Goal: Task Accomplishment & Management: Use online tool/utility

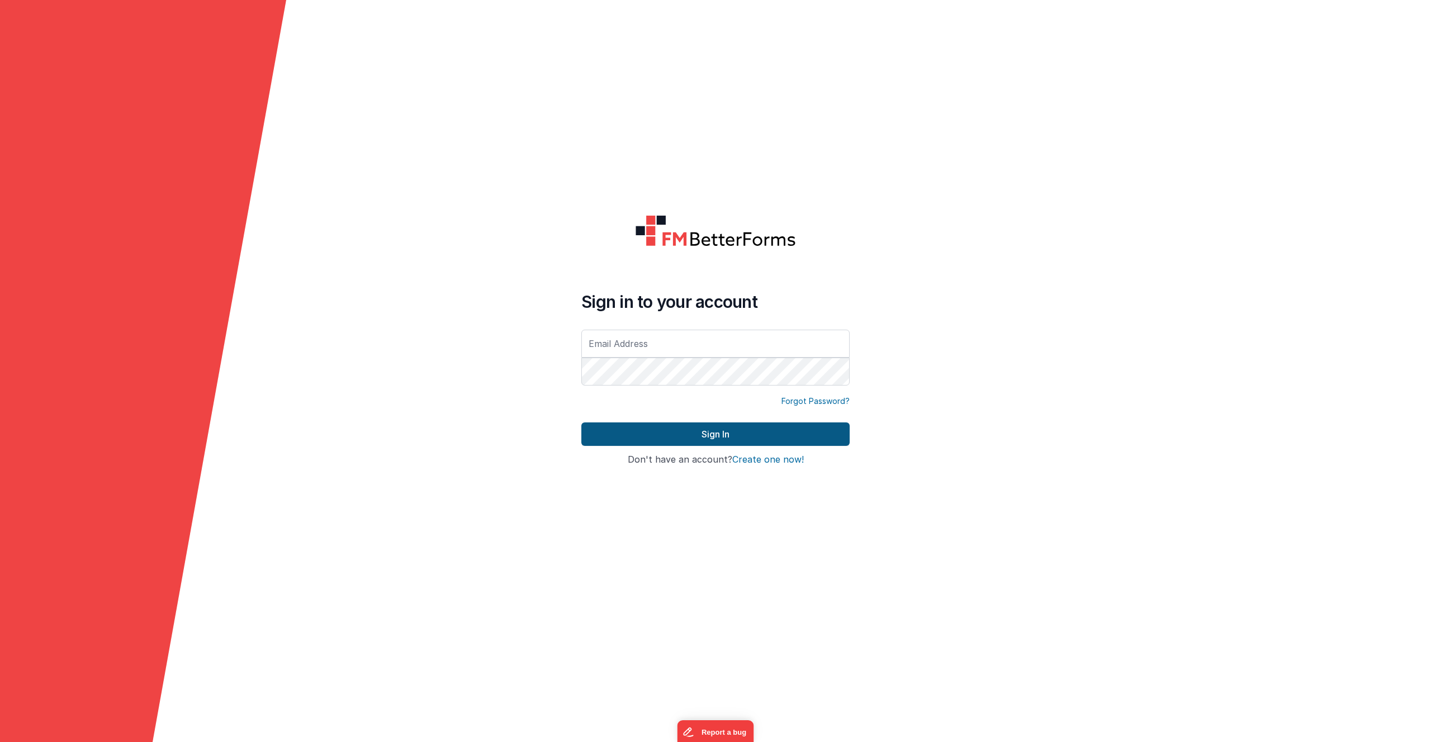
type input "[PERSON_NAME][EMAIL_ADDRESS][PERSON_NAME][DOMAIN_NAME]"
click at [722, 439] on button "Sign In" at bounding box center [715, 434] width 268 height 23
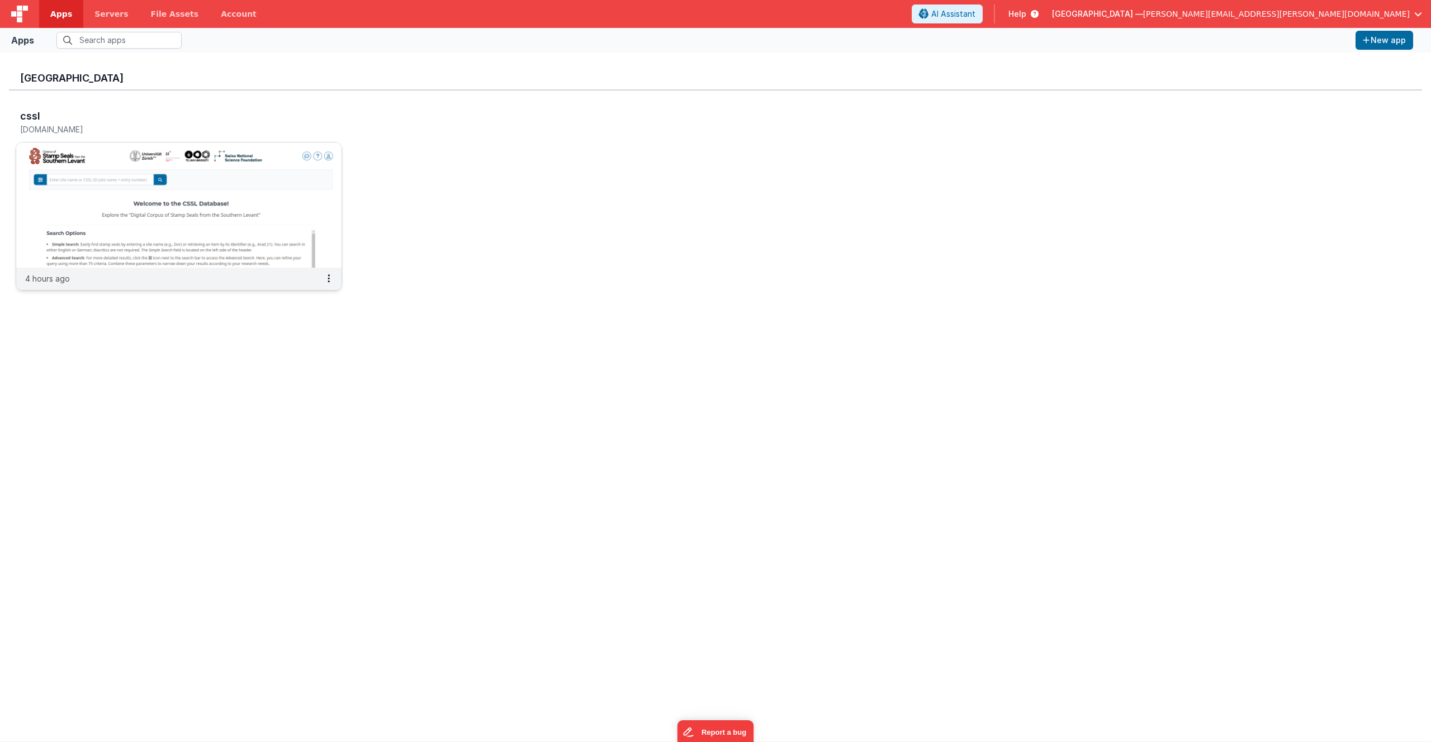
click at [272, 191] on img at bounding box center [178, 205] width 325 height 125
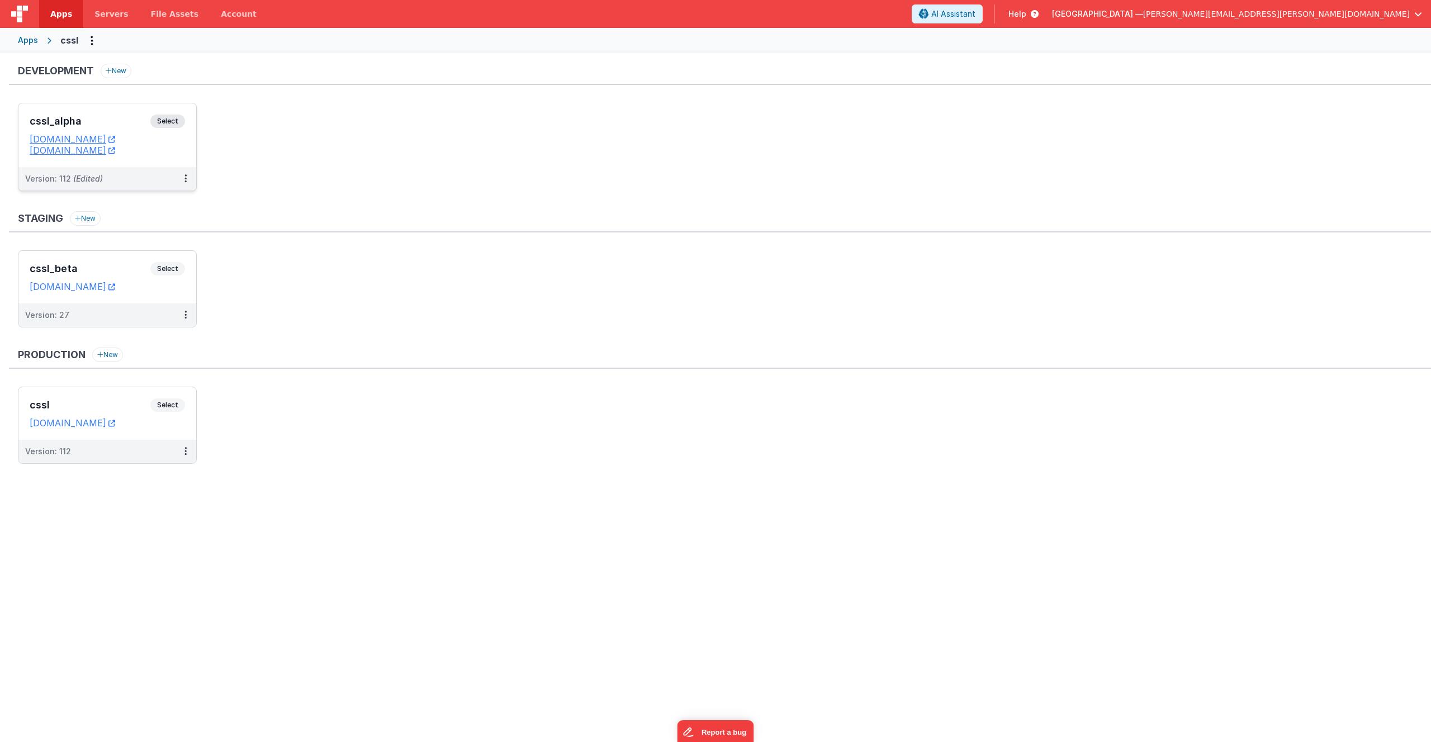
click at [160, 125] on span "Select" at bounding box center [167, 121] width 35 height 13
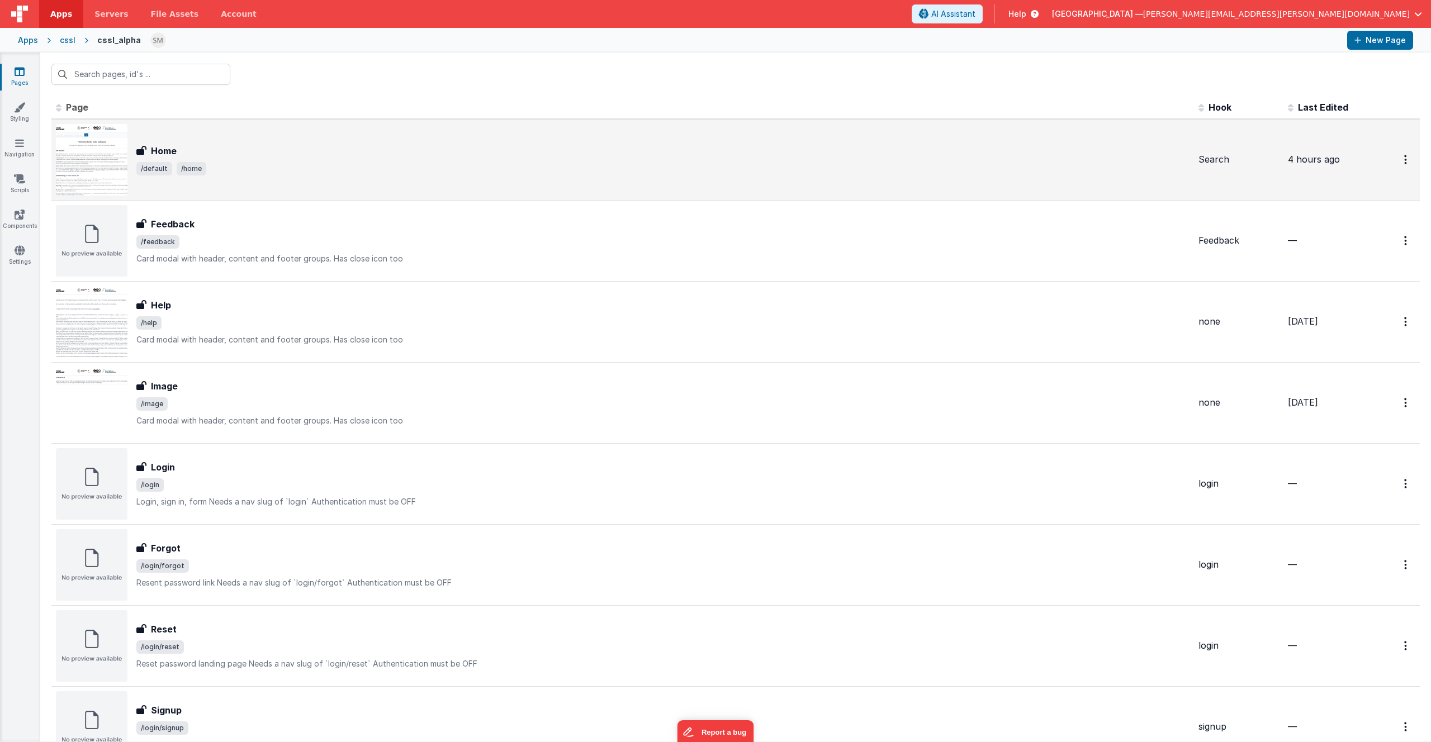
click at [268, 153] on div "Home" at bounding box center [662, 150] width 1053 height 13
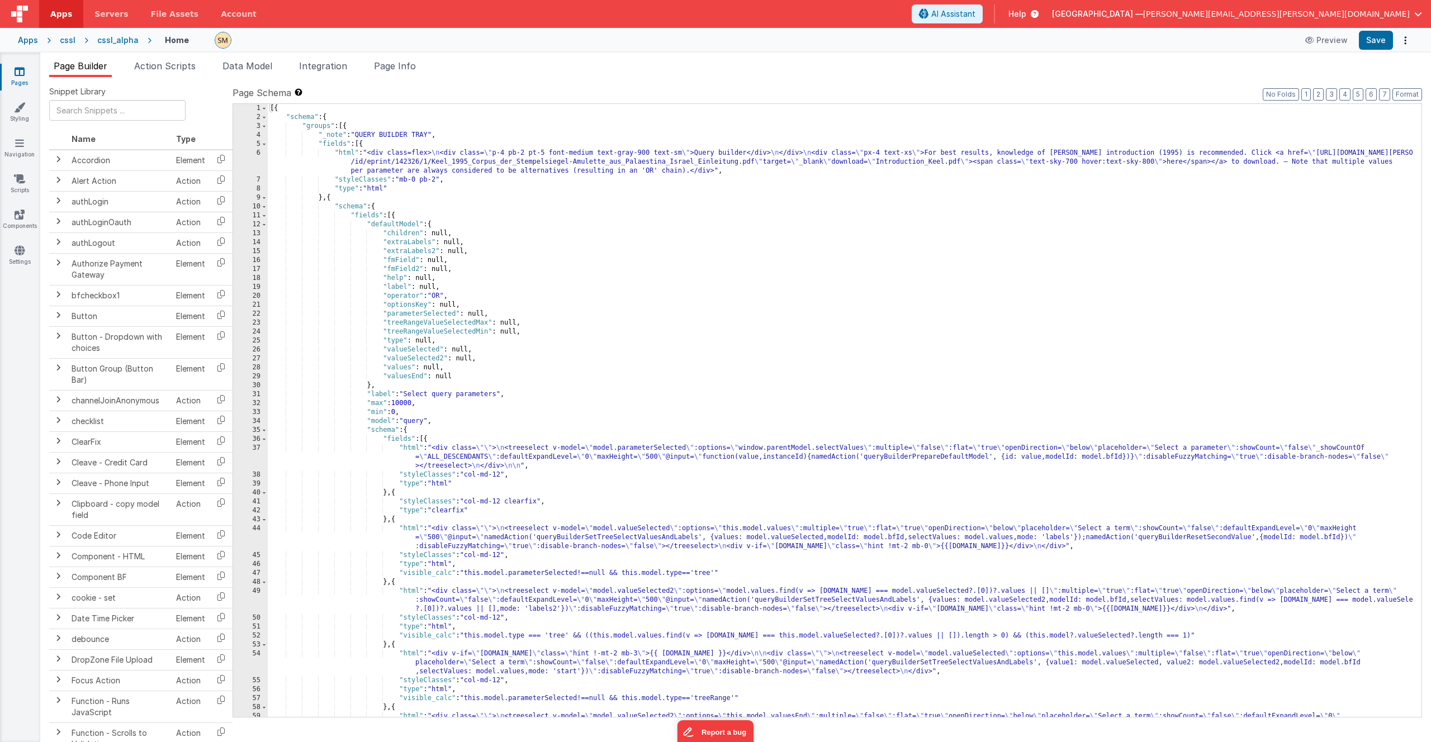
click at [544, 203] on div "[{ "schema" : { "groups" : [{ "_note" : "QUERY BUILDER TRAY" , "fields" : [{ "h…" at bounding box center [840, 428] width 1145 height 649
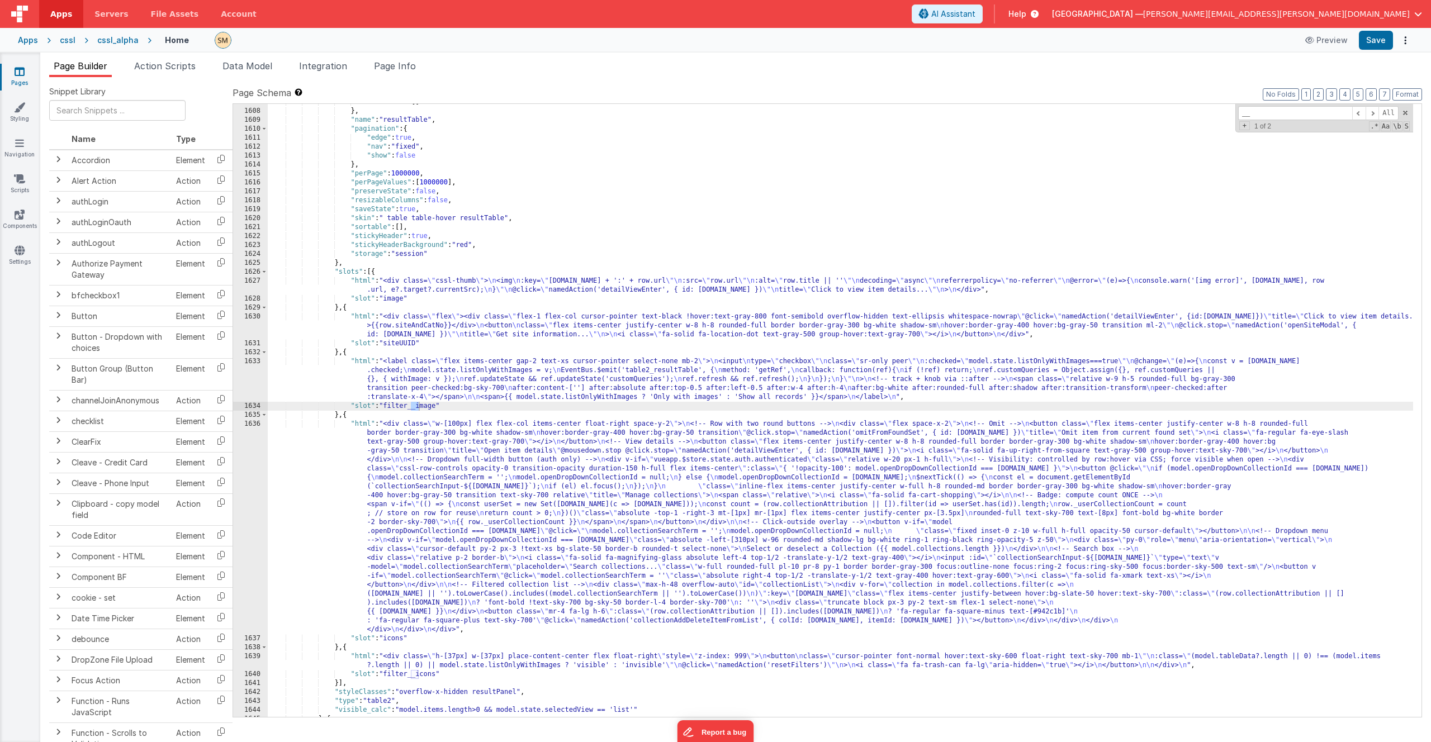
scroll to position [15846, 0]
type input "__"
click at [446, 342] on div ""siteUUID" : [ ] } , "name" : "resultTable" , "pagination" : { "edge" : true , …" at bounding box center [840, 413] width 1145 height 631
click at [457, 326] on div ""siteUUID" : [ ] } , "name" : "resultTable" , "pagination" : { "edge" : true , …" at bounding box center [840, 413] width 1145 height 631
click at [250, 329] on div "1630" at bounding box center [250, 325] width 35 height 27
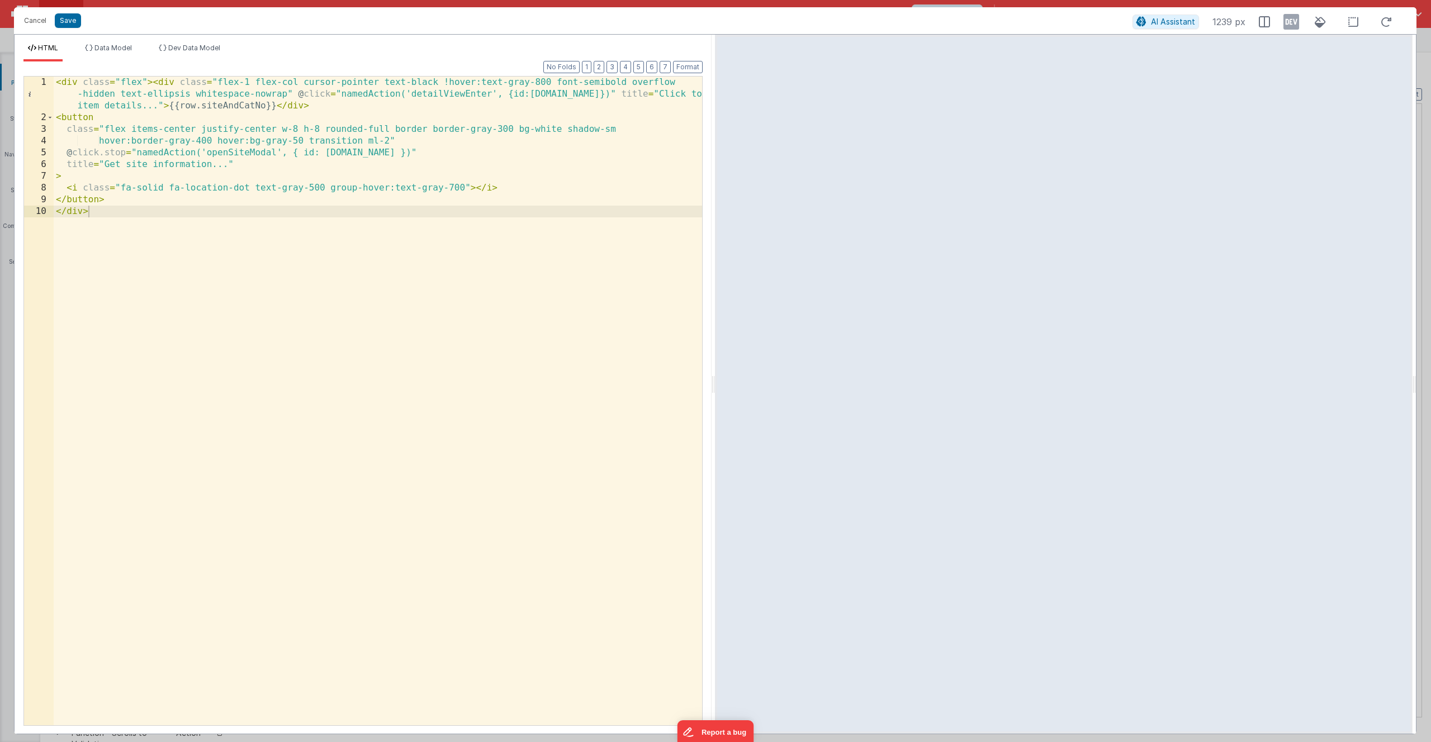
click at [224, 304] on div "< div class = "flex" > < div class = "flex-1 flex-col cursor-pointer text-black…" at bounding box center [378, 425] width 648 height 696
drag, startPoint x: 276, startPoint y: 106, endPoint x: 168, endPoint y: 107, distance: 107.9
click at [168, 107] on div "< div class = "flex" > < div class = "flex-1 flex-col cursor-pointer text-black…" at bounding box center [378, 425] width 648 height 696
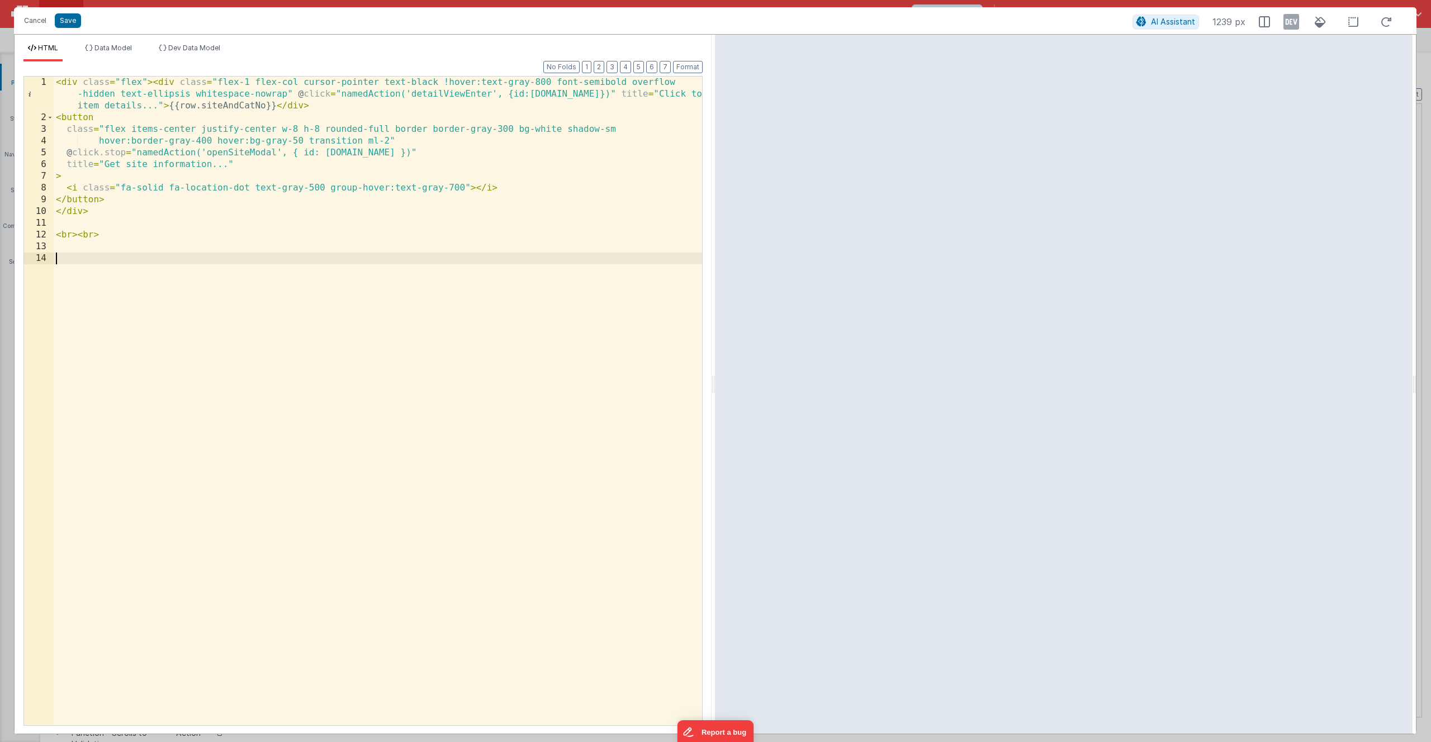
click at [105, 255] on div "< div class = "flex" > < div class = "flex-1 flex-col cursor-pointer text-black…" at bounding box center [378, 425] width 648 height 696
drag, startPoint x: 89, startPoint y: 258, endPoint x: 154, endPoint y: 257, distance: 64.9
click at [154, 257] on div "< div class = "flex" > < div class = "flex-1 flex-col cursor-pointer text-black…" at bounding box center [378, 425] width 648 height 696
click at [210, 260] on div "< div class = "flex" > < div class = "flex-1 flex-col cursor-pointer text-black…" at bounding box center [378, 425] width 648 height 696
click at [142, 261] on div "< div class = "flex" > < div class = "flex-1 flex-col cursor-pointer text-black…" at bounding box center [378, 425] width 648 height 696
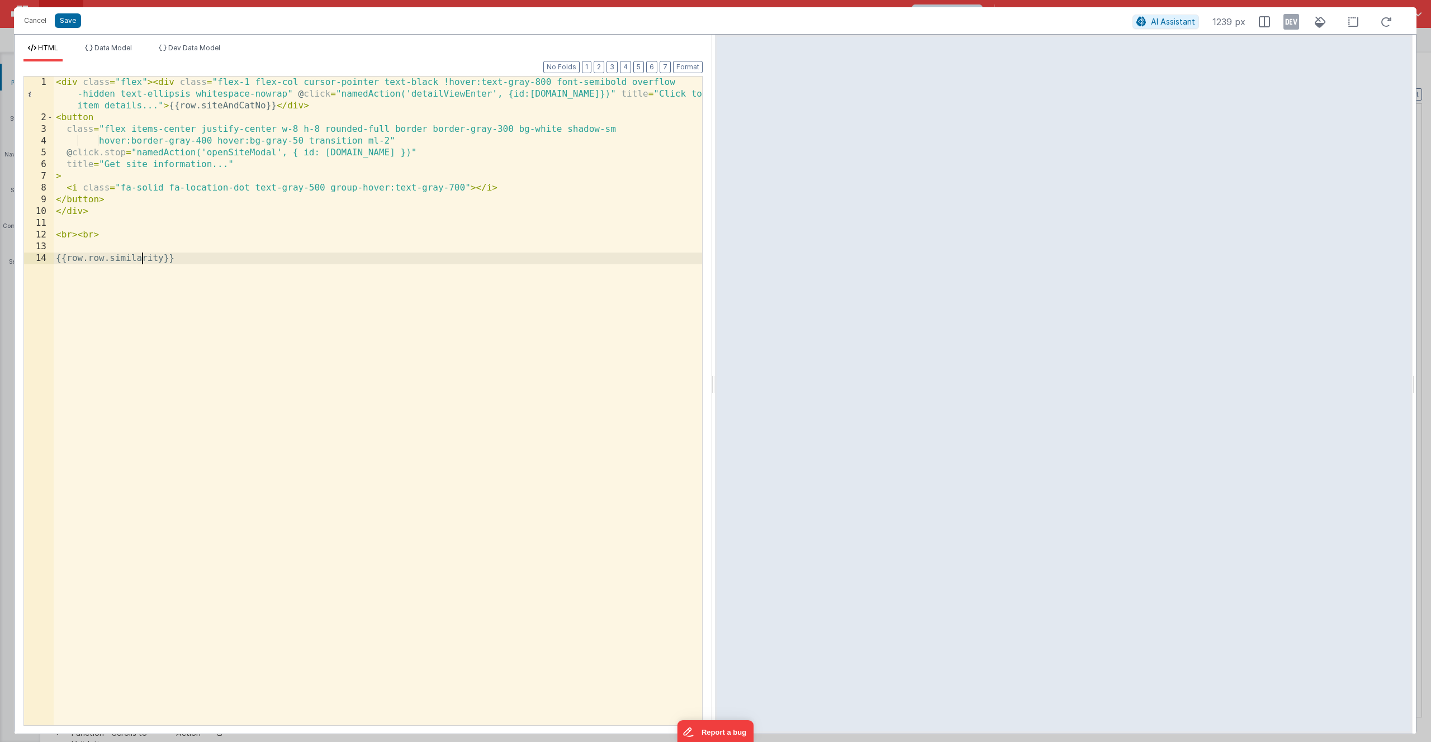
click at [142, 261] on div "< div class = "flex" > < div class = "flex-1 flex-col cursor-pointer text-black…" at bounding box center [378, 425] width 648 height 696
click at [201, 258] on div "< div class = "flex" > < div class = "flex-1 flex-col cursor-pointer text-black…" at bounding box center [378, 425] width 648 height 696
click at [72, 20] on button "Save" at bounding box center [68, 20] width 26 height 15
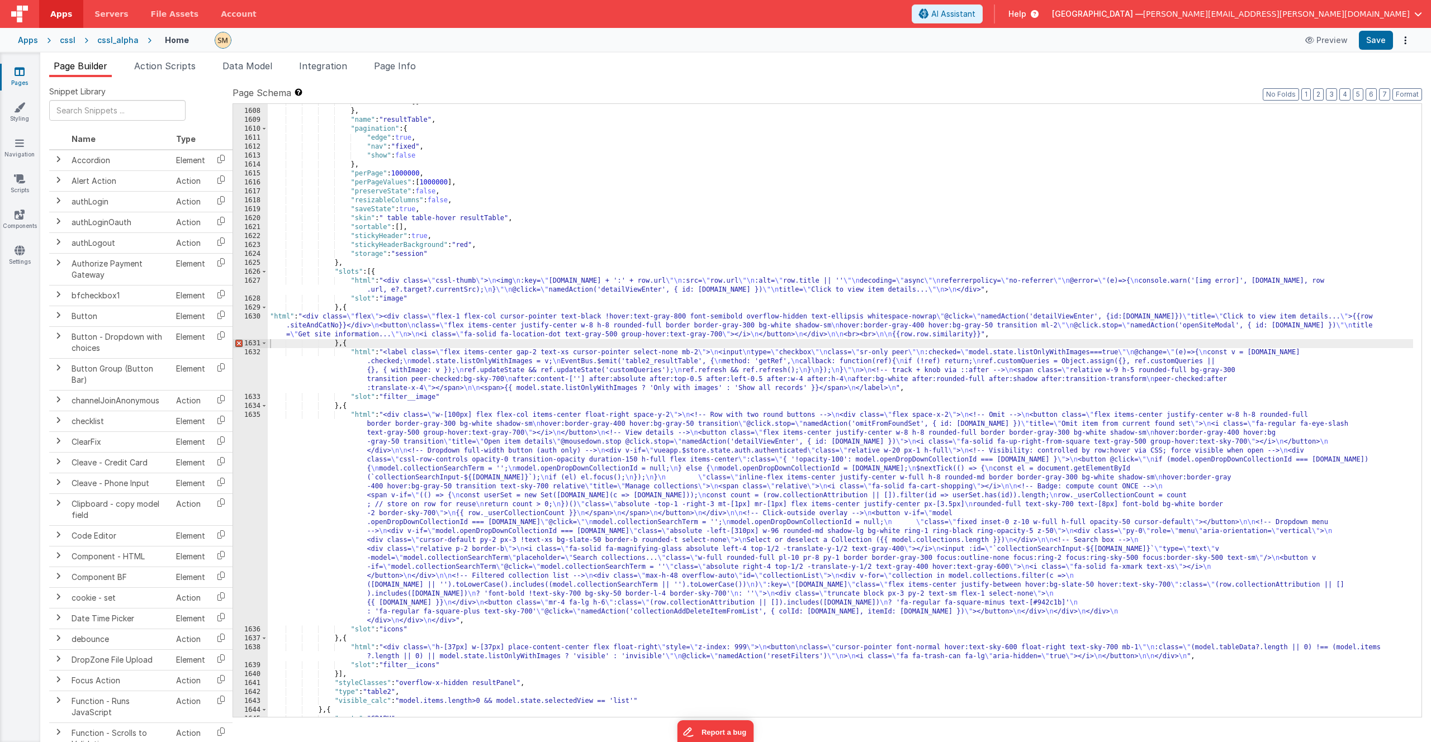
click at [304, 326] on div ""siteUUID" : [ ] } , "name" : "resultTable" , "pagination" : { "edge" : true , …" at bounding box center [840, 413] width 1145 height 631
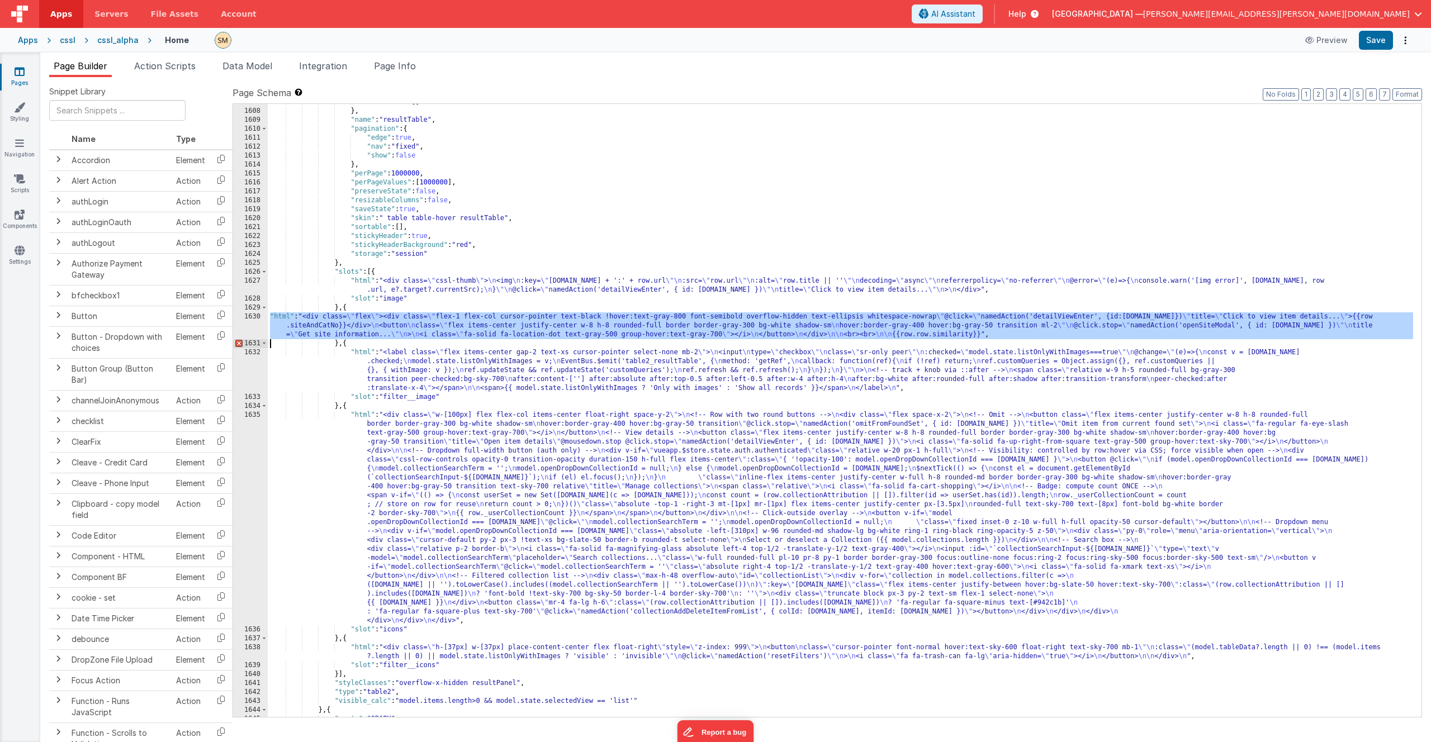
click at [248, 328] on div "1630" at bounding box center [250, 325] width 35 height 27
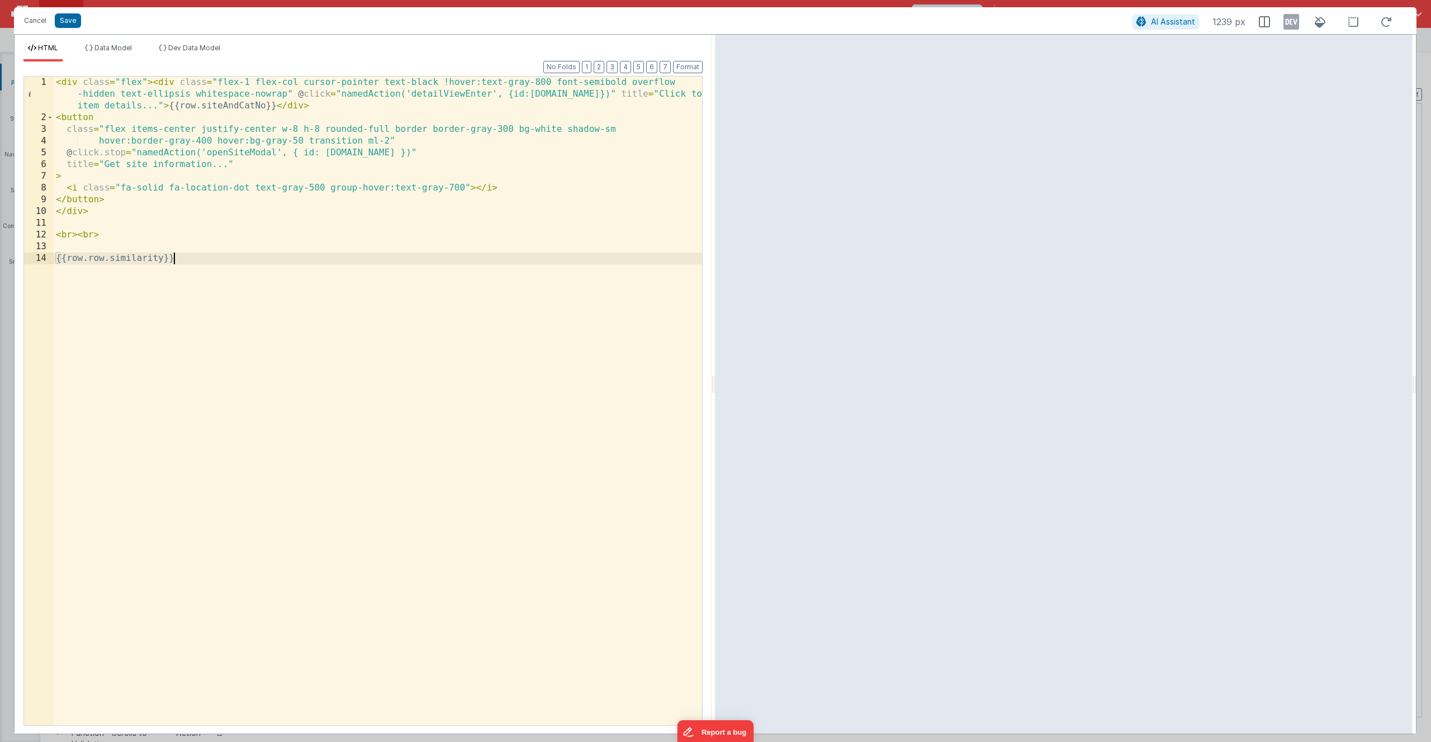
click at [204, 259] on div "< div class = "flex" > < div class = "flex-1 flex-col cursor-pointer text-black…" at bounding box center [378, 425] width 648 height 696
drag, startPoint x: 204, startPoint y: 259, endPoint x: 55, endPoint y: 259, distance: 149.3
click at [55, 259] on div "< div class = "flex" > < div class = "flex-1 flex-col cursor-pointer text-black…" at bounding box center [378, 425] width 648 height 696
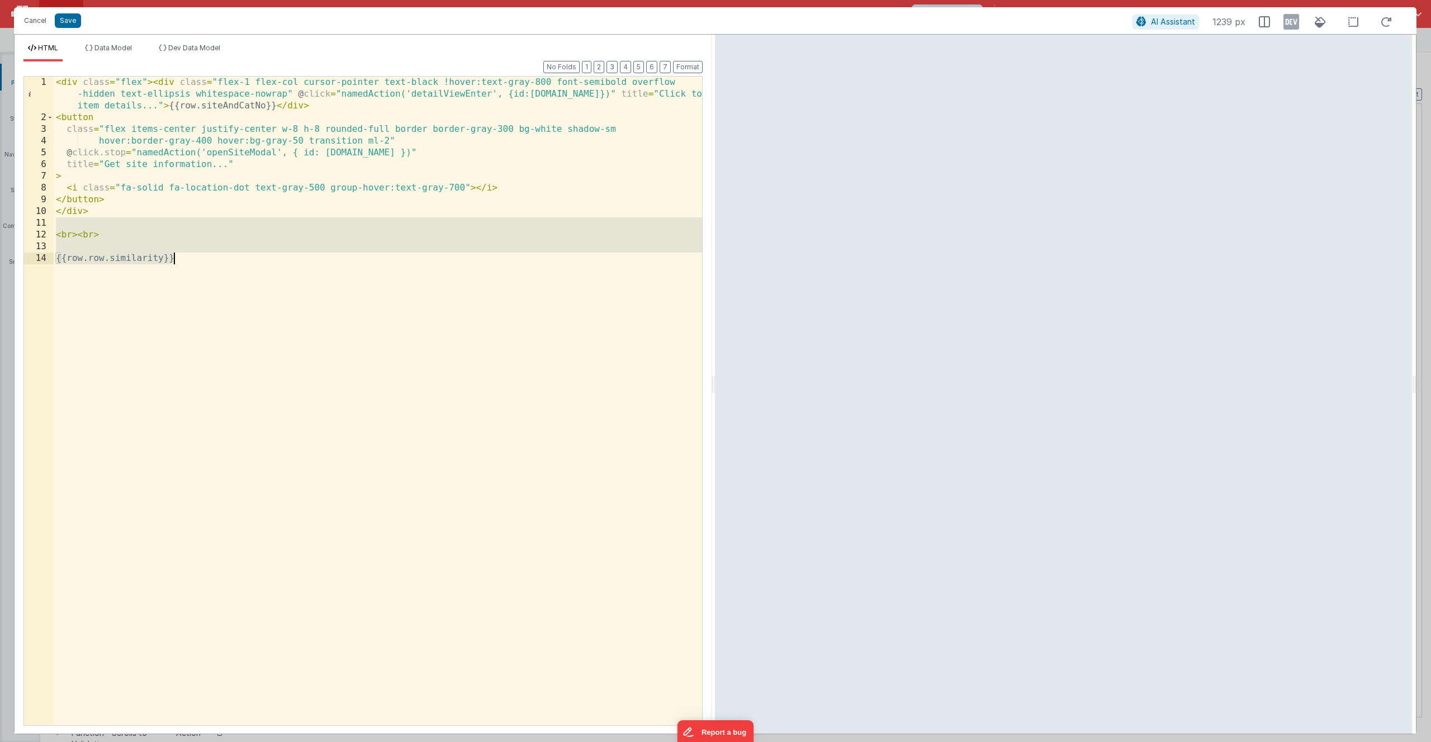
drag, startPoint x: 59, startPoint y: 226, endPoint x: 124, endPoint y: 311, distance: 106.9
click at [124, 311] on div "< div class = "flex" > < div class = "flex-1 flex-col cursor-pointer text-black…" at bounding box center [378, 425] width 648 height 696
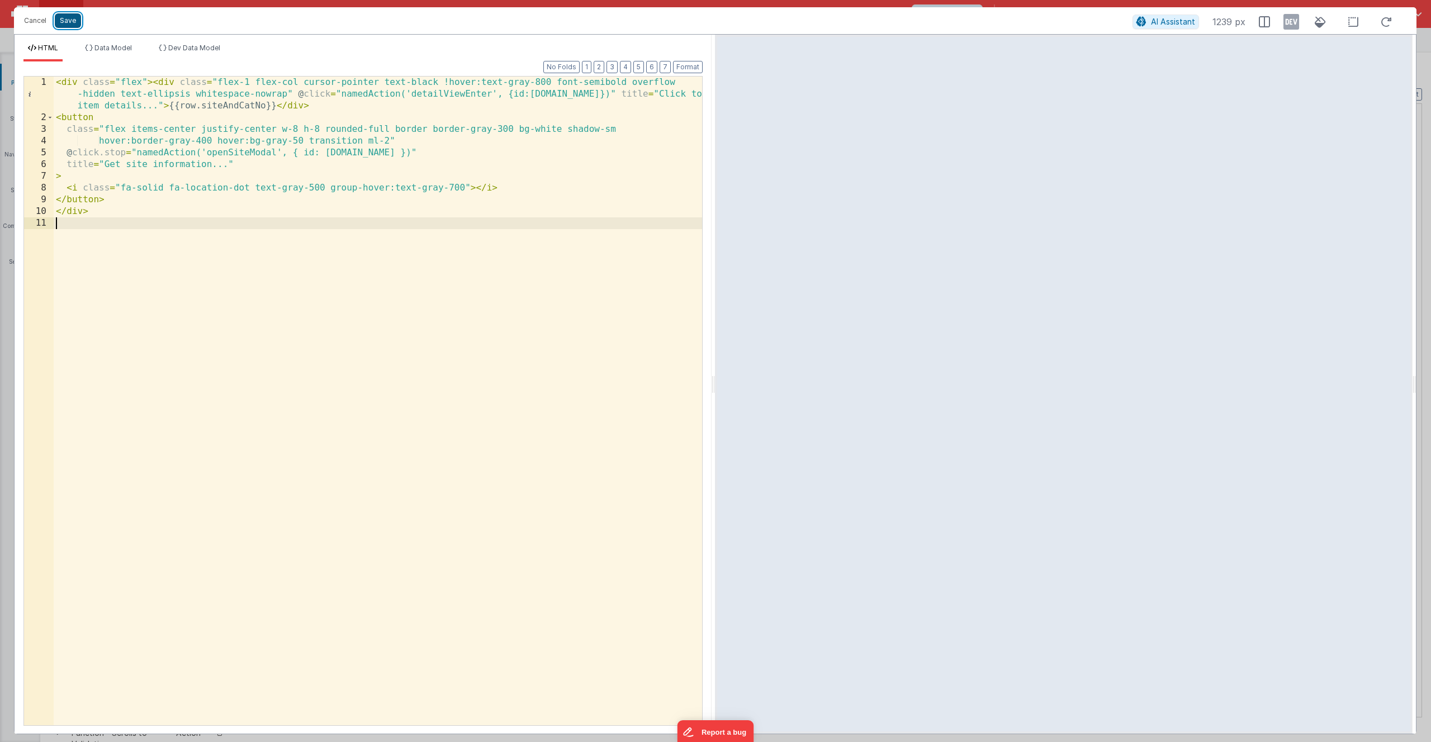
click at [70, 21] on button "Save" at bounding box center [68, 20] width 26 height 15
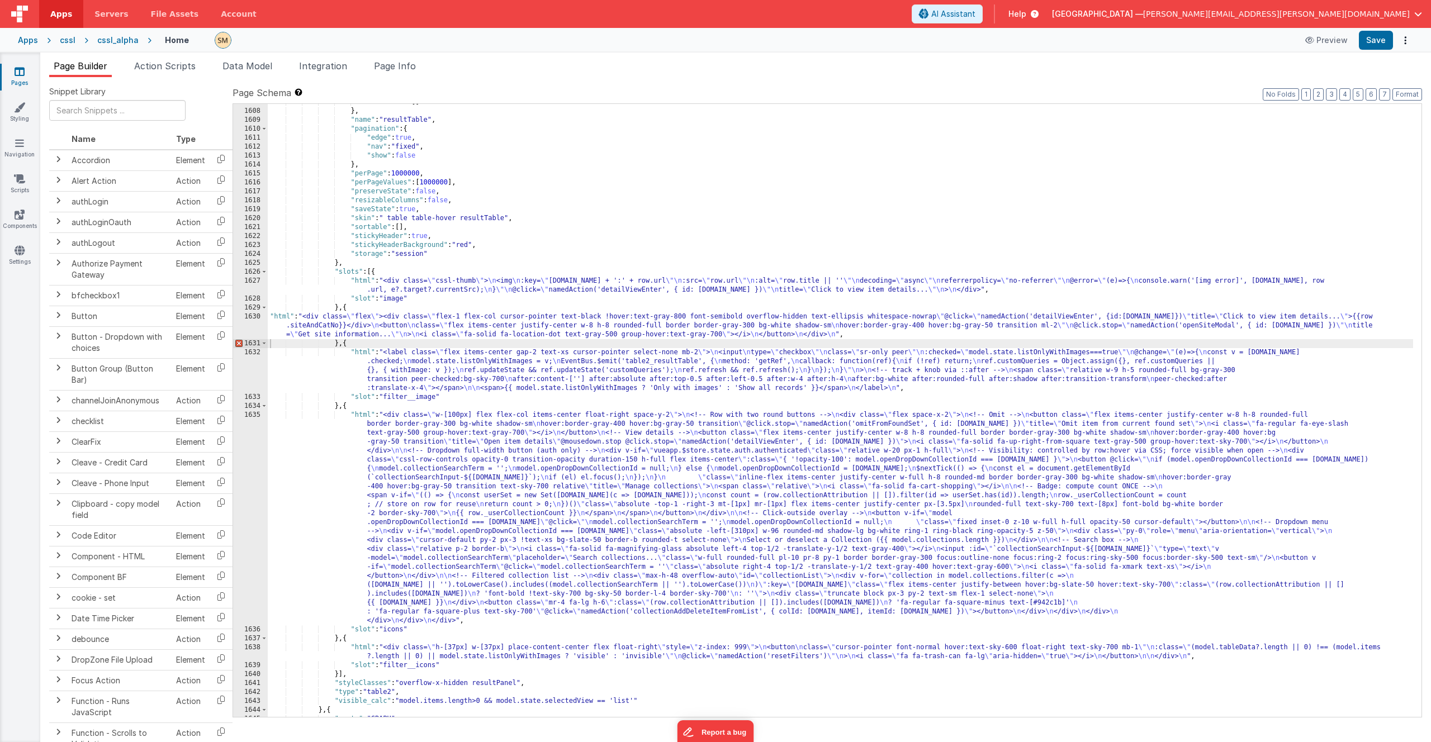
click at [328, 322] on div ""siteUUID" : [ ] } , "name" : "resultTable" , "pagination" : { "edge" : true , …" at bounding box center [840, 413] width 1145 height 631
click at [248, 330] on div "1630" at bounding box center [250, 325] width 35 height 27
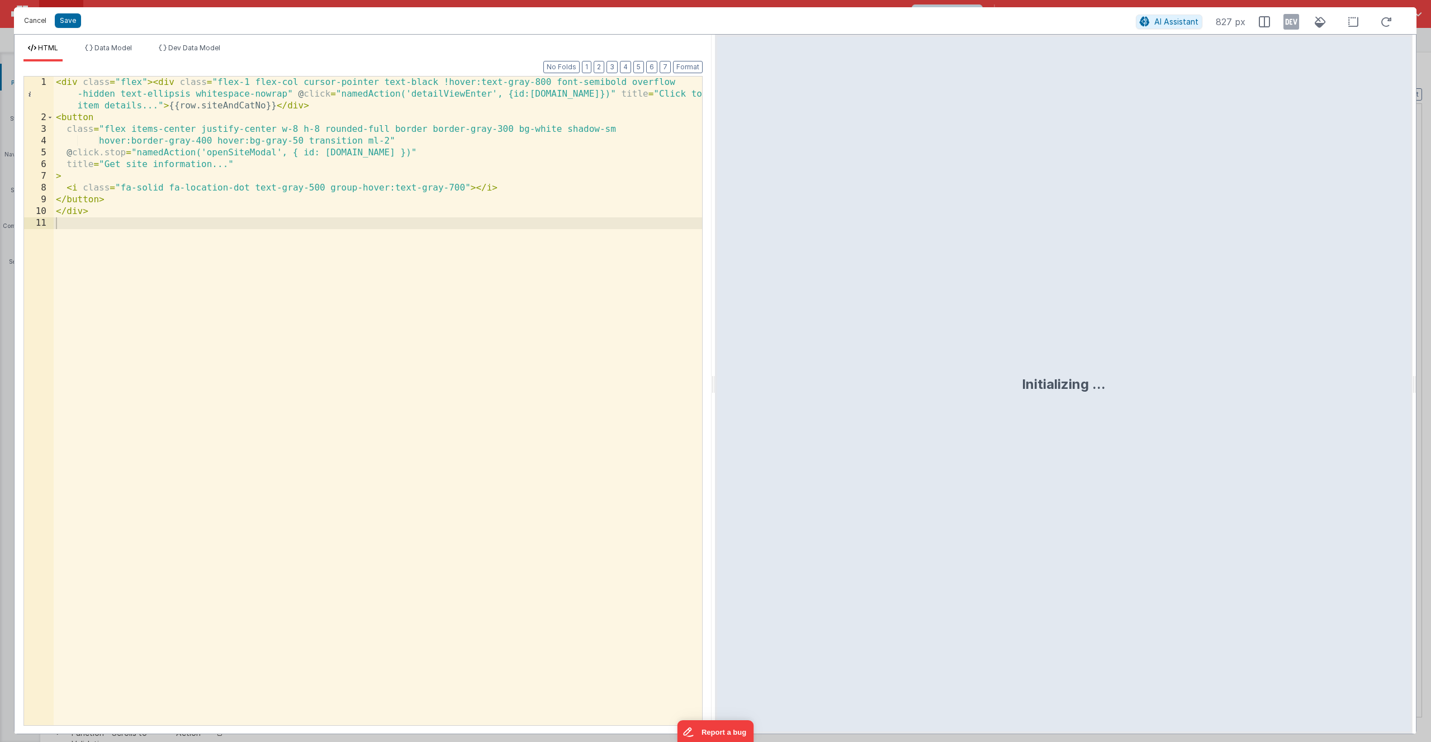
click at [33, 21] on button "Cancel" at bounding box center [35, 21] width 34 height 16
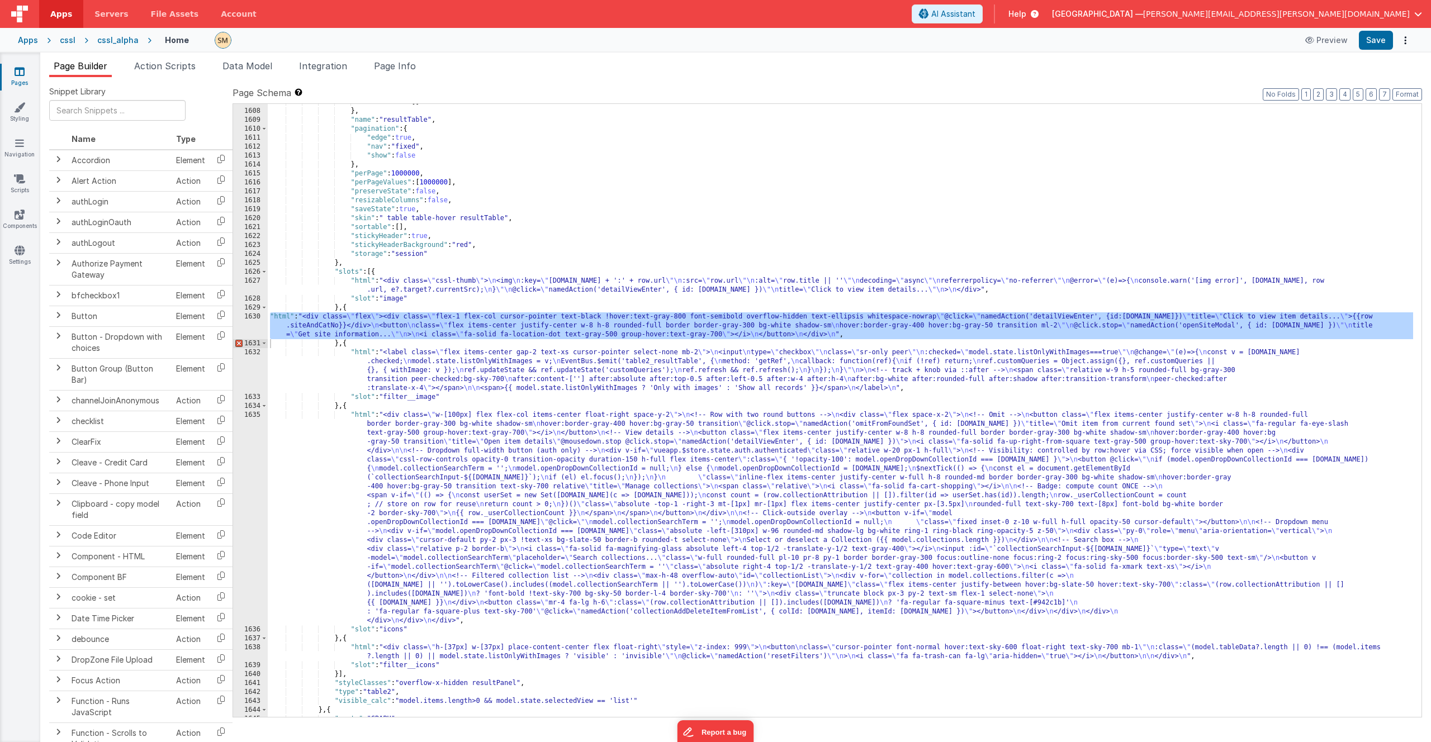
click at [358, 337] on div ""siteUUID" : [ ] } , "name" : "resultTable" , "pagination" : { "edge" : true , …" at bounding box center [840, 413] width 1145 height 631
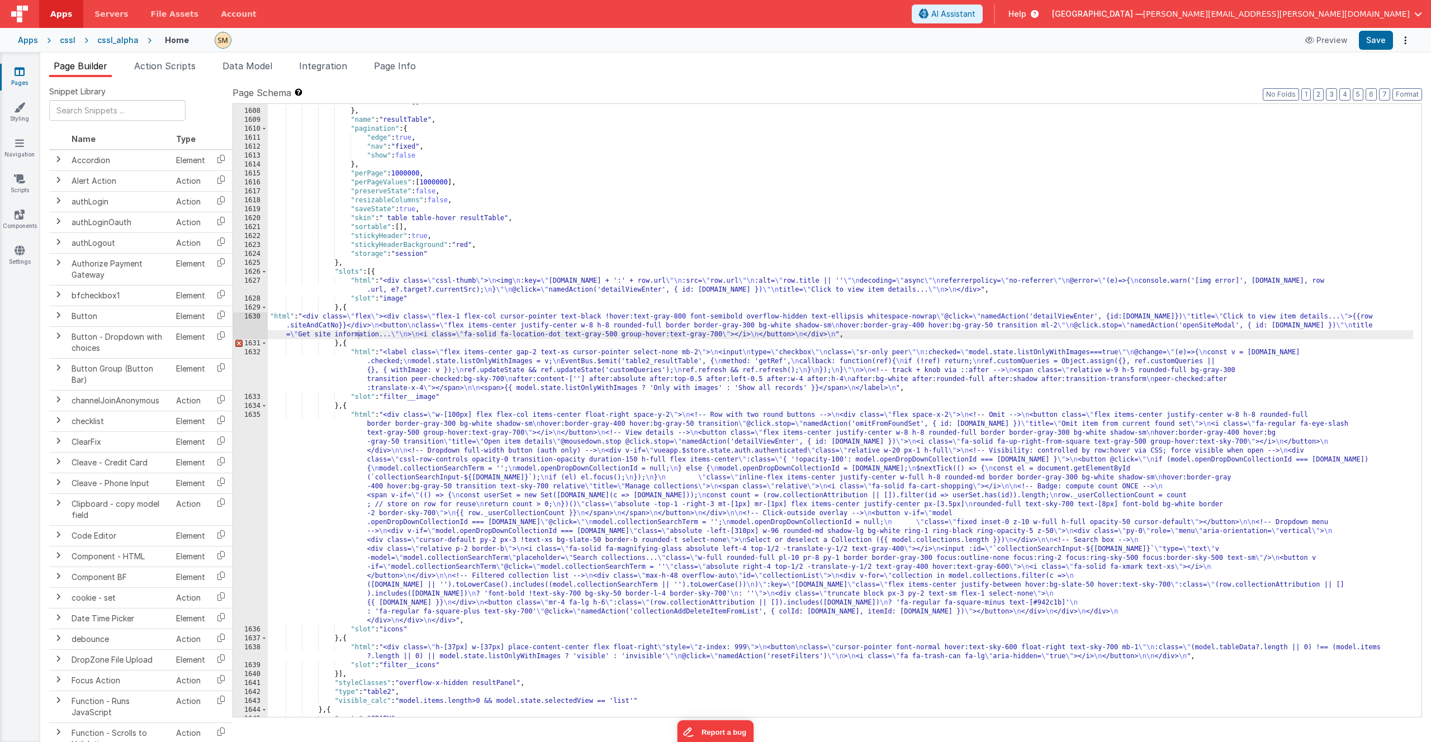
click at [107, 42] on div "cssl_alpha" at bounding box center [117, 40] width 41 height 11
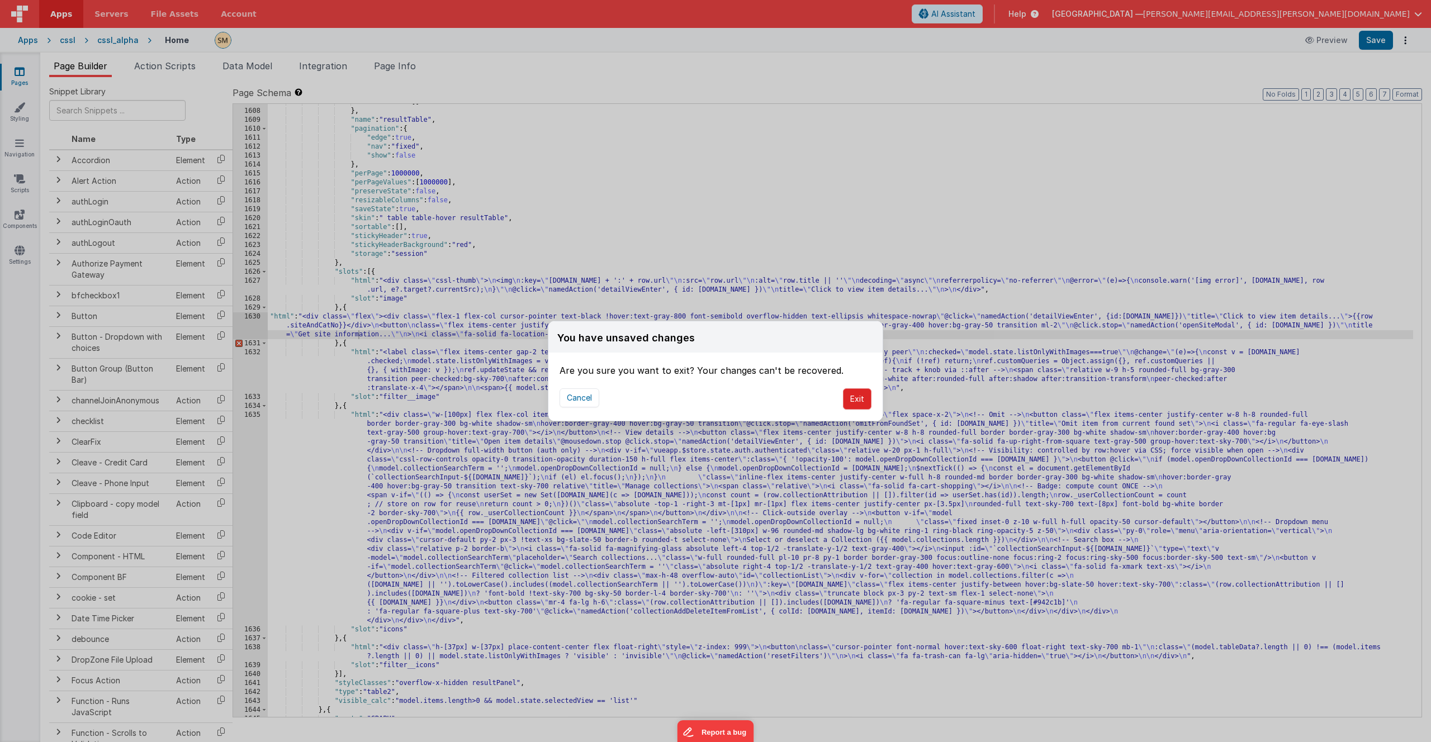
click at [856, 397] on button "Exit" at bounding box center [857, 398] width 29 height 21
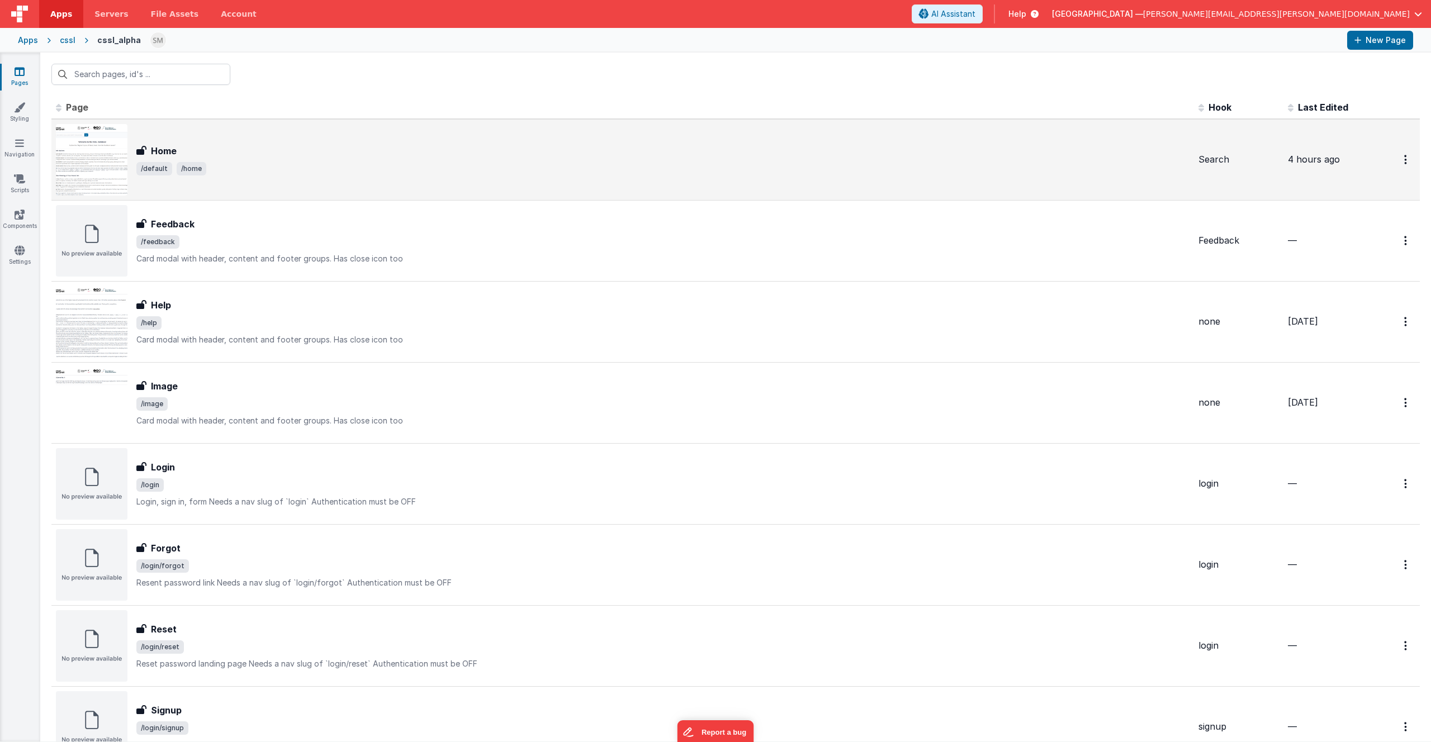
click at [119, 151] on img at bounding box center [92, 160] width 72 height 72
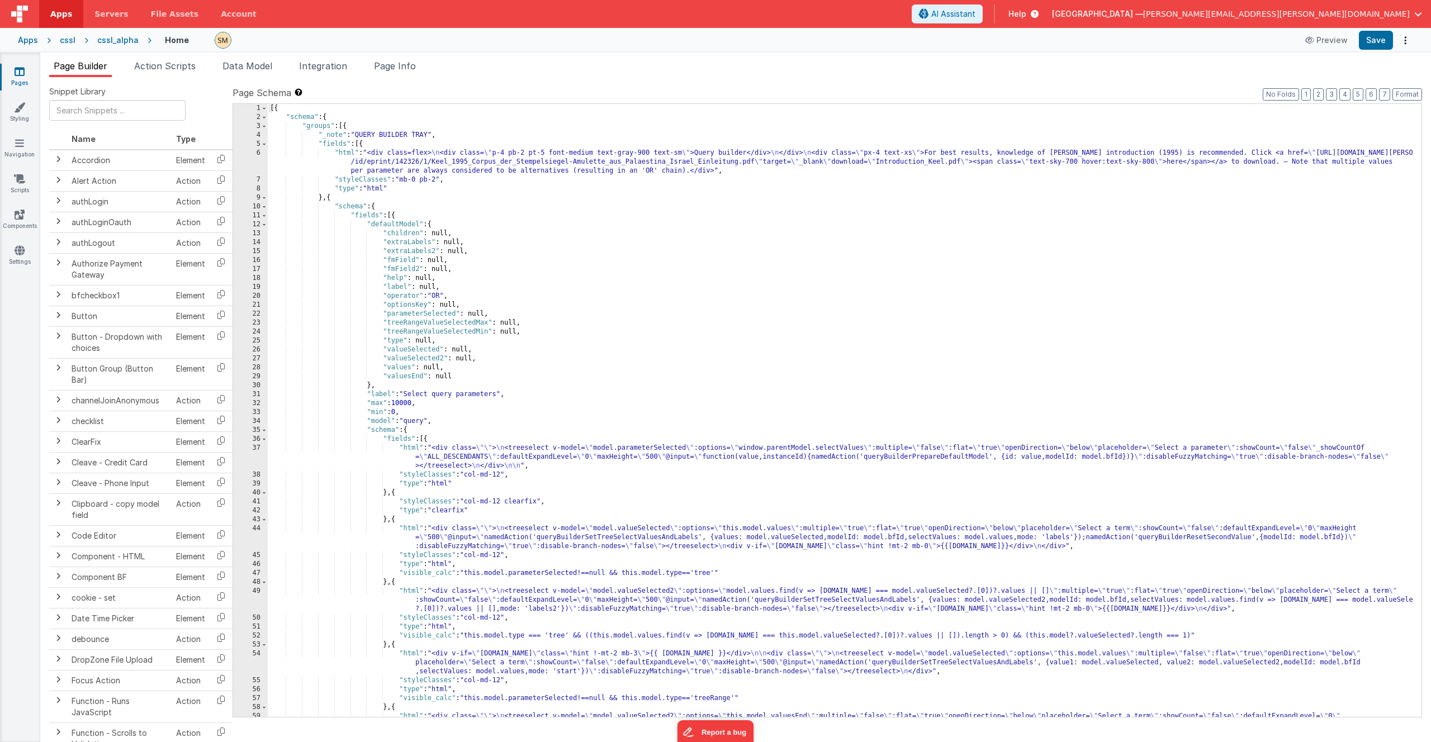
click at [423, 245] on div "[{ "schema" : { "groups" : [{ "_note" : "QUERY BUILDER TRAY" , "fields" : [{ "h…" at bounding box center [840, 428] width 1145 height 649
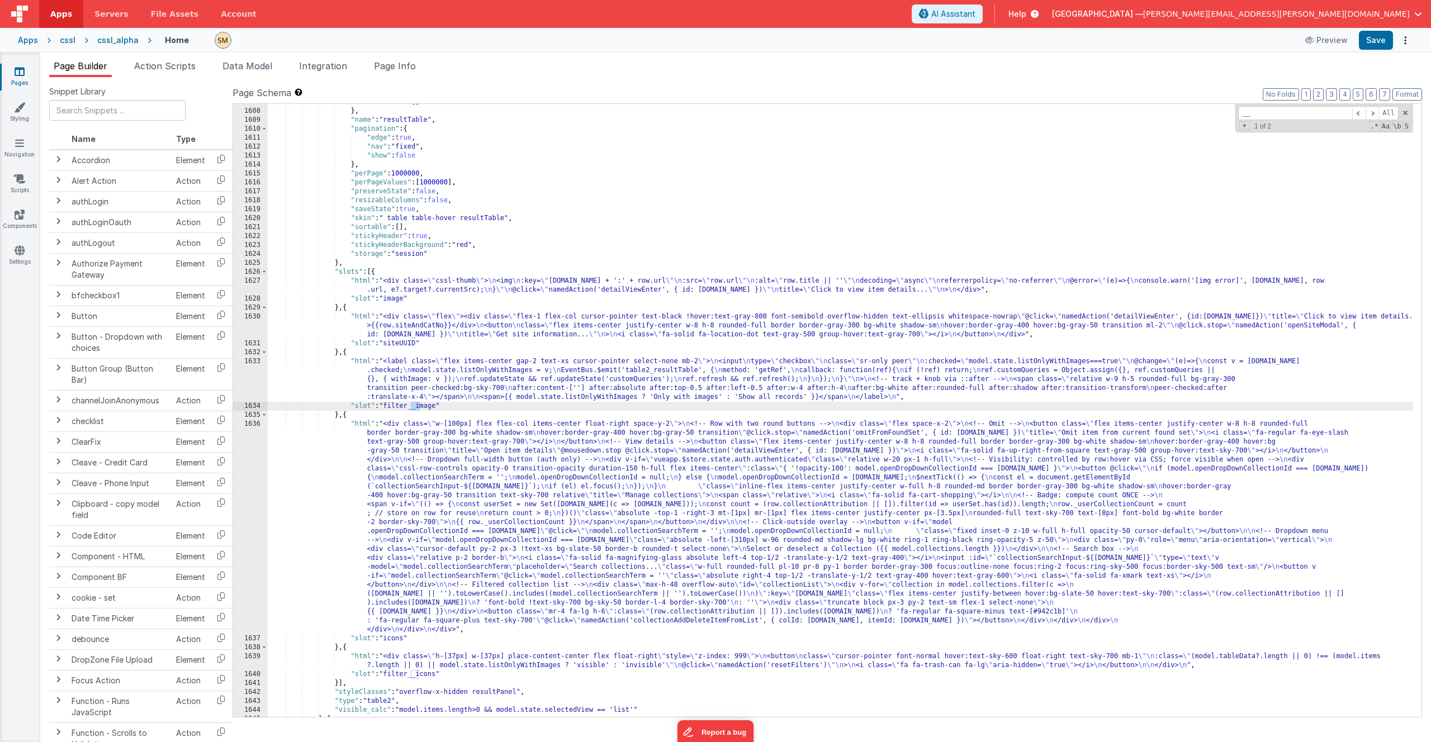
type input "__"
click at [400, 338] on div ""siteUUID" : [ ] } , "name" : "resultTable" , "pagination" : { "edge" : true , …" at bounding box center [840, 413] width 1145 height 631
click at [255, 327] on div "1630" at bounding box center [250, 325] width 35 height 27
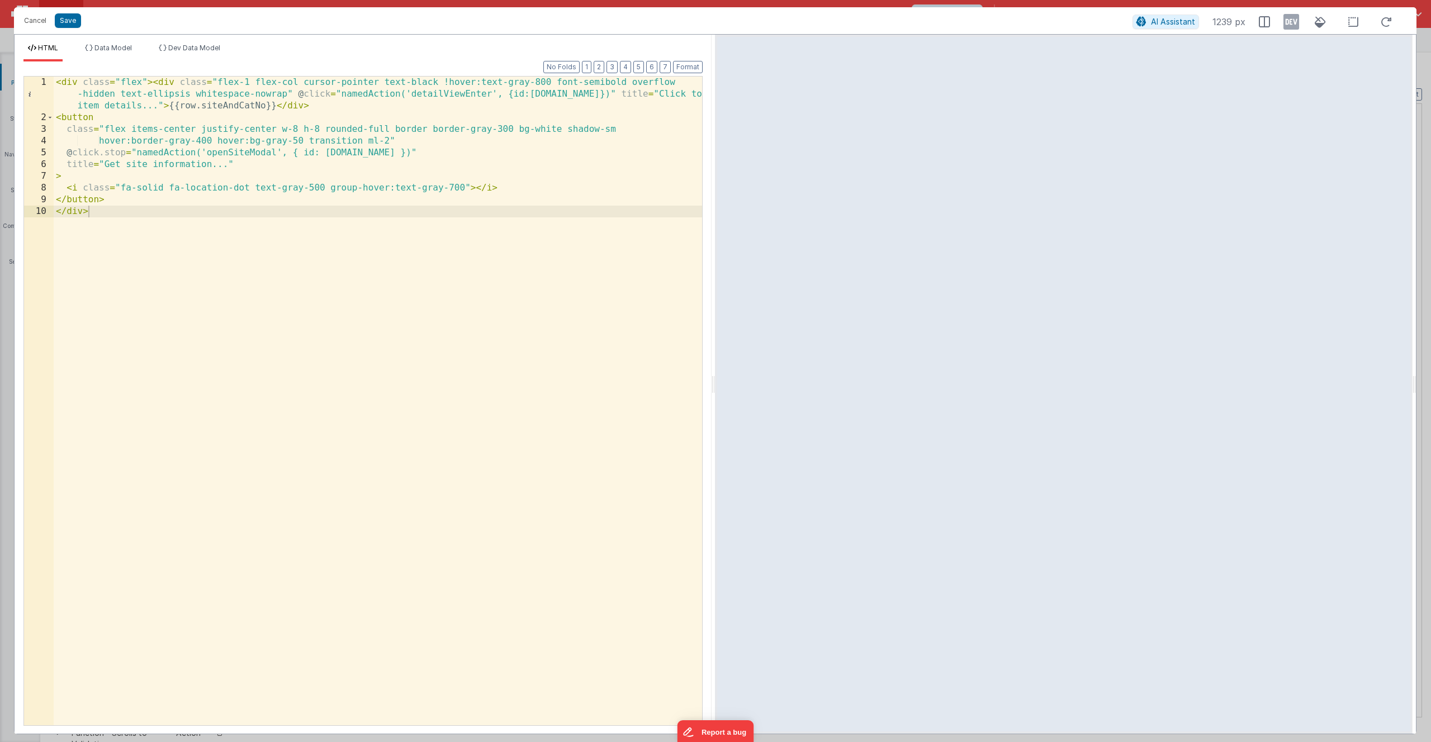
click at [255, 327] on div "< div class = "flex" > < div class = "flex-1 flex-col cursor-pointer text-black…" at bounding box center [378, 425] width 648 height 696
click at [55, 270] on div "< div class = "flex" > < div class = "flex-1 flex-col cursor-pointer text-black…" at bounding box center [378, 425] width 648 height 696
drag, startPoint x: 98, startPoint y: 209, endPoint x: 42, endPoint y: 214, distance: 55.6
click at [42, 214] on div "1 2 3 4 5 6 7 8 9 10 11 12 13 14 15 < div class = "flex" > < div class = "flex-…" at bounding box center [362, 401] width 679 height 650
click at [209, 275] on div "< div class = "flex" > < div class = "flex-1 flex-col cursor-pointer text-black…" at bounding box center [378, 425] width 648 height 696
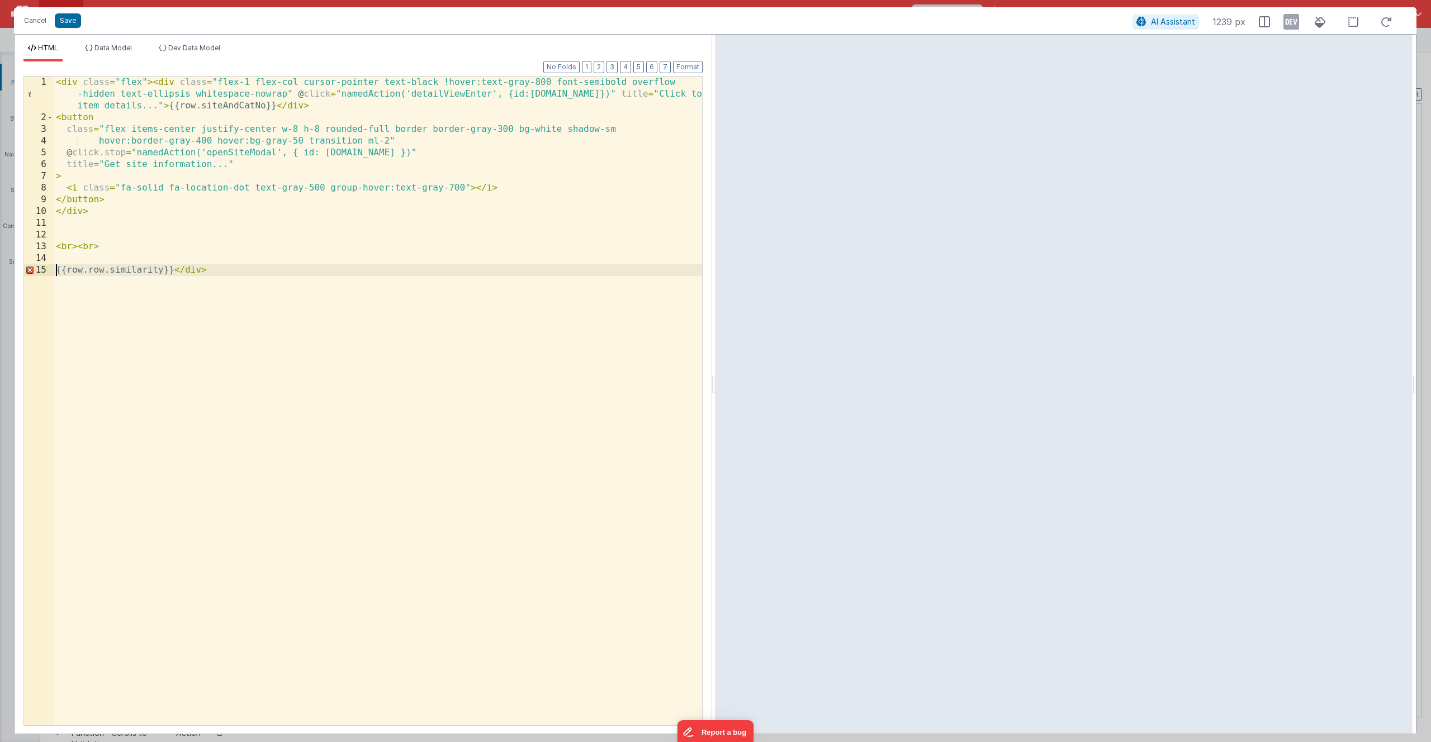
click at [56, 269] on div "< div class = "flex" > < div class = "flex-1 flex-col cursor-pointer text-black…" at bounding box center [378, 425] width 648 height 696
click at [70, 271] on div "< div class = "flex" > < div class = "flex-1 flex-col cursor-pointer text-black…" at bounding box center [378, 425] width 648 height 696
click at [260, 269] on div "< div class = "flex" > < div class = "flex-1 flex-col cursor-pointer text-black…" at bounding box center [378, 425] width 648 height 696
click at [59, 22] on button "Save" at bounding box center [68, 20] width 26 height 15
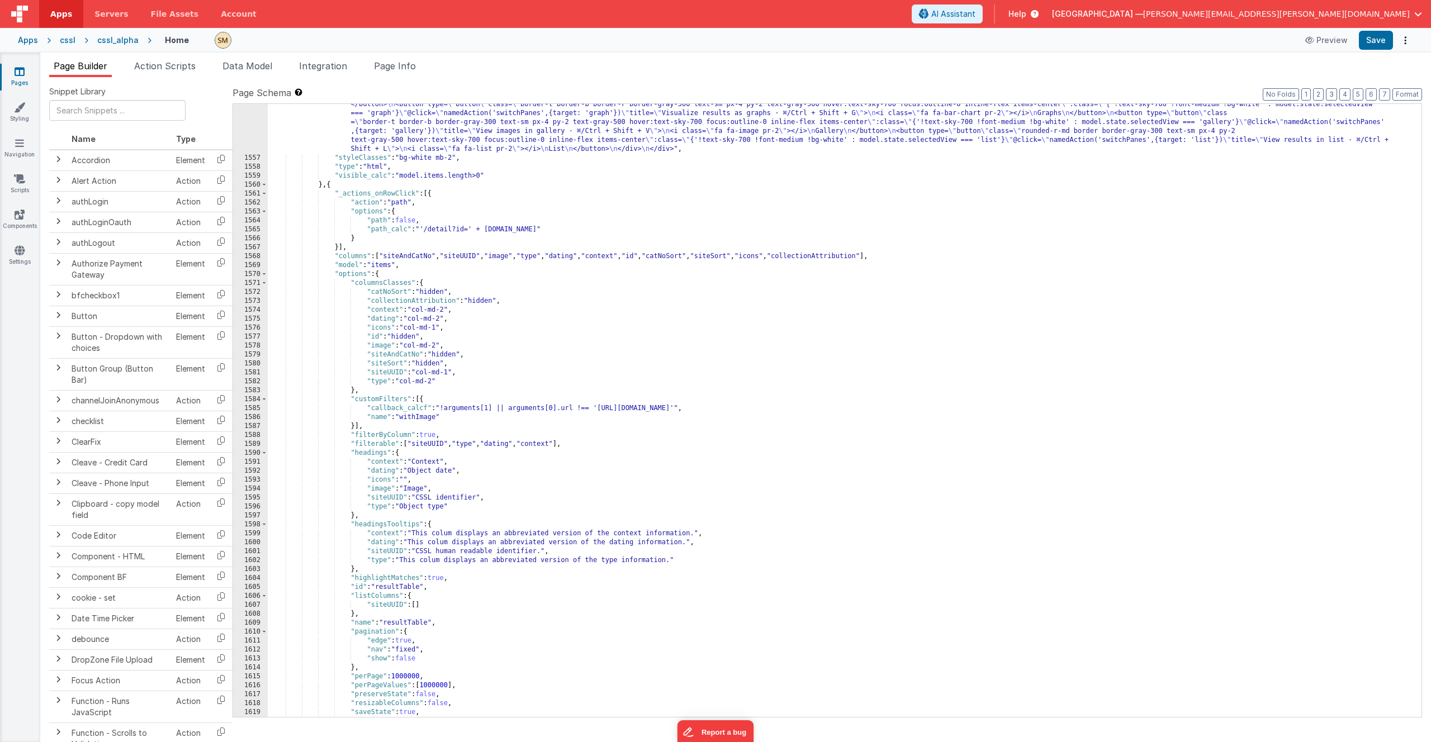
scroll to position [15377, 0]
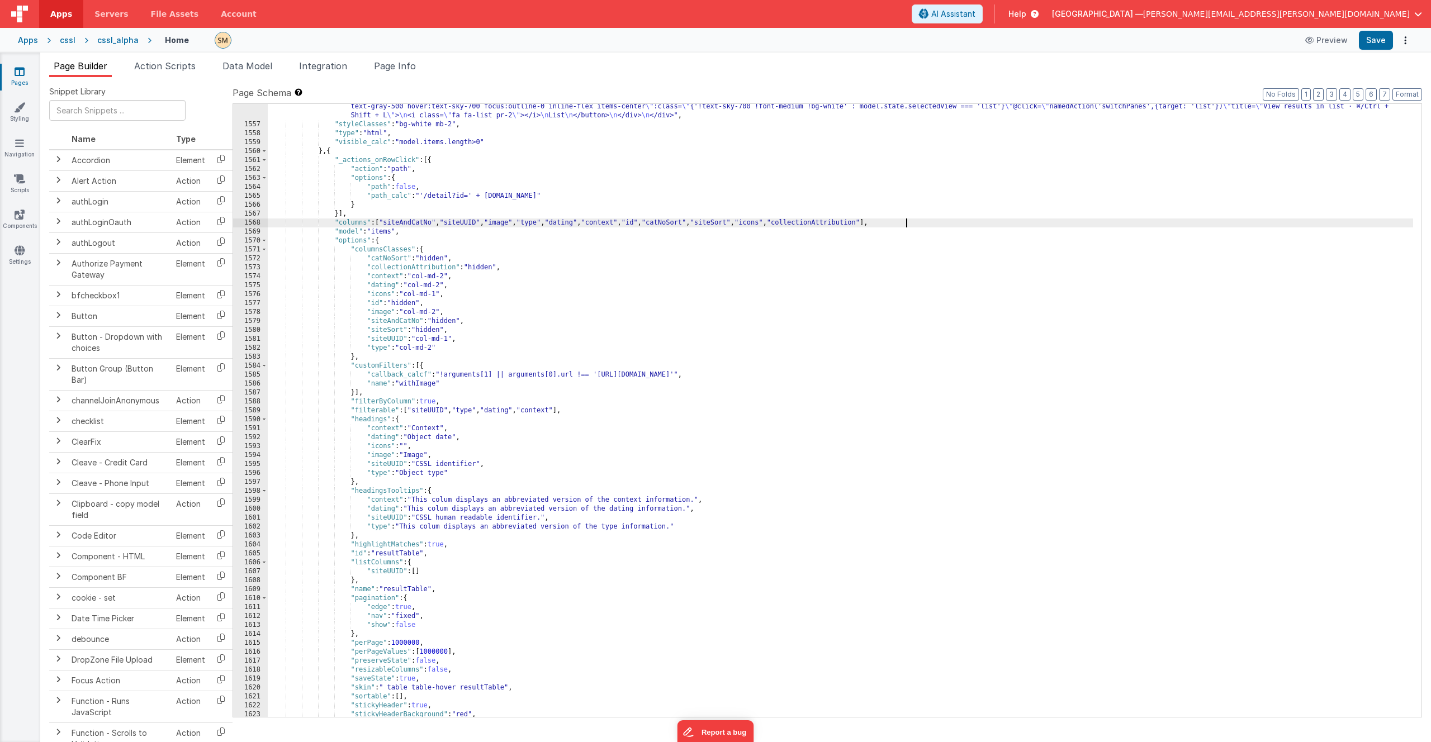
click at [904, 223] on div ""html" : "<div class= \" flex items-center \" > \n <div class= \" panel-title t…" at bounding box center [840, 391] width 1145 height 703
click at [903, 223] on div ""html" : "<div class= \" flex items-center \" > \n <div class= \" panel-title t…" at bounding box center [840, 391] width 1145 height 703
click at [470, 278] on div ""html" : "<div class= \" flex items-center \" > \n <div class= \" panel-title t…" at bounding box center [840, 391] width 1145 height 703
click at [548, 285] on div ""html" : "<div class= \" flex items-center \" > \n <div class= \" panel-title t…" at bounding box center [840, 391] width 1145 height 703
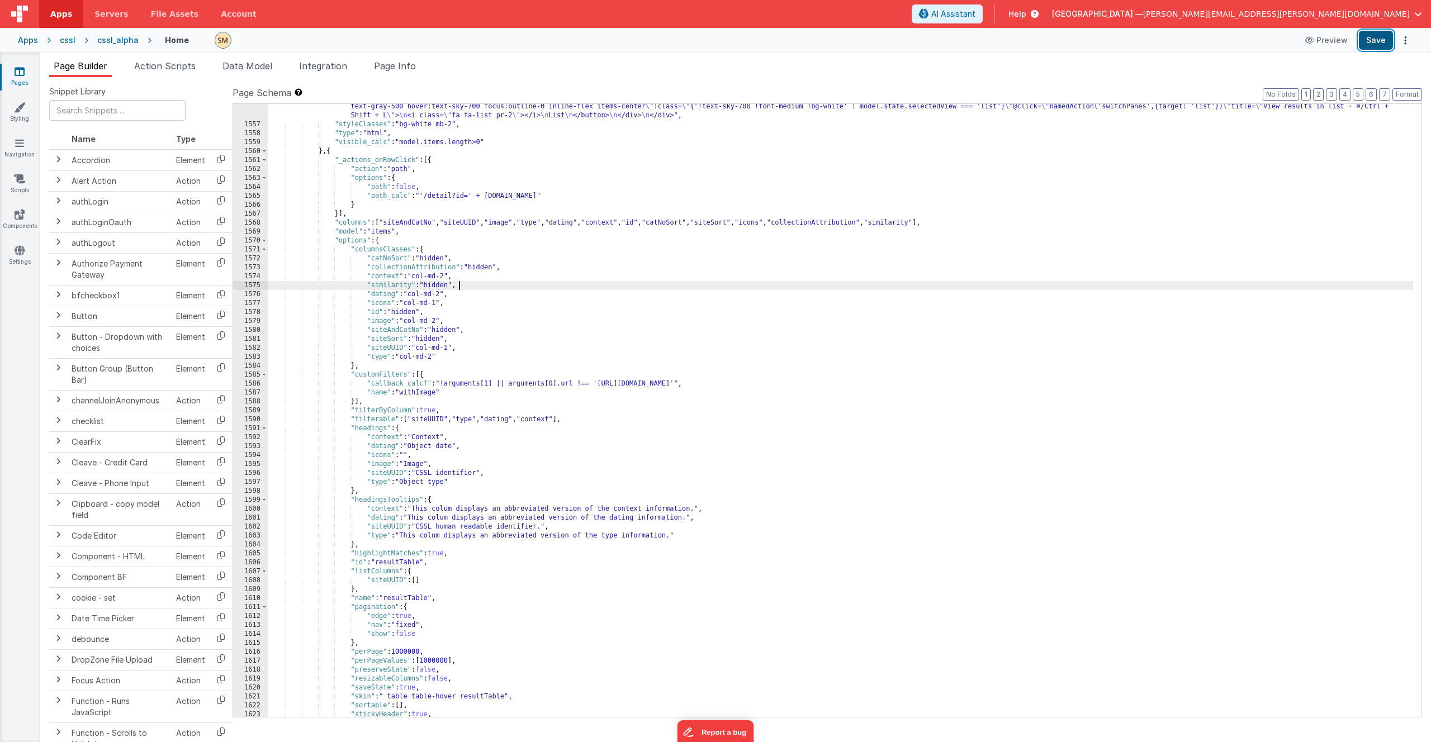
click at [1380, 37] on button "Save" at bounding box center [1376, 40] width 34 height 19
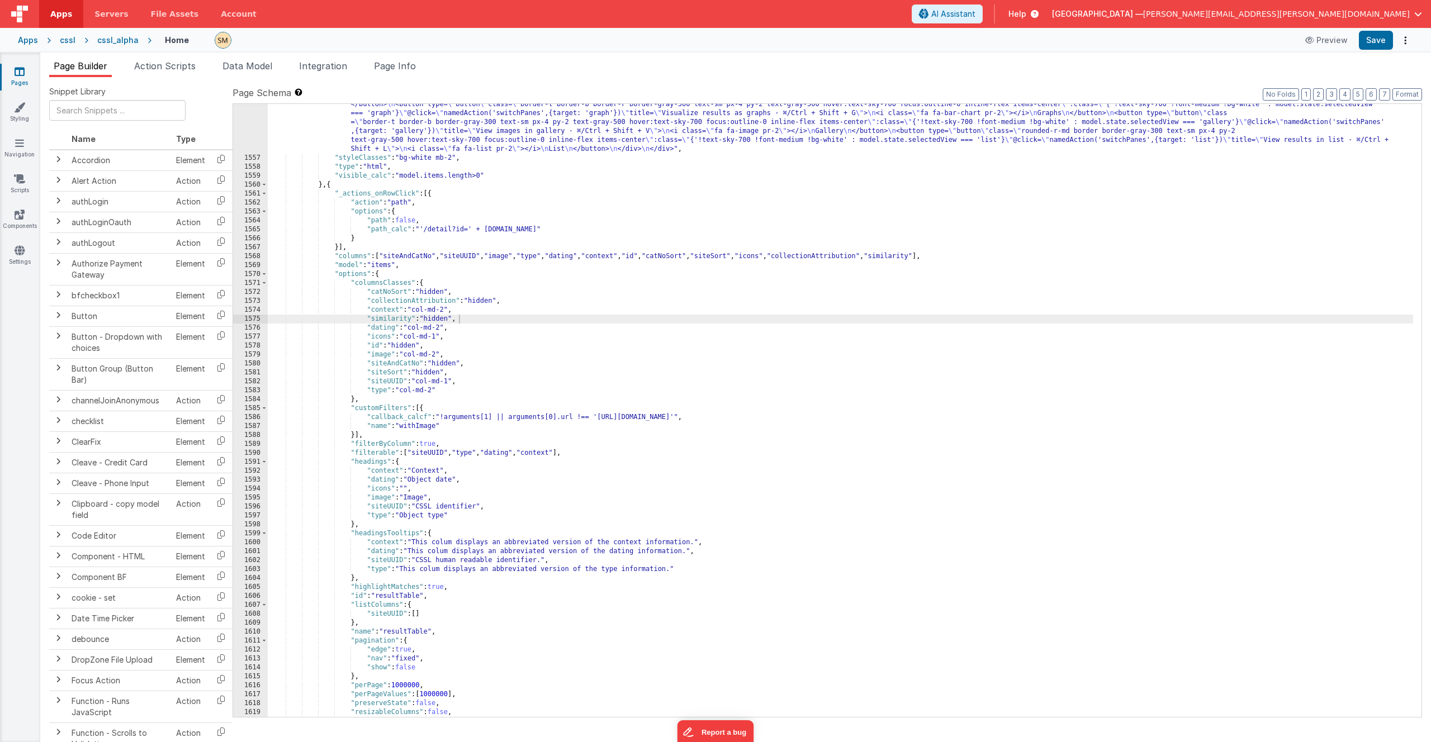
scroll to position [15343, 0]
click at [1375, 41] on button "Save" at bounding box center [1376, 40] width 34 height 19
click at [1383, 37] on button "Save" at bounding box center [1376, 40] width 34 height 19
click at [544, 314] on div ""html" : "<div class= \" flex items-center \" > \n <div class= \" panel-title t…" at bounding box center [840, 424] width 1145 height 703
click at [532, 322] on div ""html" : "<div class= \" flex items-center \" > \n <div class= \" panel-title t…" at bounding box center [840, 424] width 1145 height 703
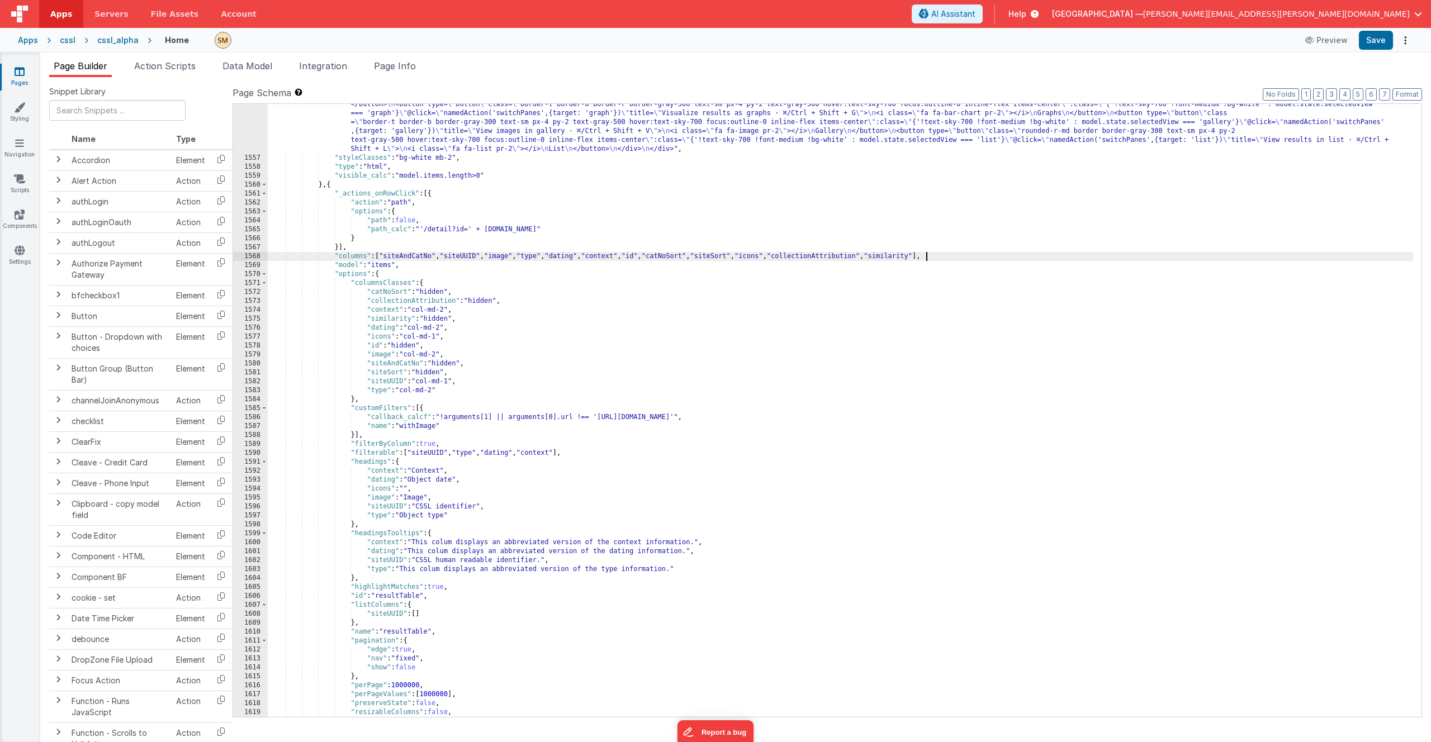
click at [928, 255] on div ""html" : "<div class= \" flex items-center \" > \n <div class= \" panel-title t…" at bounding box center [840, 424] width 1145 height 703
click at [386, 319] on div ""html" : "<div class= \" flex items-center \" > \n <div class= \" panel-title t…" at bounding box center [840, 424] width 1145 height 703
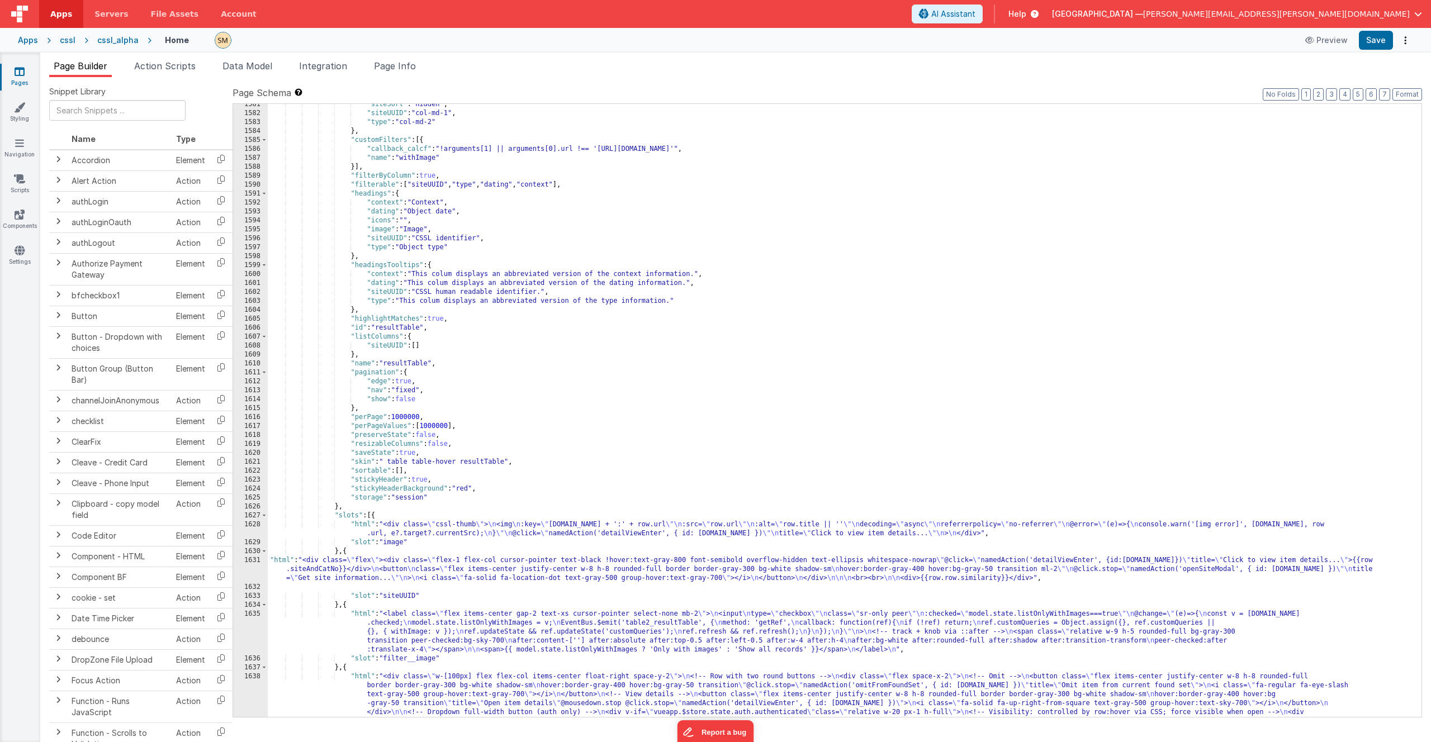
scroll to position [15679, 0]
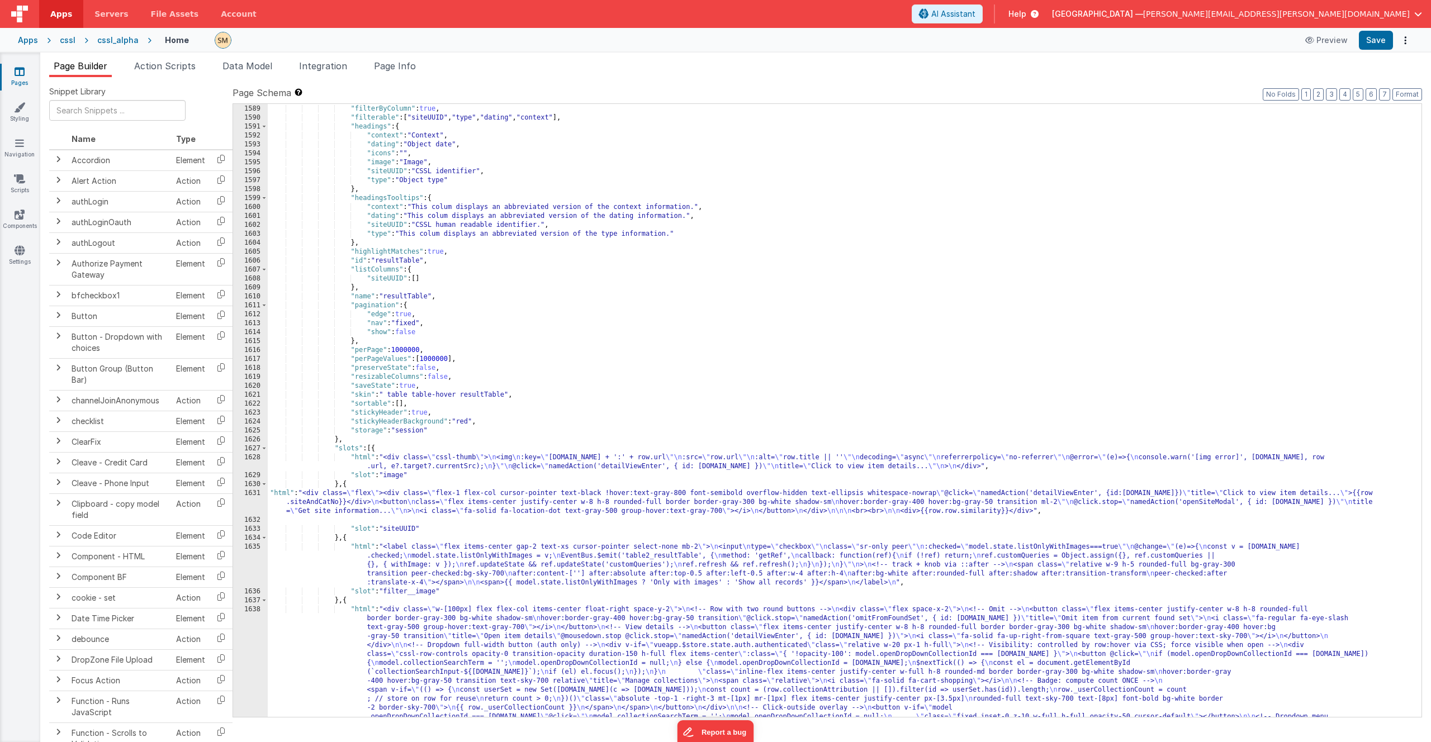
click at [248, 504] on div "1631" at bounding box center [250, 502] width 35 height 27
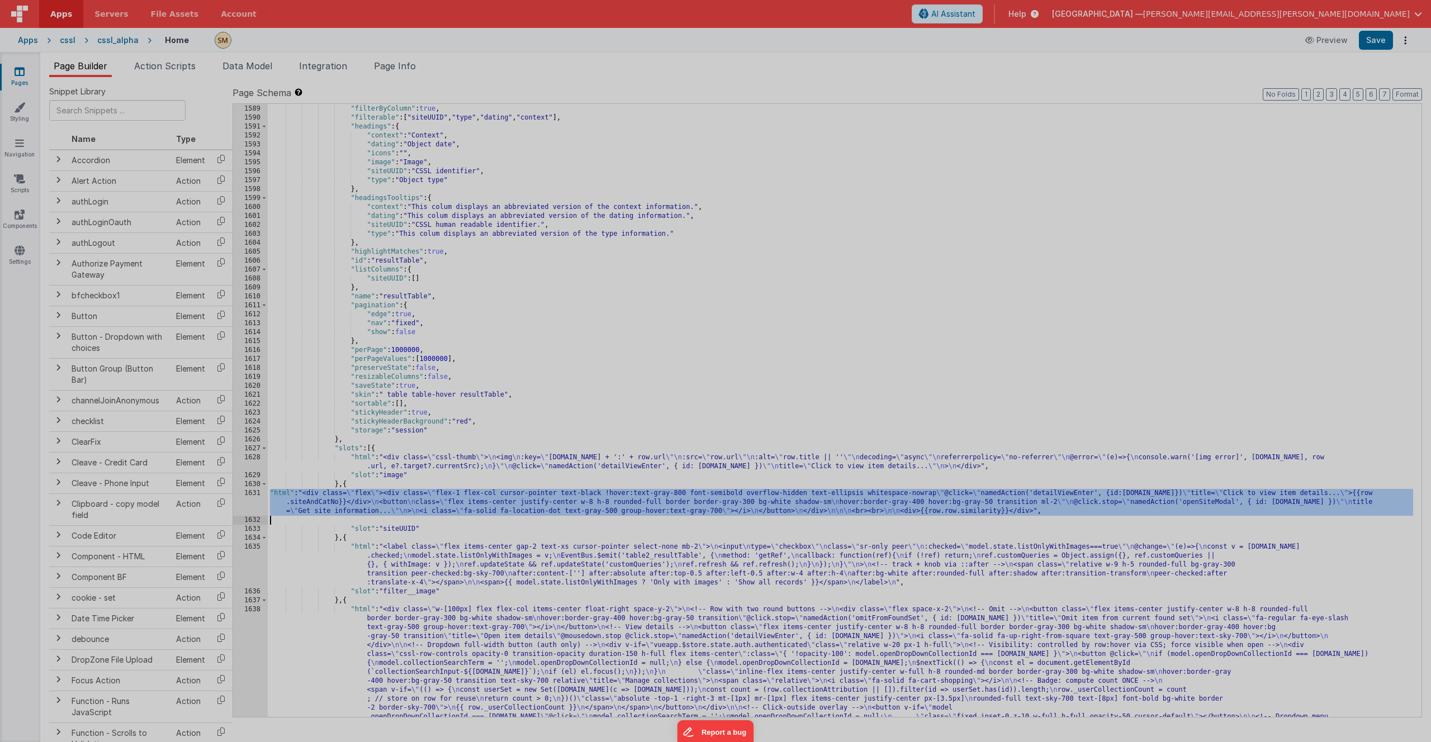
click at [250, 503] on div "< div class = "flex" > < div class = "flex-1 flex-col cursor-pointer text-black…" at bounding box center [378, 419] width 648 height 708
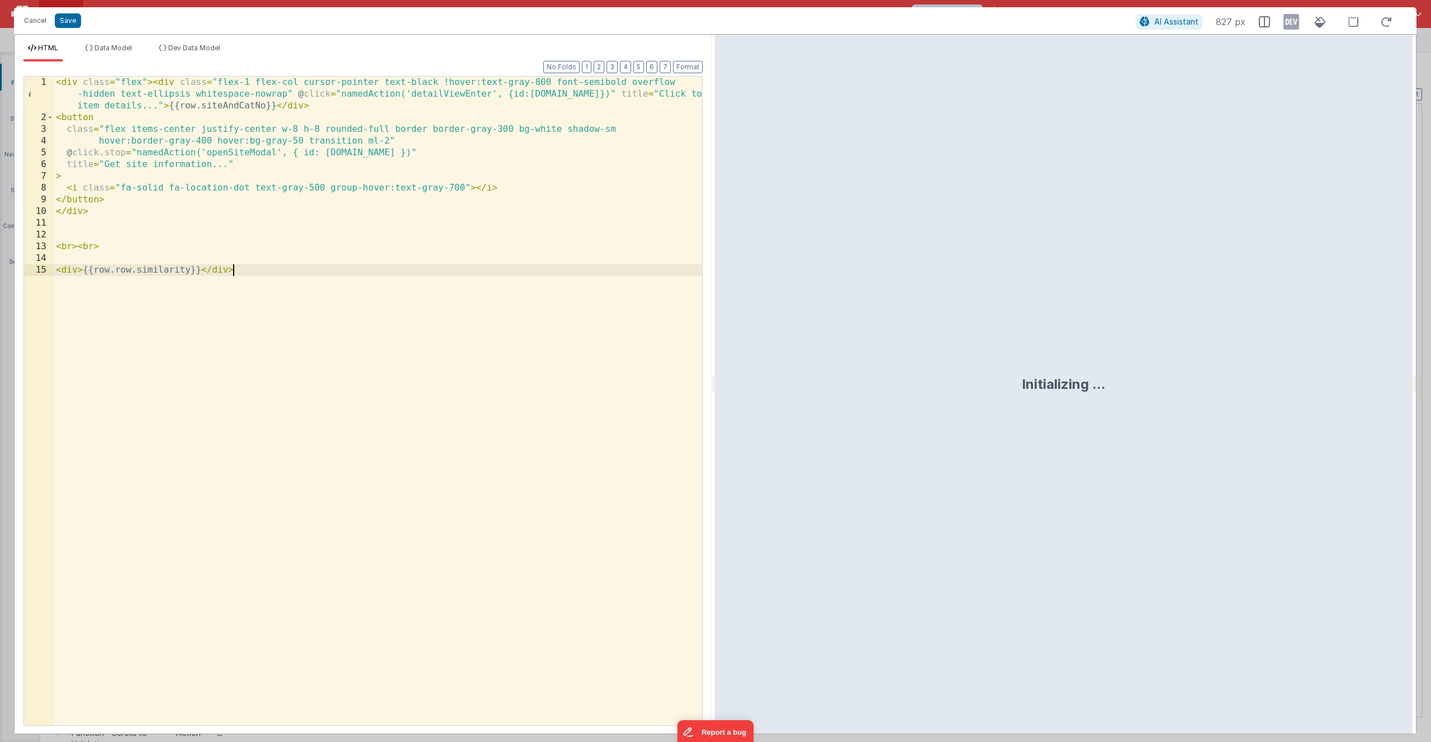
click at [137, 271] on div "< div class = "flex" > < div class = "flex-1 flex-col cursor-pointer text-black…" at bounding box center [378, 425] width 648 height 696
click at [73, 21] on button "Save" at bounding box center [68, 20] width 26 height 15
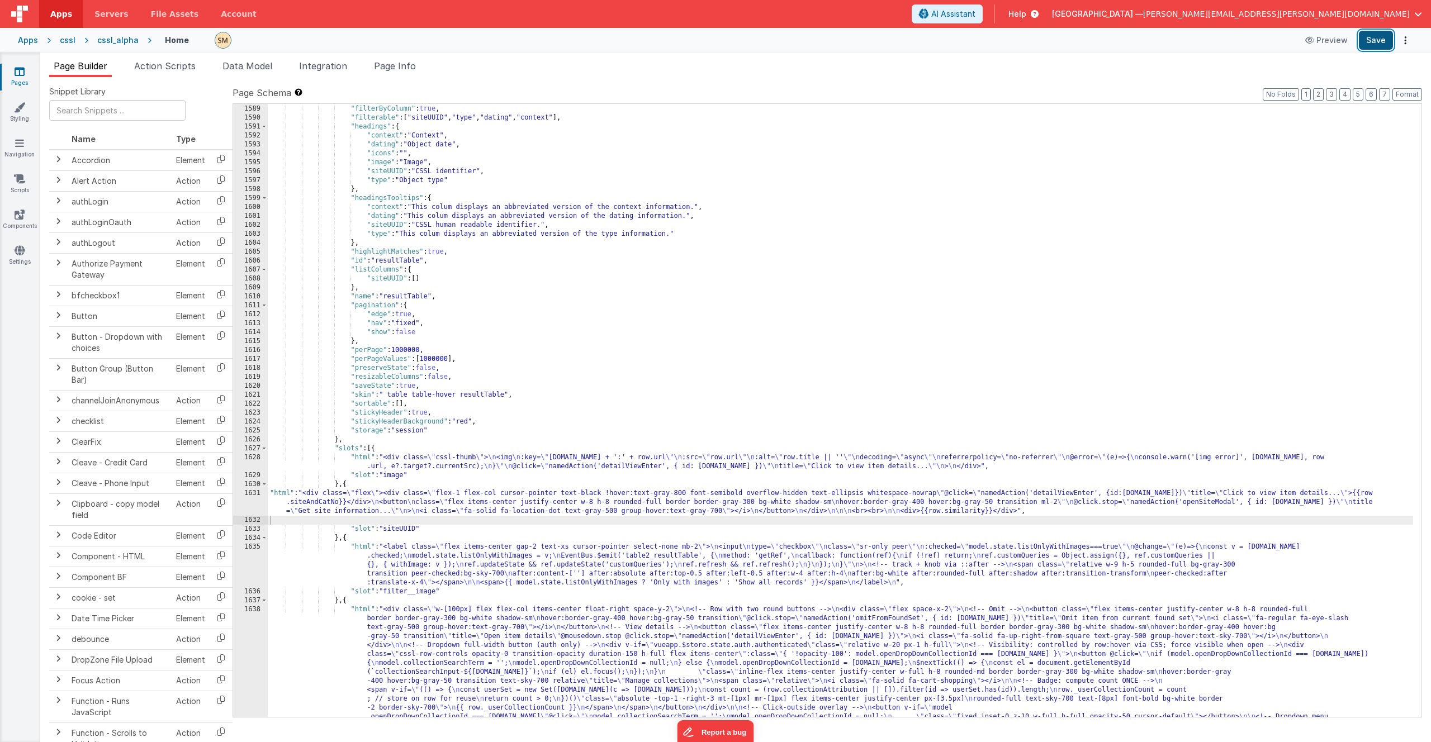
click at [1378, 35] on button "Save" at bounding box center [1376, 40] width 34 height 19
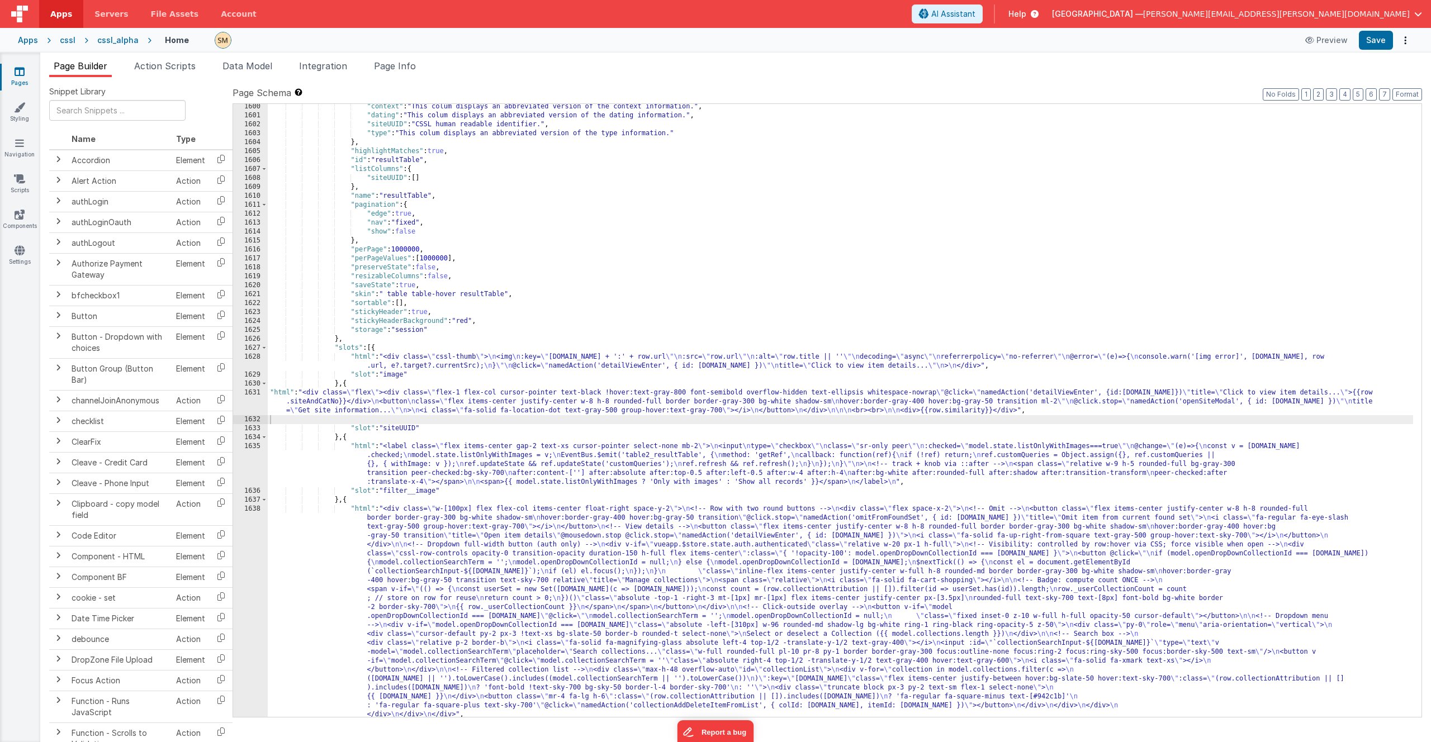
scroll to position [15746, 0]
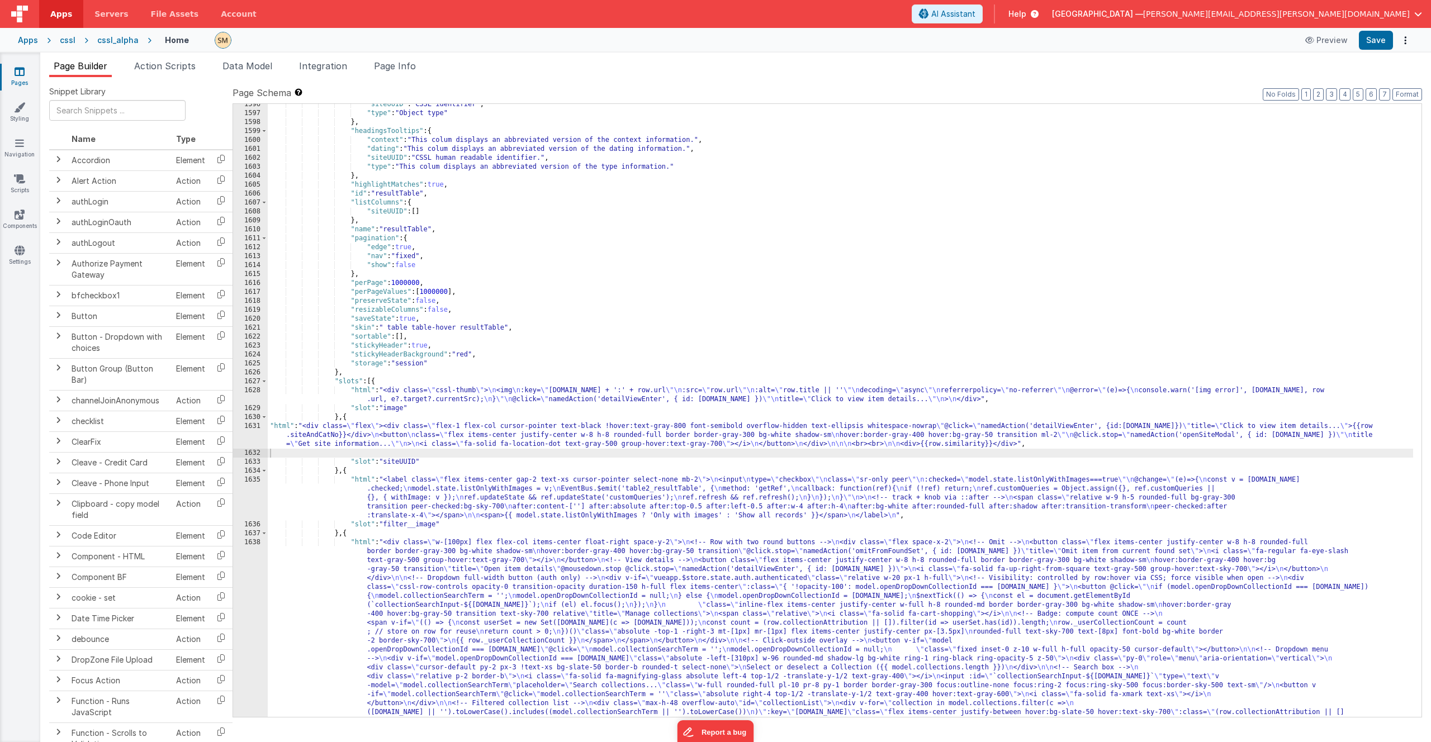
click at [421, 447] on div ""siteUUID" : "CSSL identifier" , "type" : "Object type" } , "headingsTooltips" …" at bounding box center [840, 518] width 1145 height 837
click at [252, 436] on div "1631" at bounding box center [250, 435] width 35 height 27
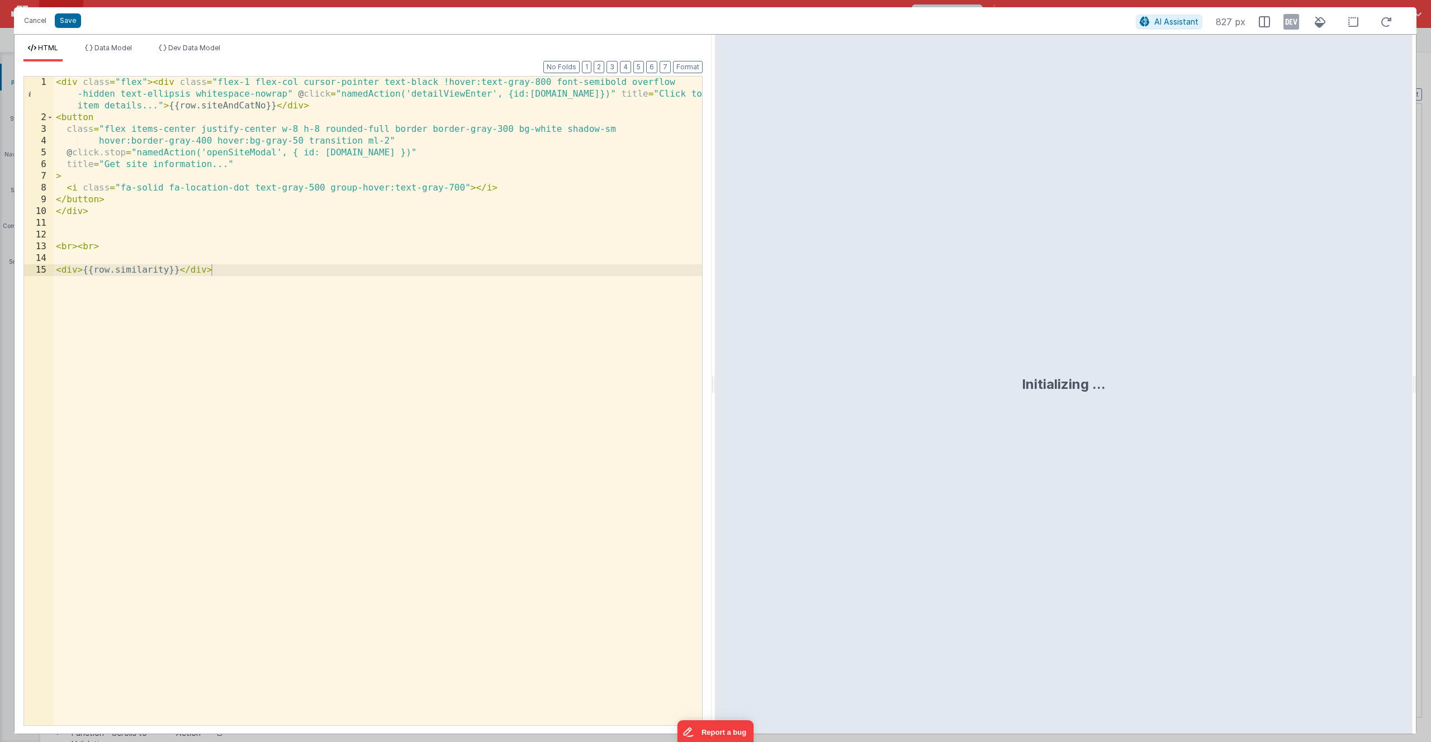
click at [267, 277] on div "< div class = "flex" > < div class = "flex-1 flex-col cursor-pointer text-black…" at bounding box center [378, 425] width 648 height 696
drag, startPoint x: 264, startPoint y: 271, endPoint x: 42, endPoint y: 273, distance: 221.9
click at [42, 273] on div "1 2 3 4 5 6 7 8 9 10 11 12 13 14 15 < div class = "flex" > < div class = "flex-…" at bounding box center [362, 401] width 679 height 650
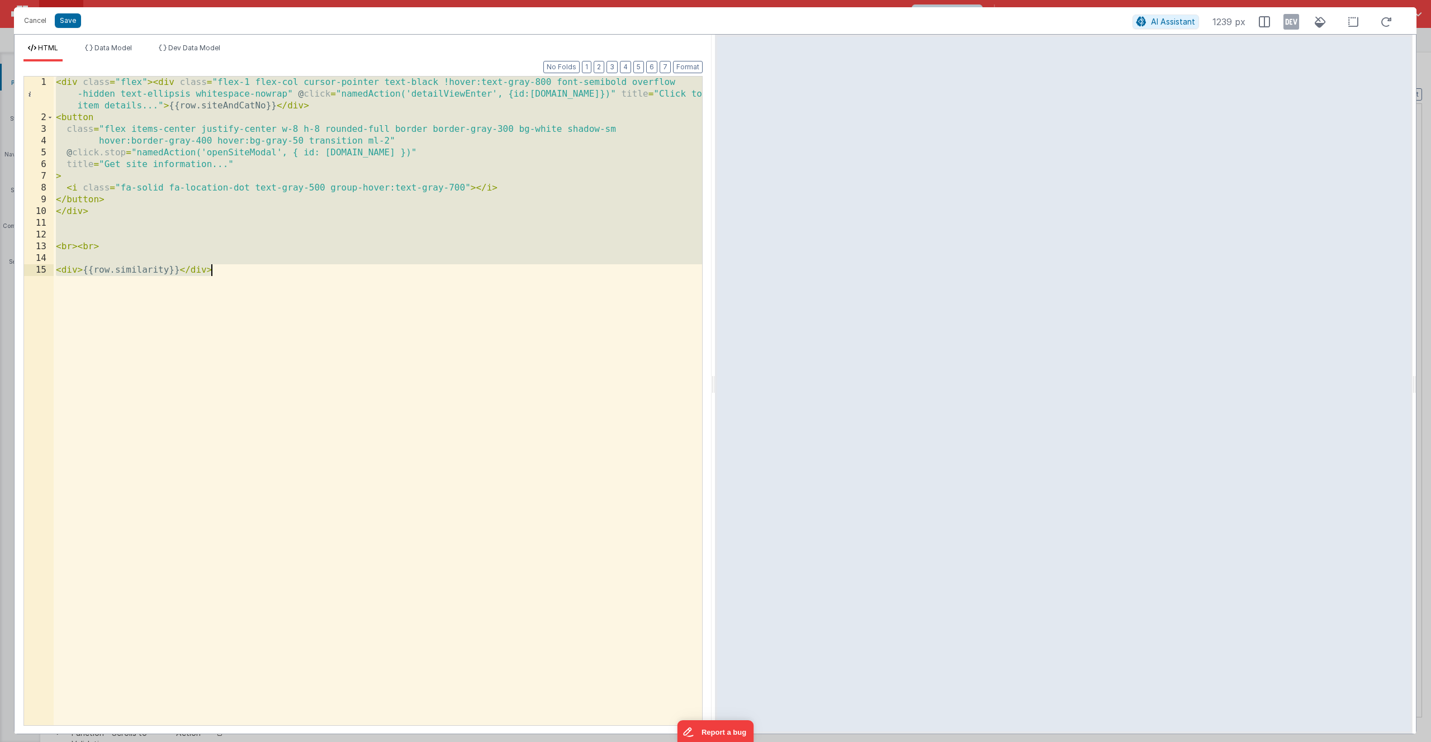
click at [409, 284] on div "< div class = "flex" > < div class = "flex-1 flex-col cursor-pointer text-black…" at bounding box center [378, 425] width 648 height 696
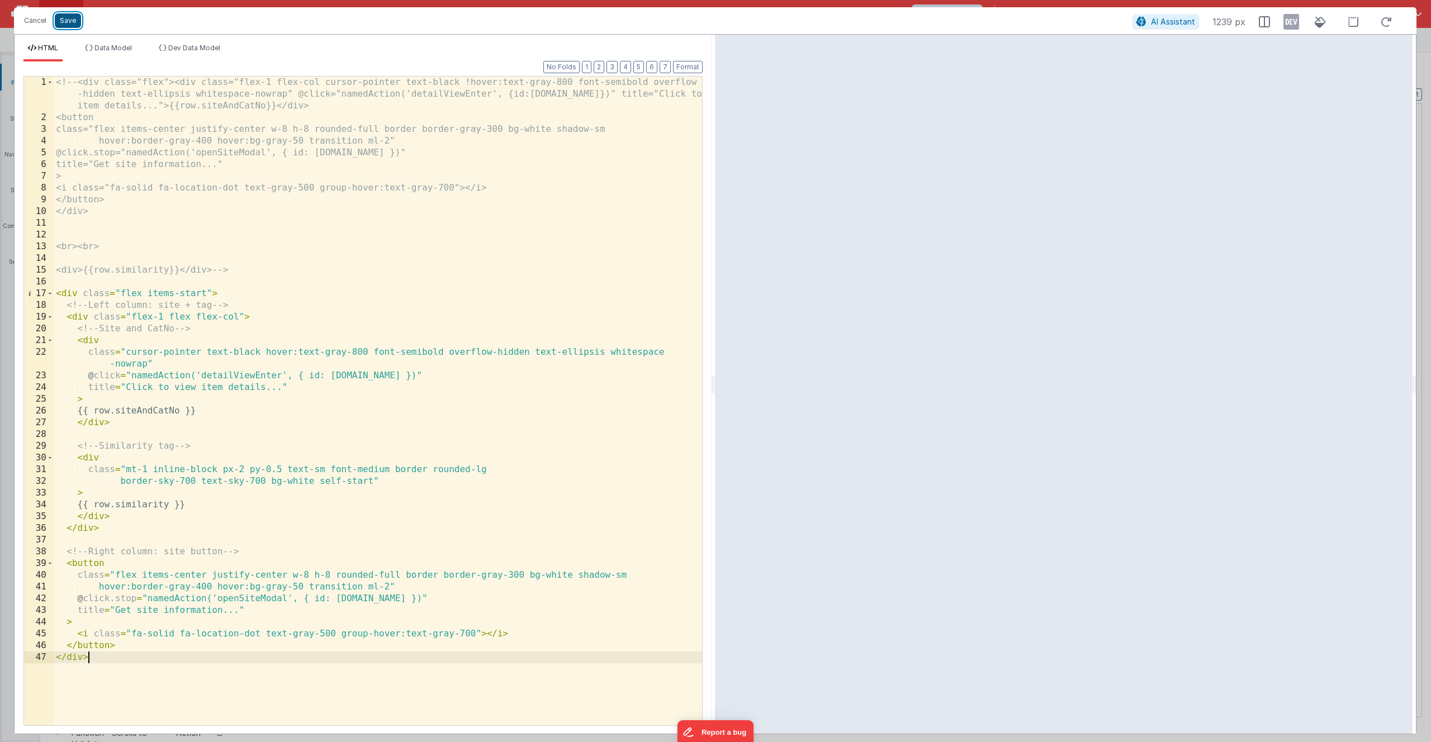
click at [70, 23] on button "Save" at bounding box center [68, 20] width 26 height 15
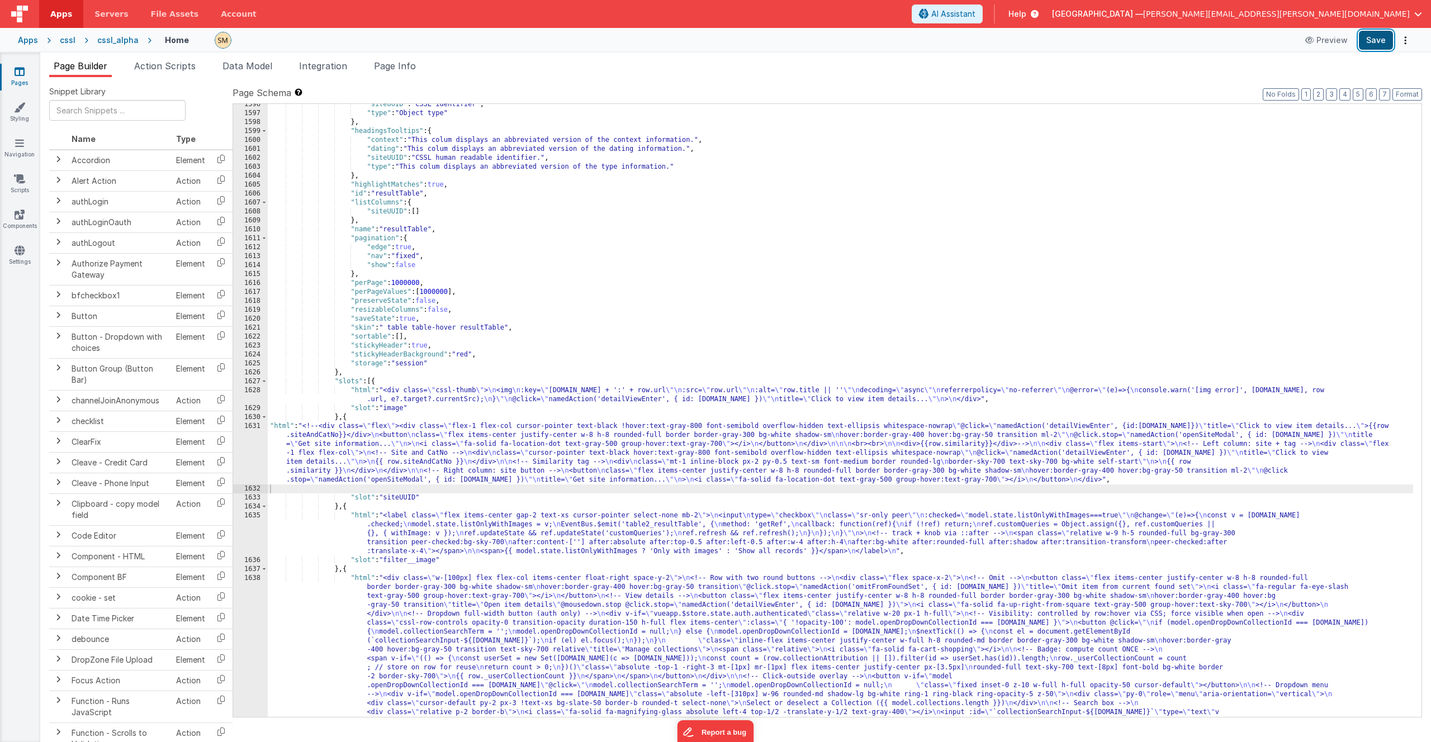
click at [1379, 37] on button "Save" at bounding box center [1376, 40] width 34 height 19
click at [334, 451] on div ""siteUUID" : "CSSL identifier" , "type" : "Object type" } , "headingsTooltips" …" at bounding box center [840, 518] width 1145 height 837
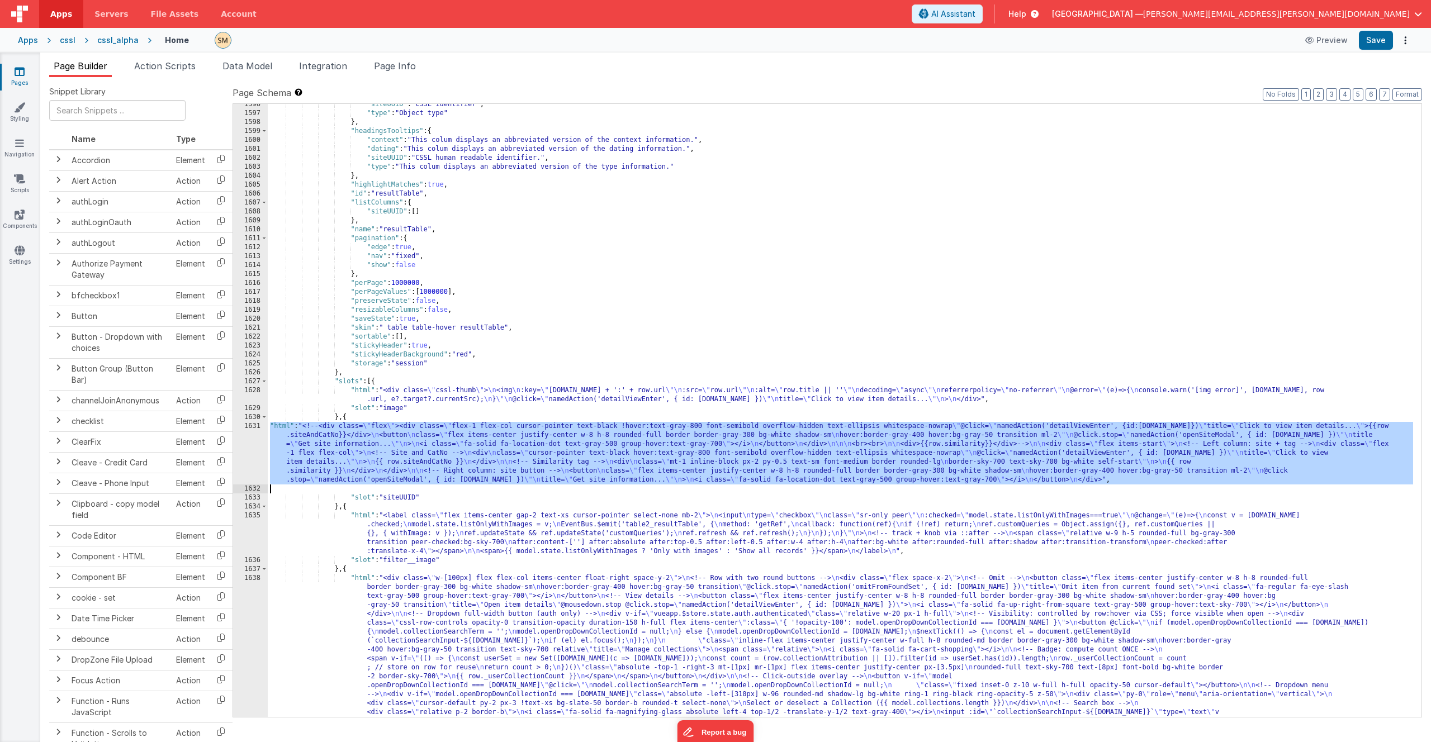
click at [247, 446] on div "1631" at bounding box center [250, 453] width 35 height 63
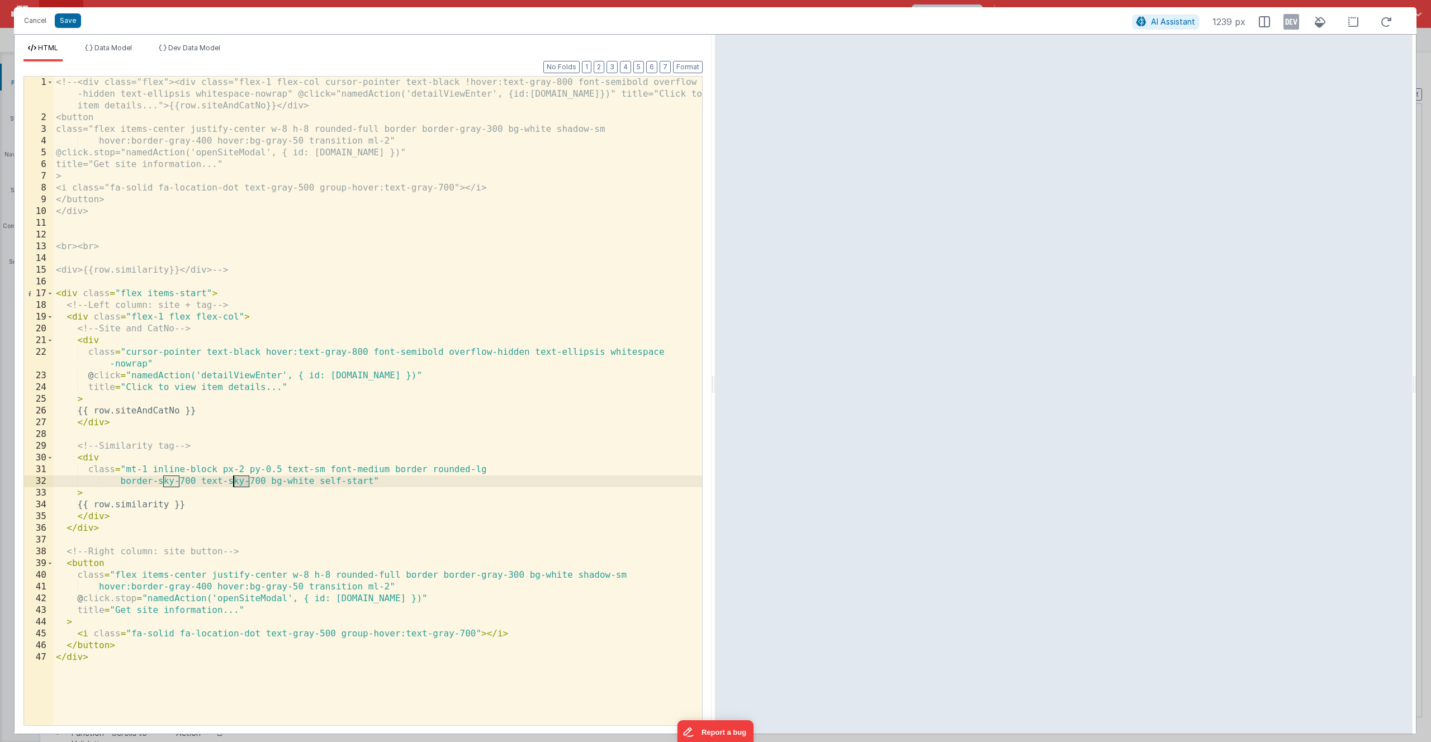
drag, startPoint x: 249, startPoint y: 484, endPoint x: 233, endPoint y: 483, distance: 15.7
click at [233, 483] on div "<!-- <div class="flex"><div class="flex-1 flex-col cursor-pointer text-black !h…" at bounding box center [378, 425] width 648 height 696
drag, startPoint x: 178, startPoint y: 482, endPoint x: 164, endPoint y: 484, distance: 13.5
click at [164, 484] on div "<!-- <div class="flex"><div class="flex-1 flex-col cursor-pointer text-black !h…" at bounding box center [378, 425] width 648 height 696
click at [197, 494] on div "<!-- <div class="flex"><div class="flex-1 flex-col cursor-pointer text-black !h…" at bounding box center [378, 425] width 648 height 696
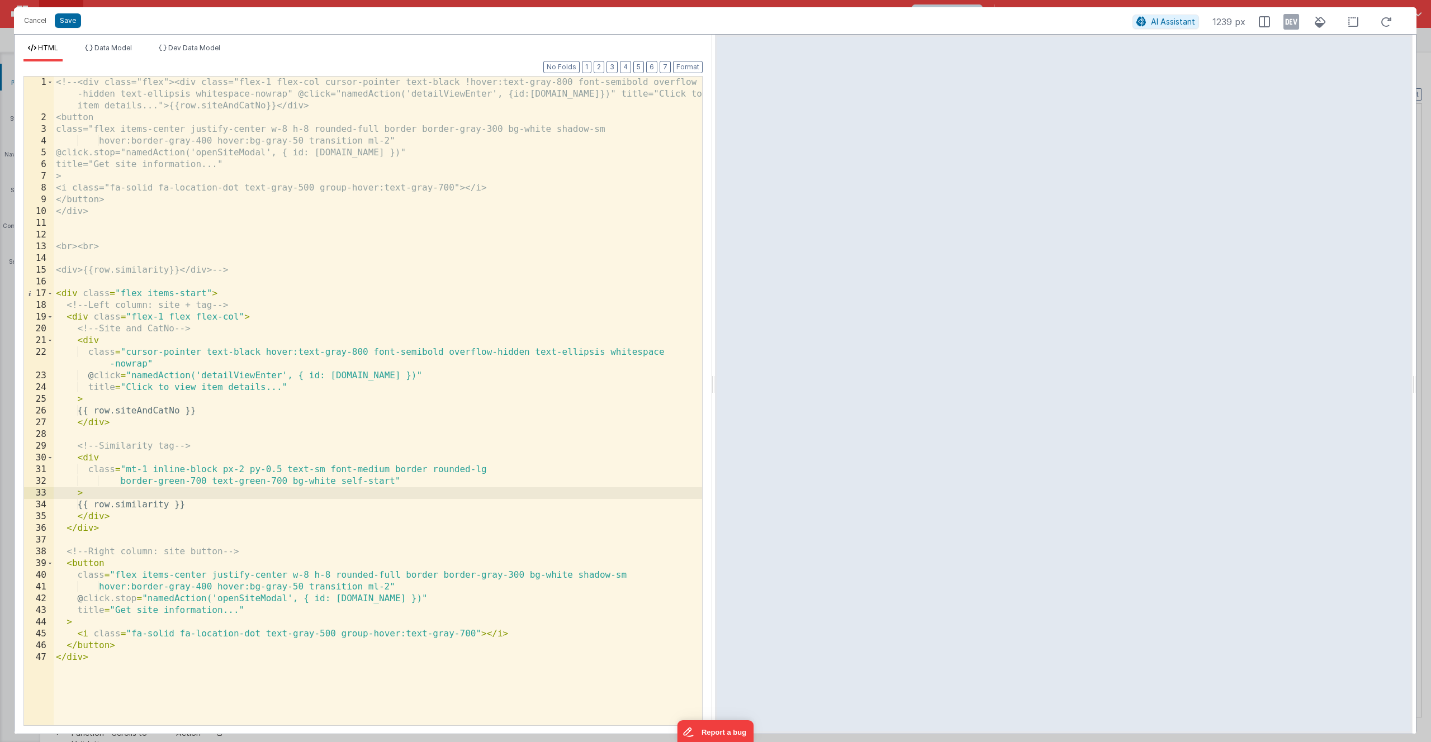
click at [117, 462] on div "<!-- <div class="flex"><div class="flex-1 flex-col cursor-pointer text-black !h…" at bounding box center [378, 425] width 648 height 696
click at [116, 531] on div "<!-- <div class="flex"><div class="flex-1 flex-col cursor-pointer text-black !h…" at bounding box center [378, 425] width 648 height 696
click at [116, 528] on div "<!-- <div class="flex"><div class="flex-1 flex-col cursor-pointer text-black !h…" at bounding box center [378, 425] width 648 height 696
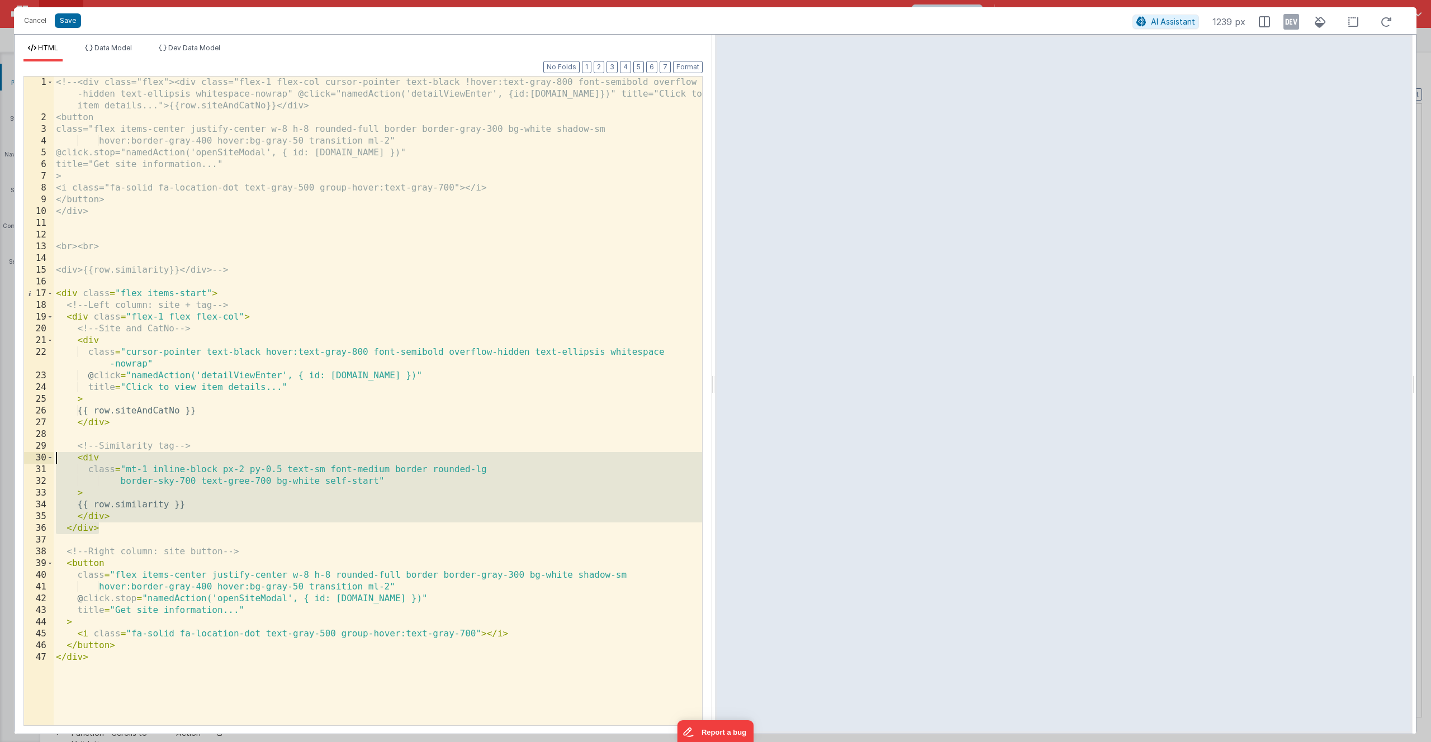
drag, startPoint x: 116, startPoint y: 527, endPoint x: 56, endPoint y: 458, distance: 91.2
click at [56, 458] on div "<!-- <div class="flex"><div class="flex-1 flex-col cursor-pointer text-black !h…" at bounding box center [378, 425] width 648 height 696
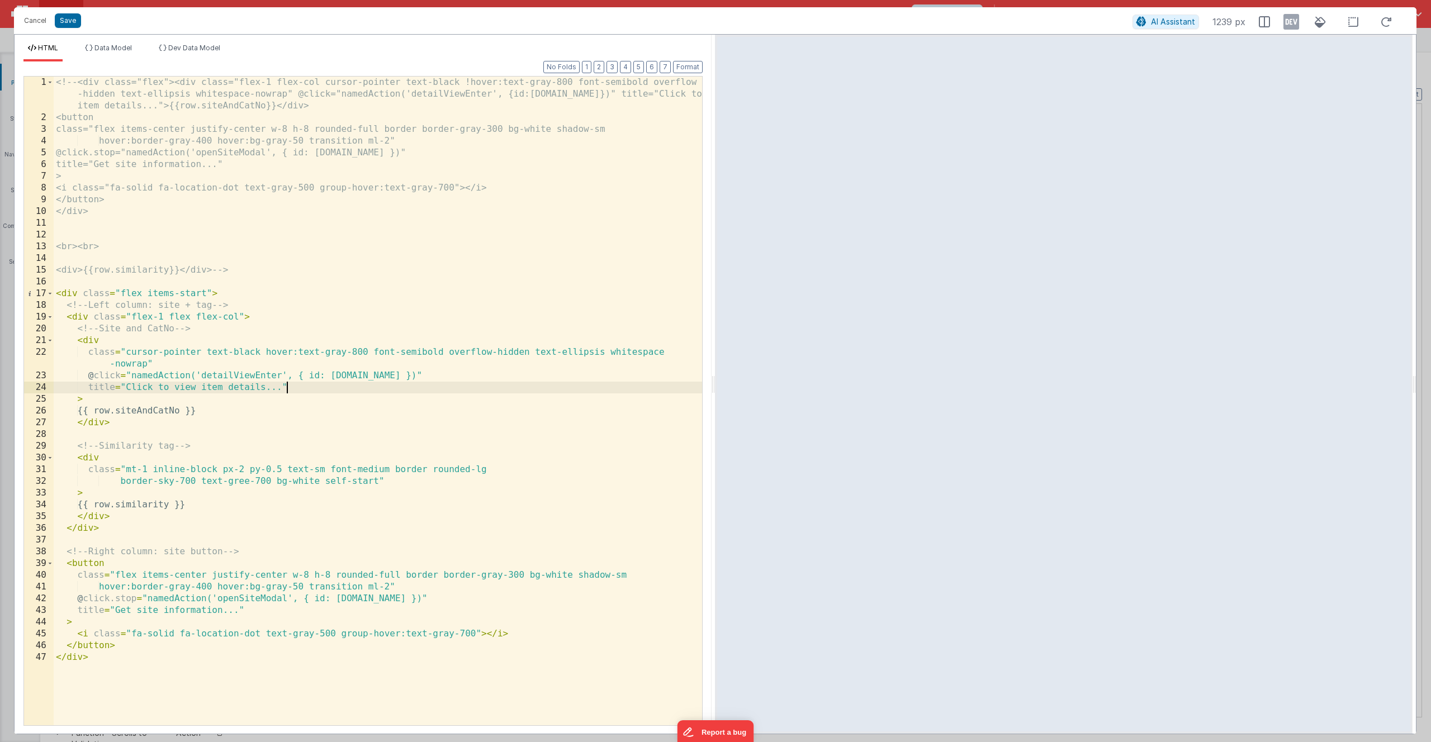
click at [314, 386] on div "<!-- <div class="flex"><div class="flex-1 flex-col cursor-pointer text-black !h…" at bounding box center [378, 425] width 648 height 696
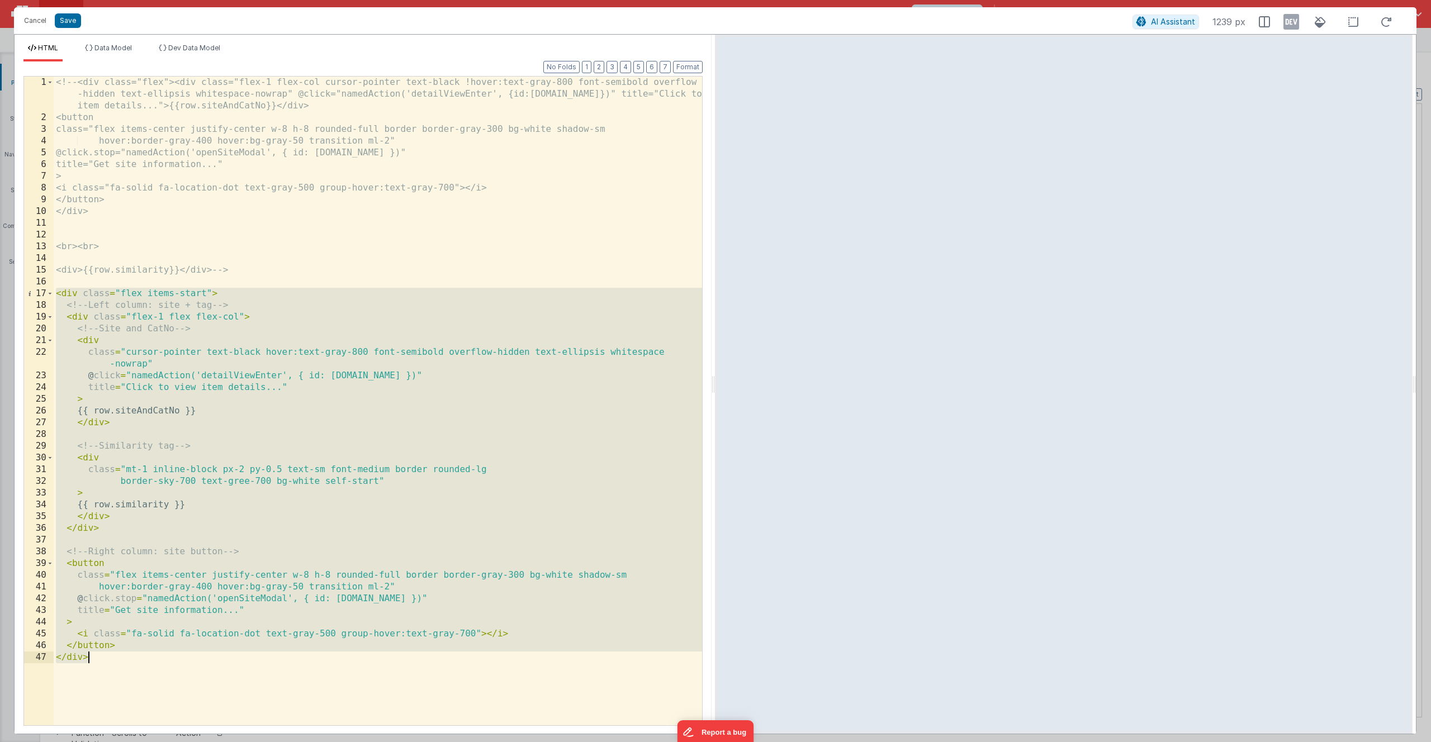
drag, startPoint x: 57, startPoint y: 292, endPoint x: 203, endPoint y: 671, distance: 406.1
click at [201, 670] on div "<!-- <div class="flex"><div class="flex-1 flex-col cursor-pointer text-black !h…" at bounding box center [378, 425] width 648 height 696
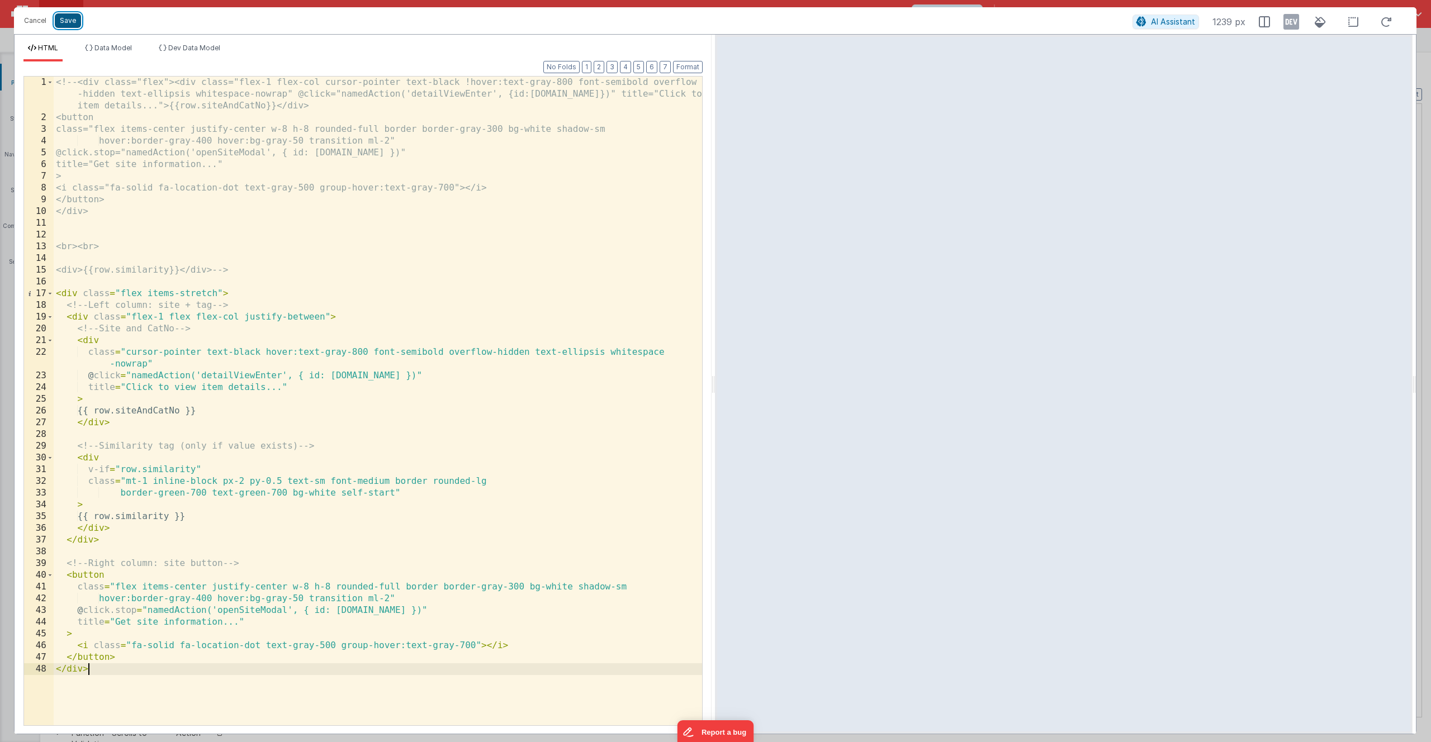
click at [65, 21] on button "Save" at bounding box center [68, 20] width 26 height 15
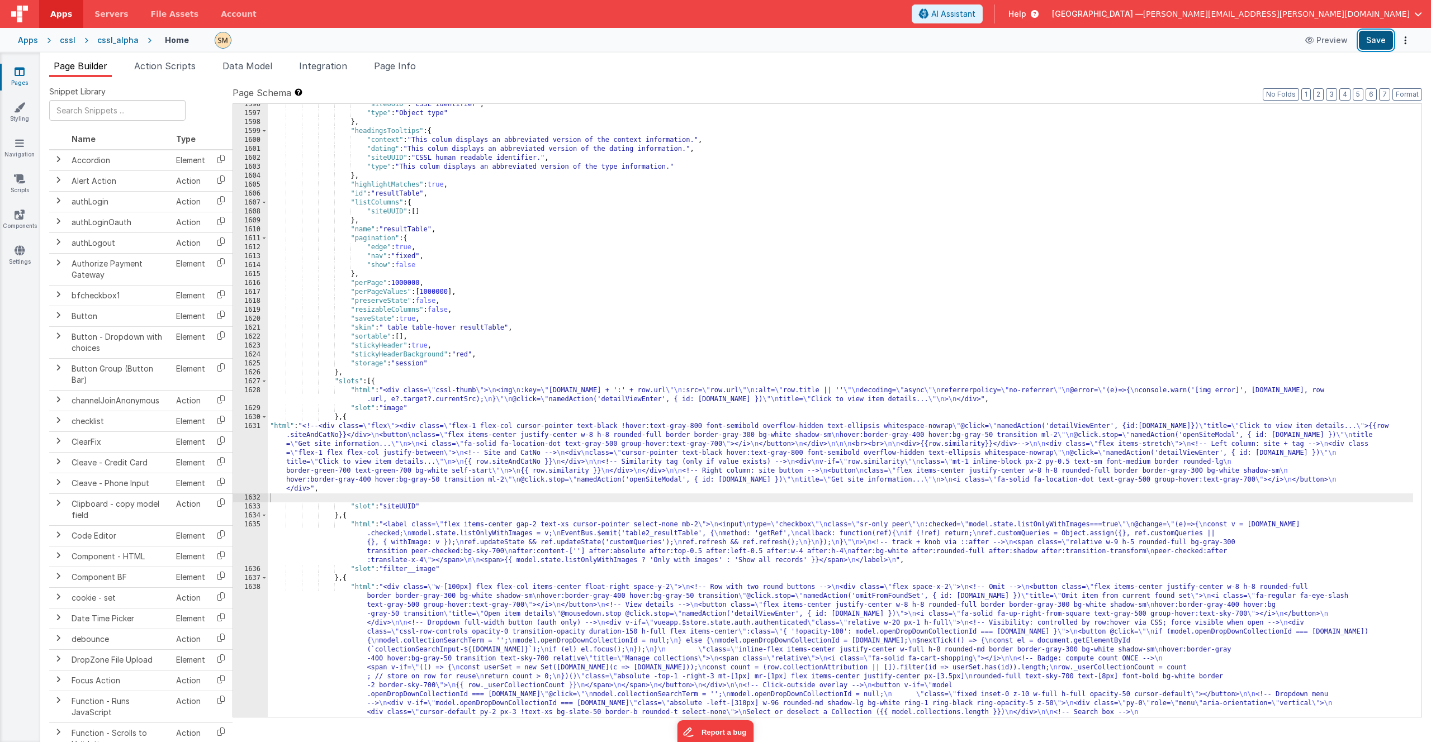
click at [1371, 42] on button "Save" at bounding box center [1376, 40] width 34 height 19
click at [358, 456] on div ""siteUUID" : "CSSL identifier" , "type" : "Object type" } , "headingsTooltips" …" at bounding box center [840, 518] width 1145 height 837
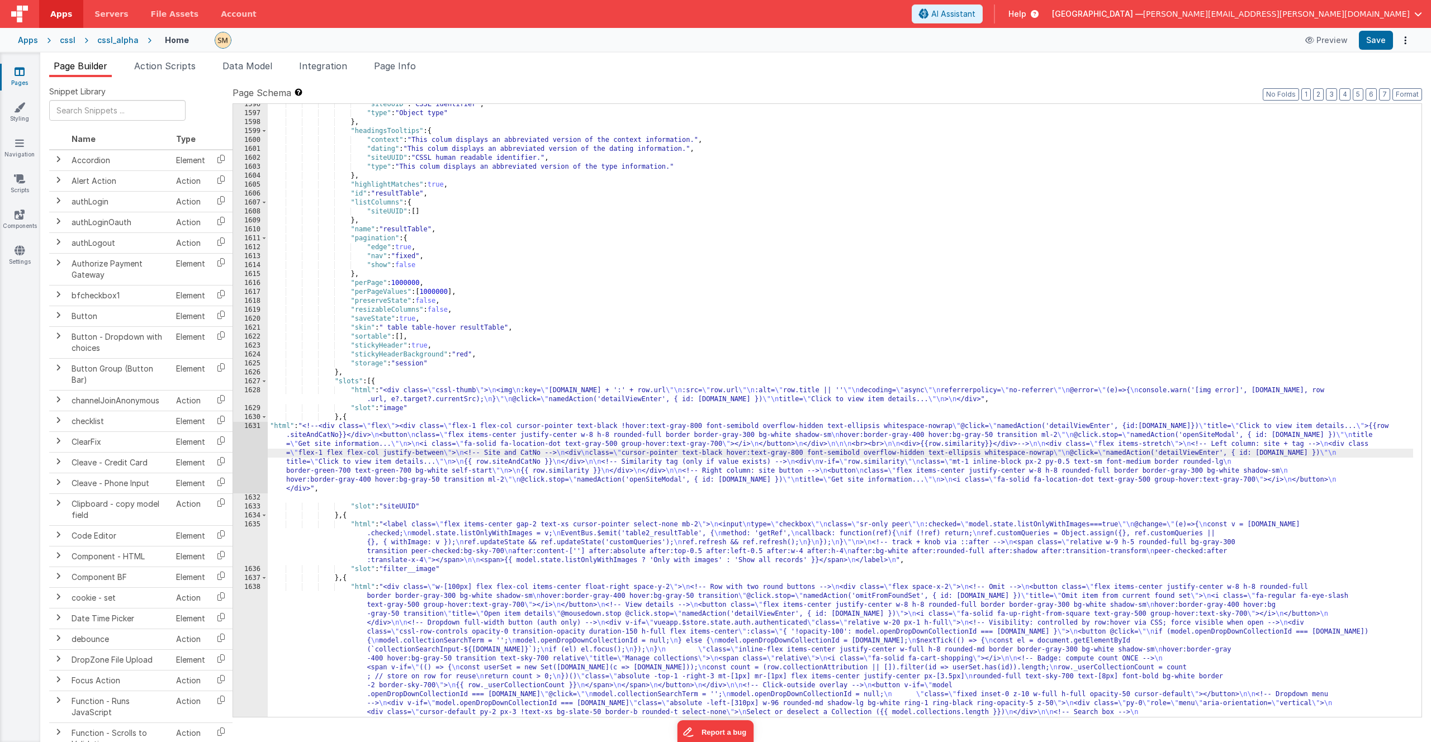
click at [254, 455] on div "1631" at bounding box center [250, 458] width 35 height 72
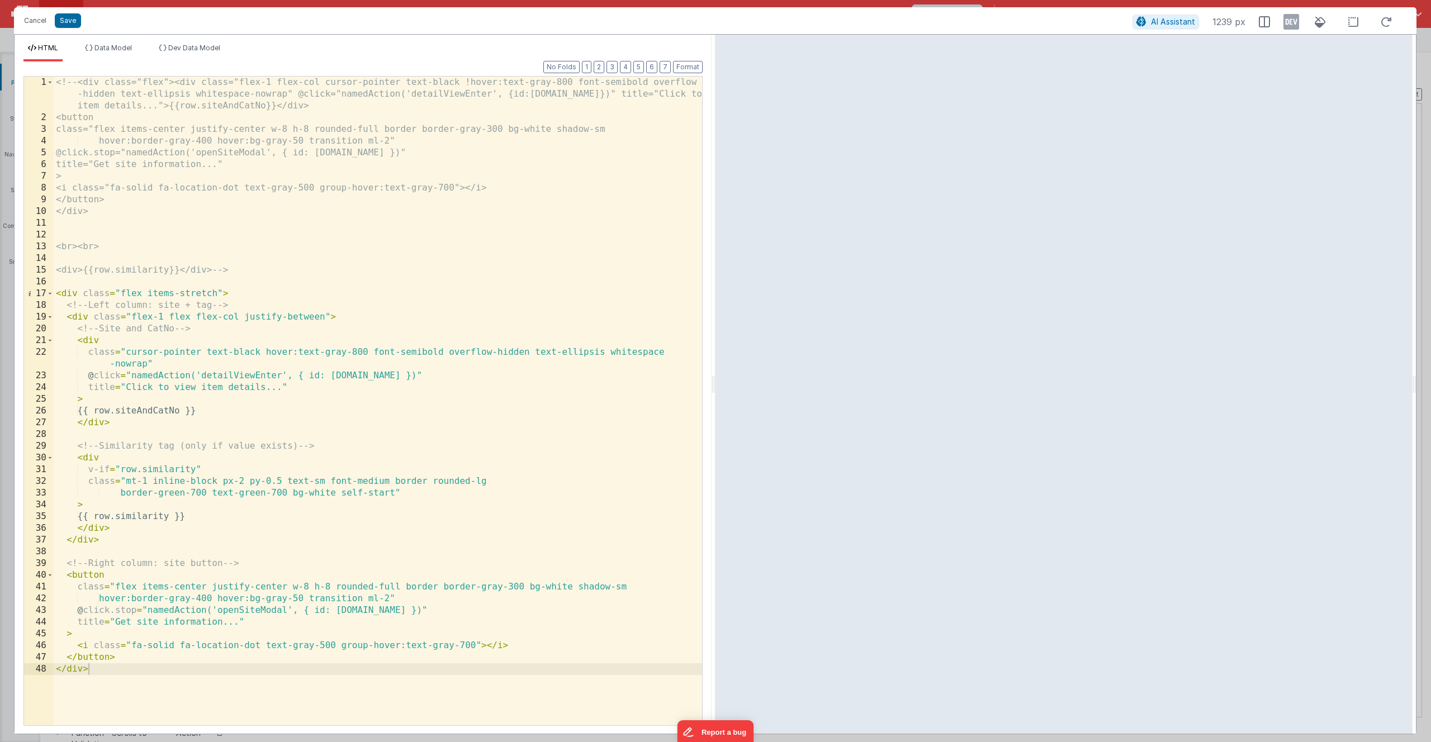
click at [391, 483] on div "<!-- <div class="flex"><div class="flex-1 flex-col cursor-pointer text-black !h…" at bounding box center [378, 425] width 648 height 696
click at [116, 541] on div "<!-- <div class="flex"><div class="flex-1 flex-col cursor-pointer text-black !h…" at bounding box center [378, 425] width 648 height 696
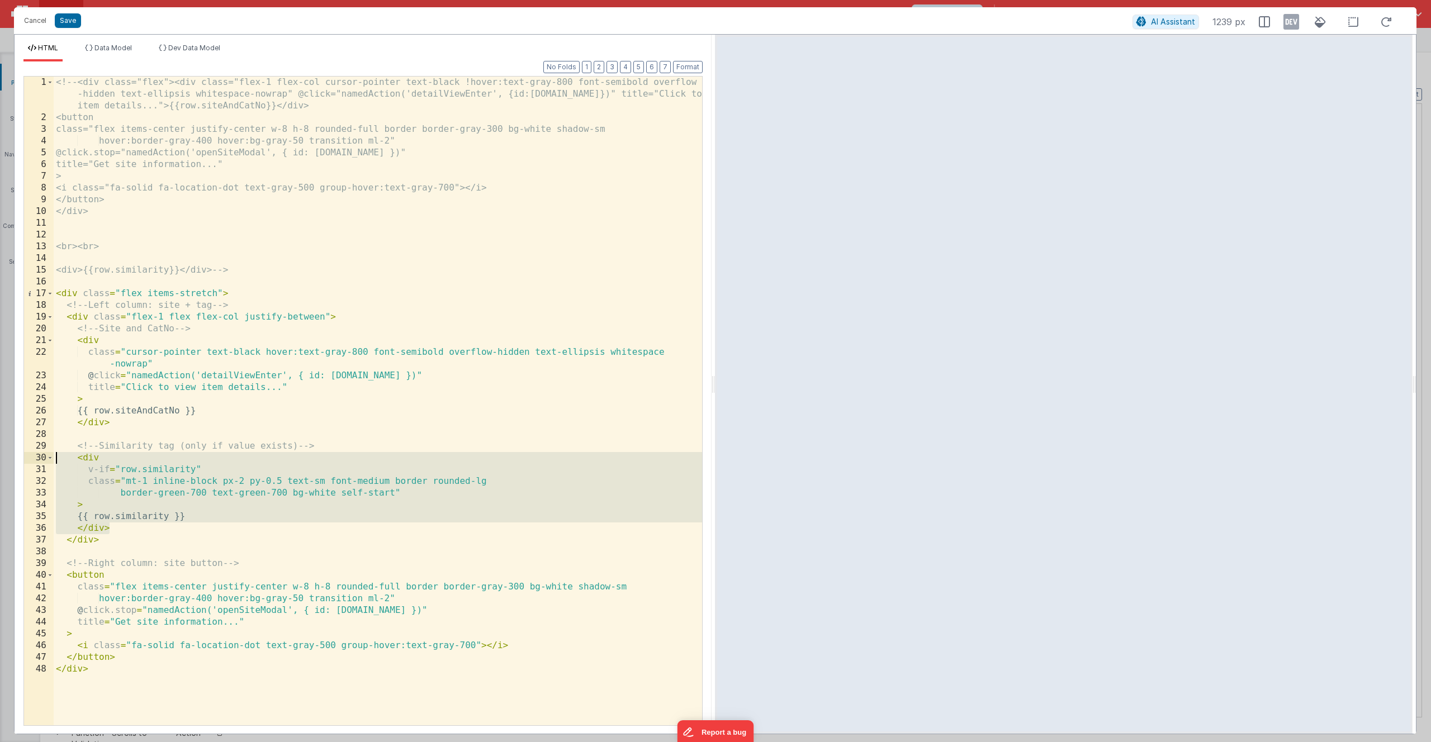
drag, startPoint x: 125, startPoint y: 527, endPoint x: 27, endPoint y: 460, distance: 118.6
click at [27, 460] on div "1 2 3 4 5 6 7 8 9 10 11 12 13 14 15 16 17 18 19 20 21 22 23 24 25 26 27 28 29 3…" at bounding box center [362, 401] width 679 height 650
click at [277, 489] on div "<!-- <div class="flex"><div class="flex-1 flex-col cursor-pointer text-black !h…" at bounding box center [378, 425] width 648 height 696
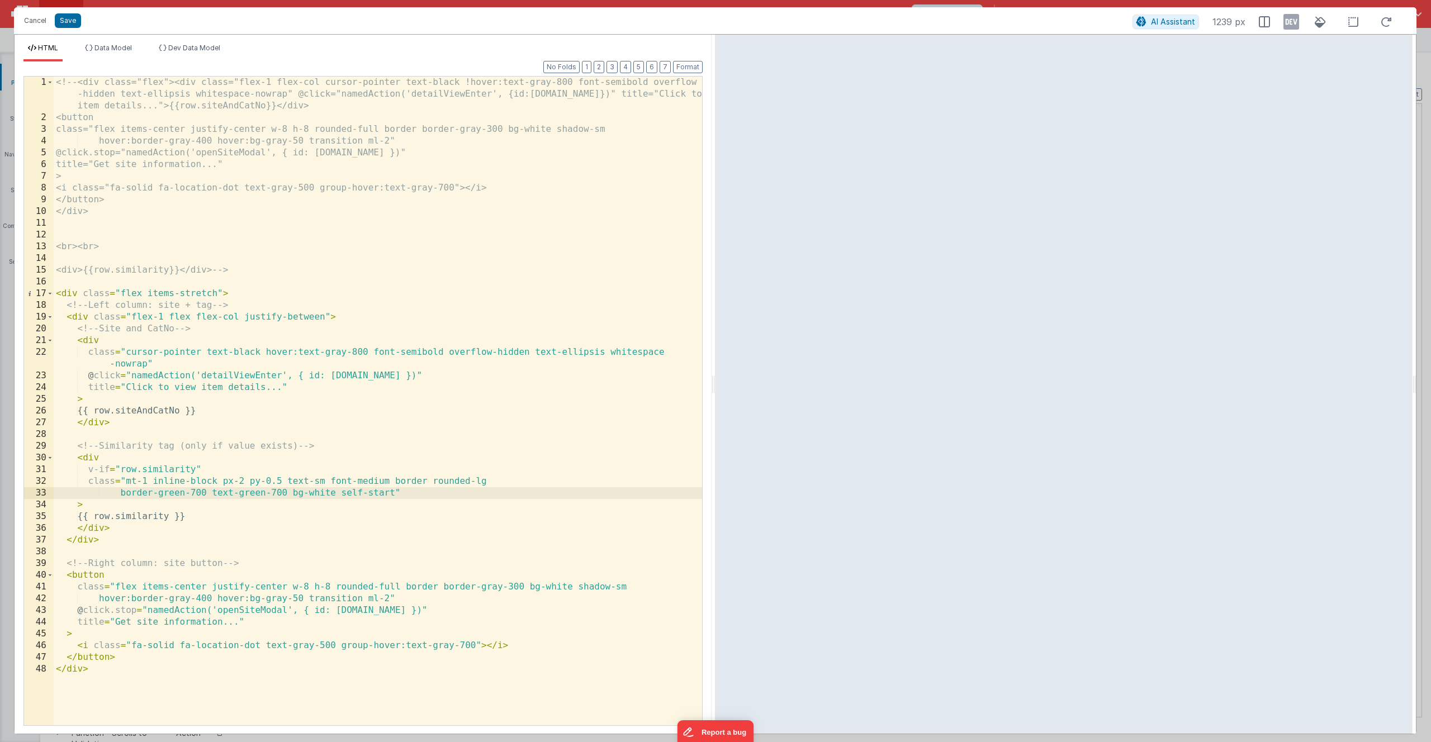
click at [330, 480] on div "<!-- <div class="flex"><div class="flex-1 flex-col cursor-pointer text-black !h…" at bounding box center [378, 425] width 648 height 696
drag, startPoint x: 325, startPoint y: 484, endPoint x: 286, endPoint y: 487, distance: 38.7
click at [286, 487] on div "<!-- <div class="flex"><div class="flex-1 flex-col cursor-pointer text-black !h…" at bounding box center [378, 425] width 648 height 696
paste textarea
type input "text-sm"
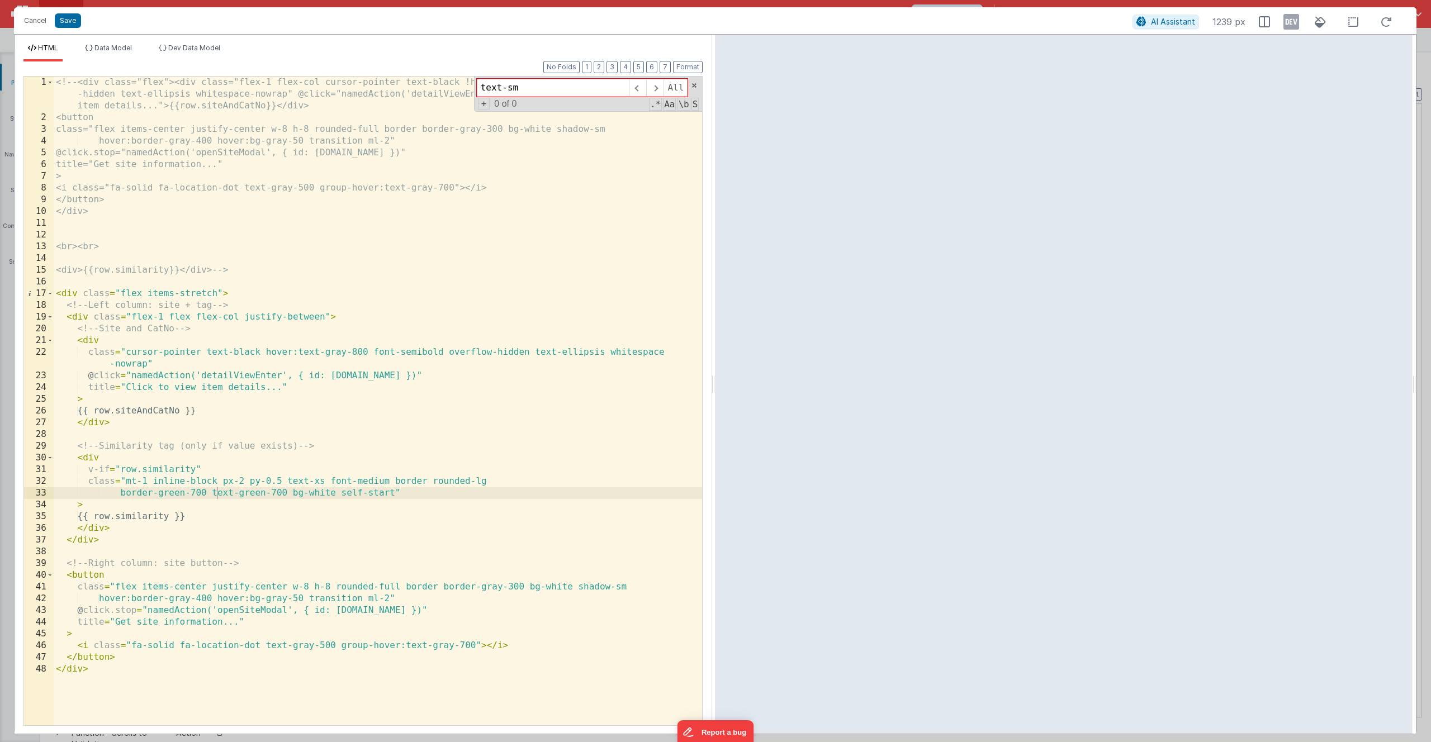
click at [419, 488] on div "<!-- <div class="flex"><div class="flex-1 flex-col cursor-pointer text-black !h…" at bounding box center [378, 425] width 648 height 696
click at [68, 17] on button "Save" at bounding box center [68, 20] width 26 height 15
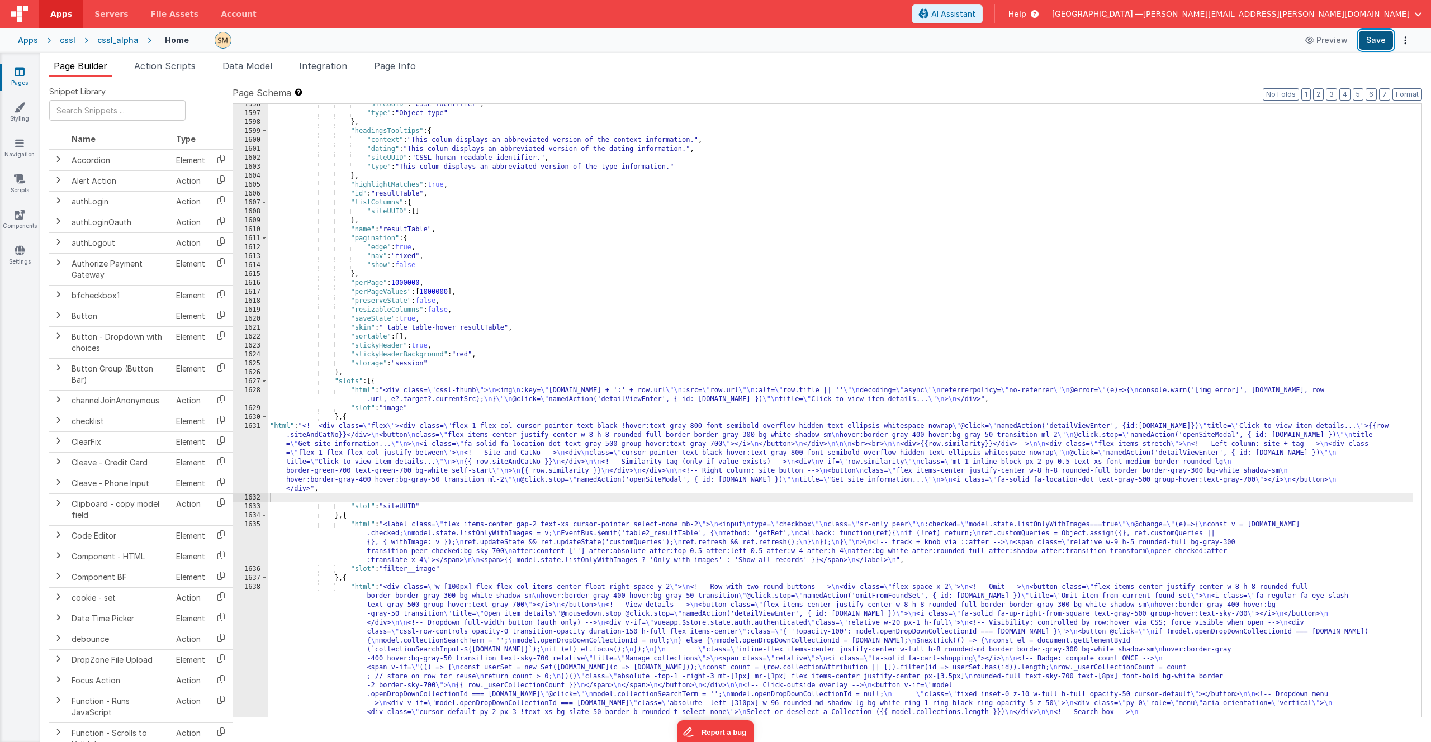
click at [1369, 40] on button "Save" at bounding box center [1376, 40] width 34 height 19
click at [272, 64] on span "Data Model" at bounding box center [247, 65] width 50 height 11
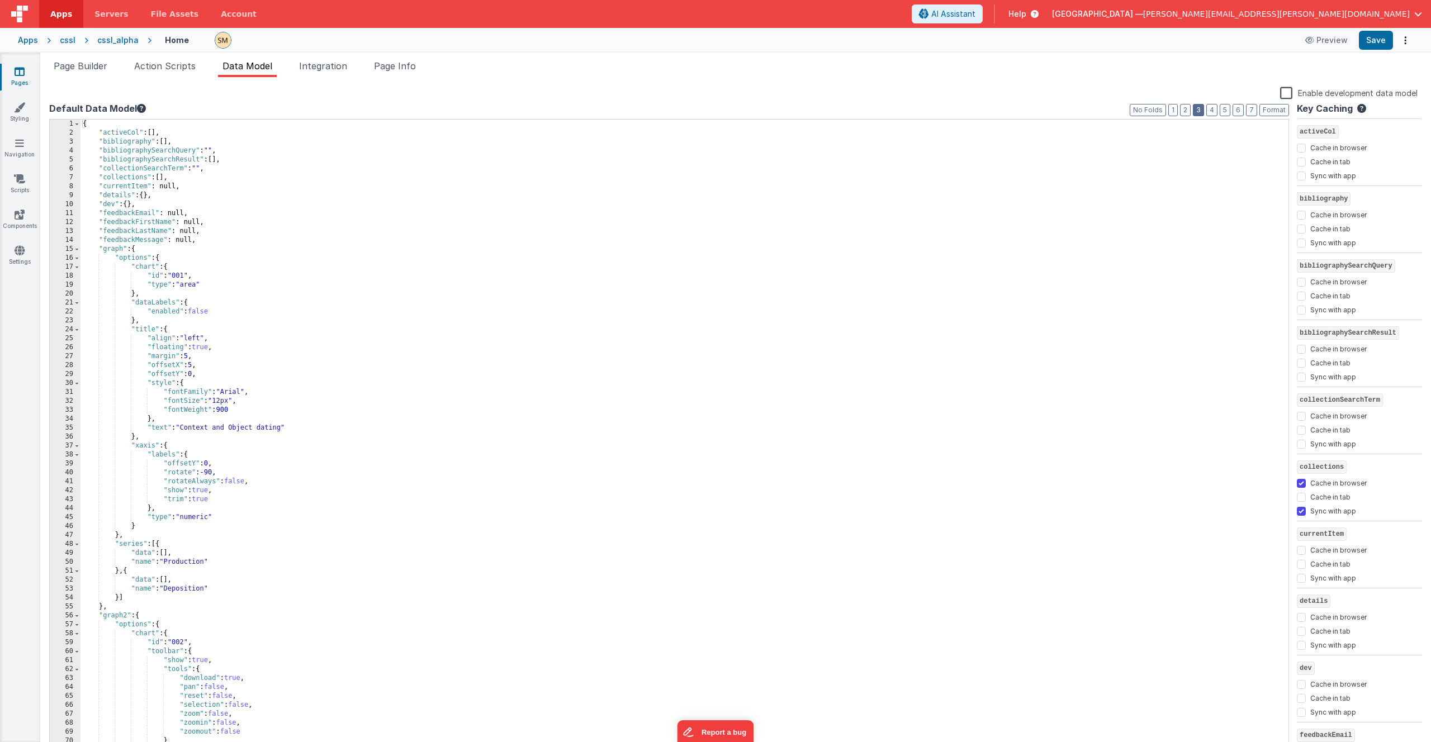
click at [1201, 110] on button "3" at bounding box center [1198, 110] width 11 height 12
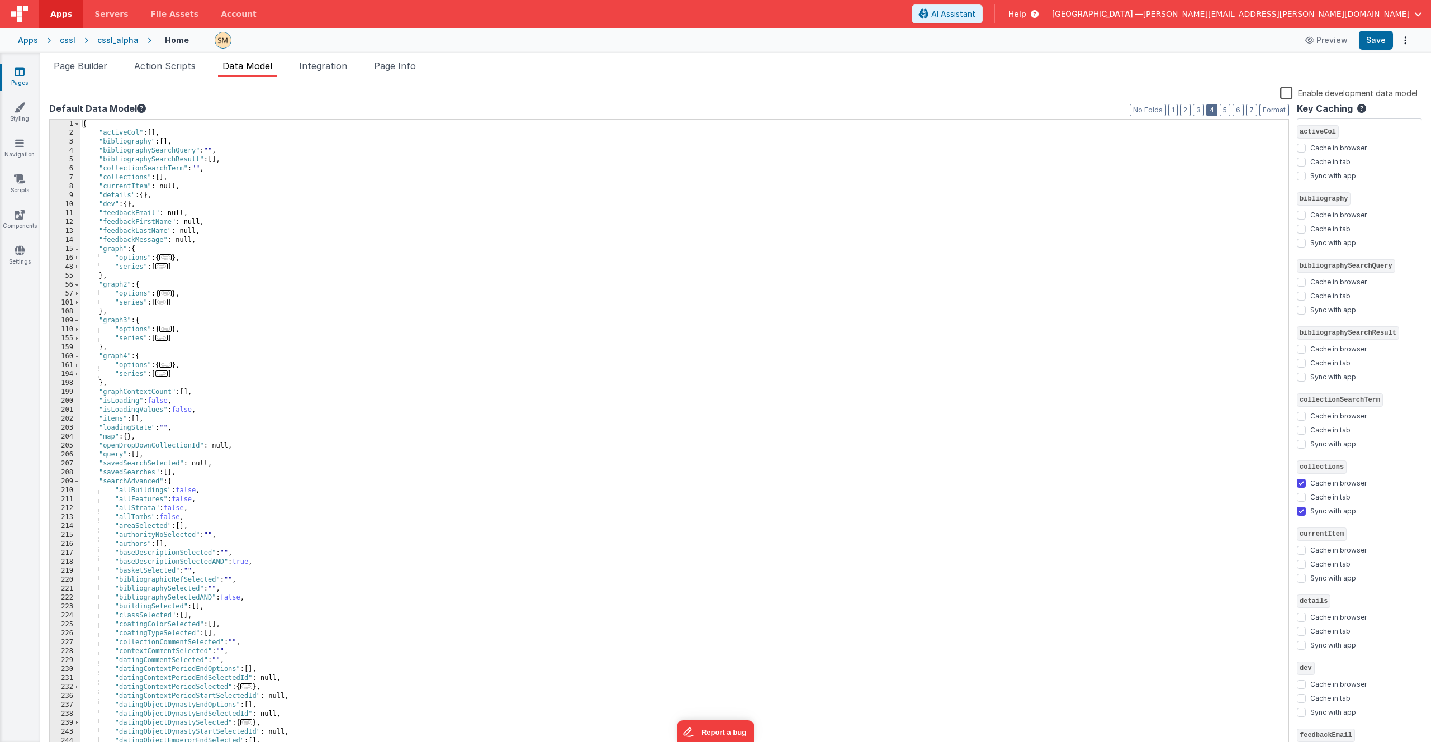
click at [1209, 110] on button "4" at bounding box center [1211, 110] width 11 height 12
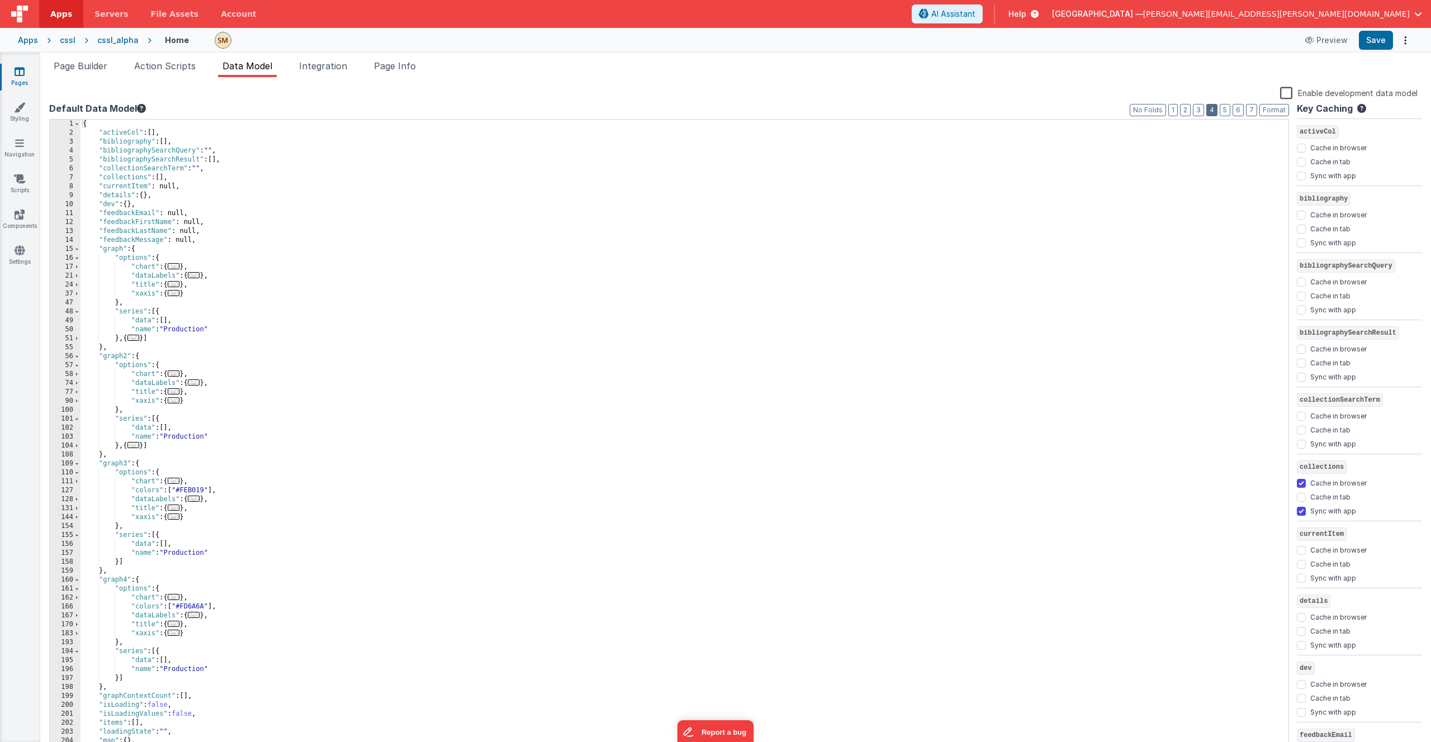
click at [1211, 111] on button "4" at bounding box center [1211, 110] width 11 height 12
click at [1187, 111] on button "2" at bounding box center [1185, 110] width 11 height 12
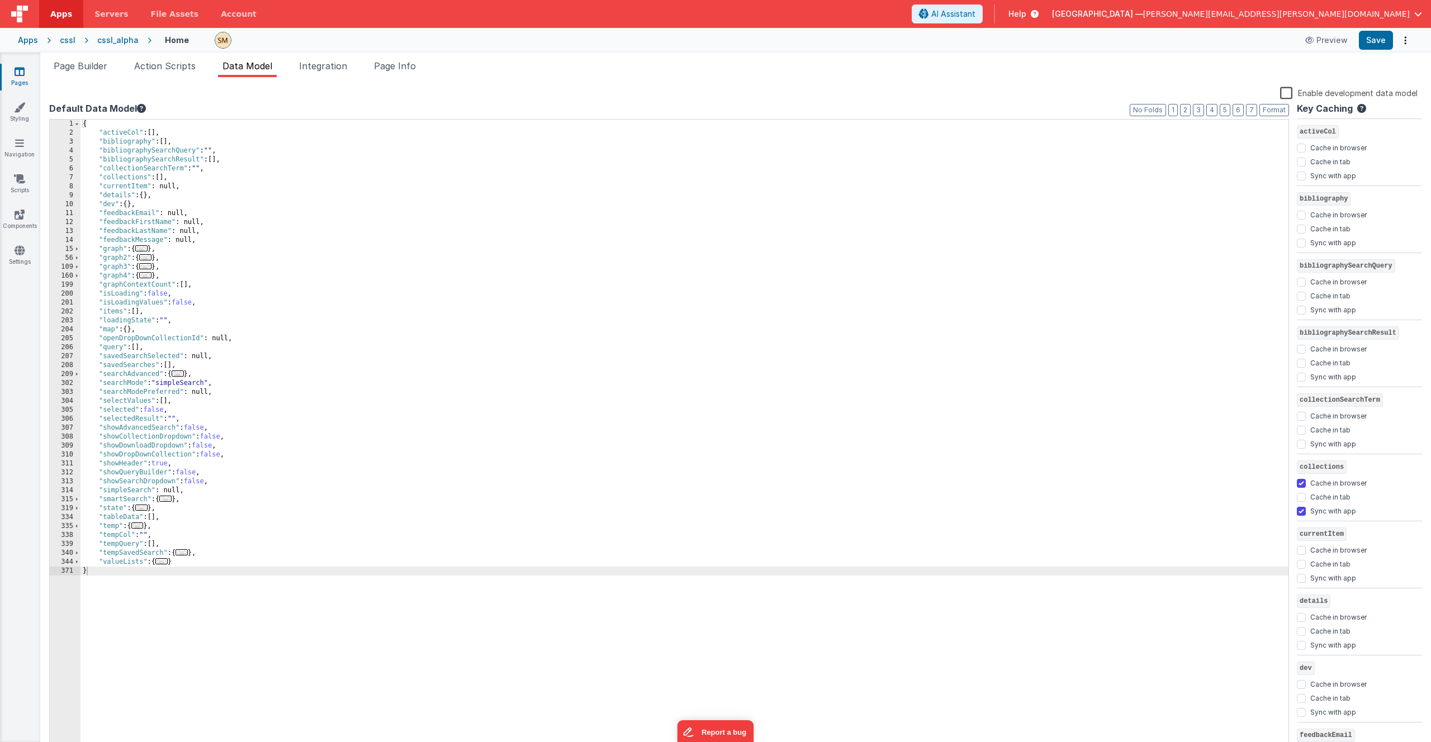
click at [56, 312] on div "202" at bounding box center [65, 311] width 31 height 9
click at [55, 310] on div "202" at bounding box center [65, 311] width 31 height 9
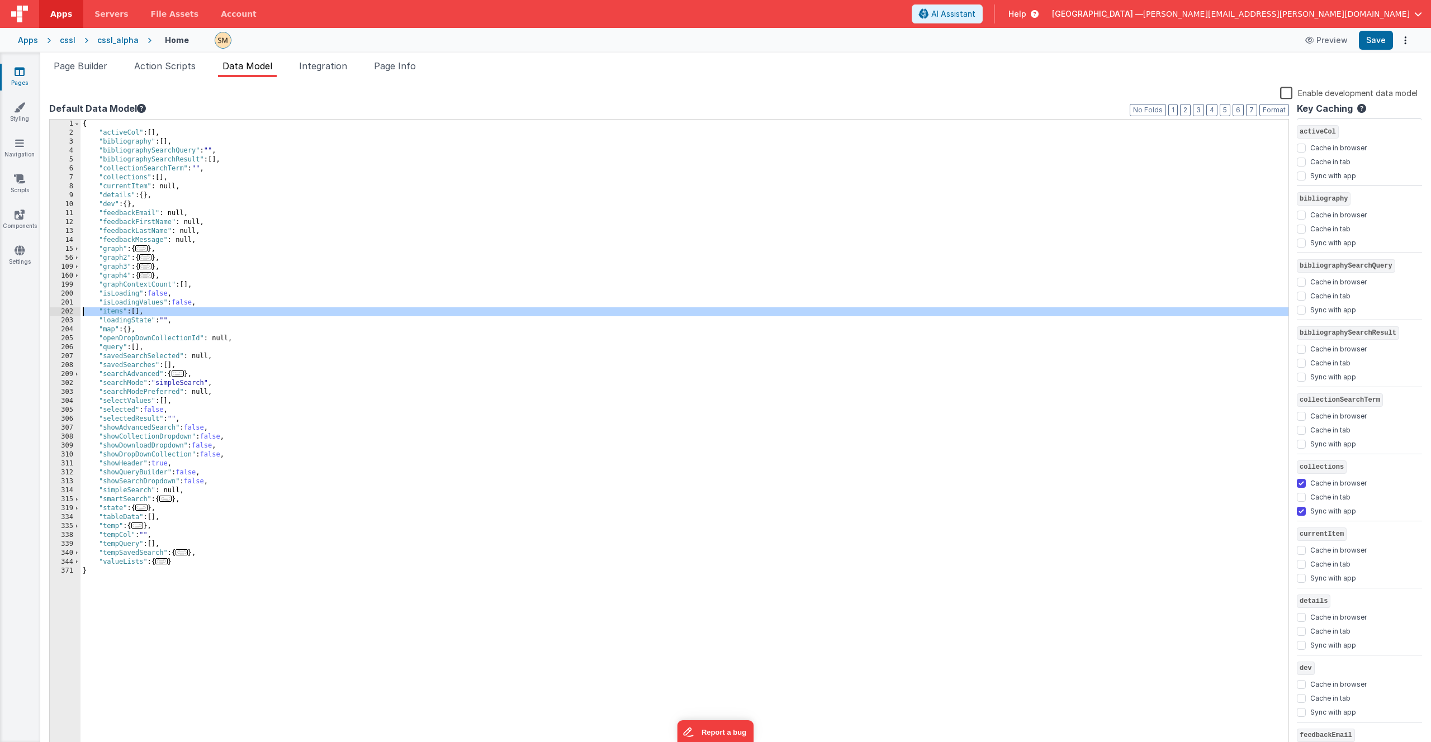
click at [55, 310] on div "202" at bounding box center [65, 311] width 31 height 9
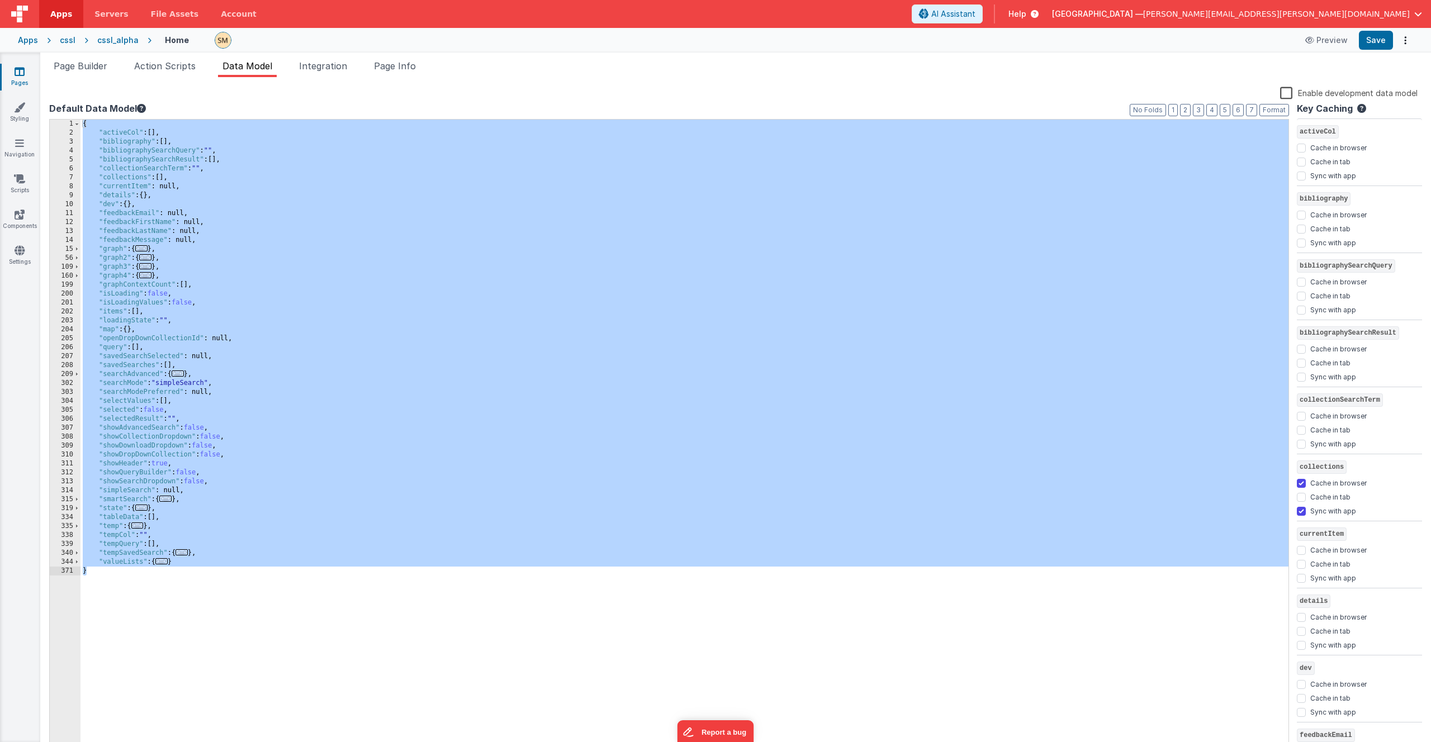
click at [55, 311] on div "202" at bounding box center [65, 311] width 31 height 9
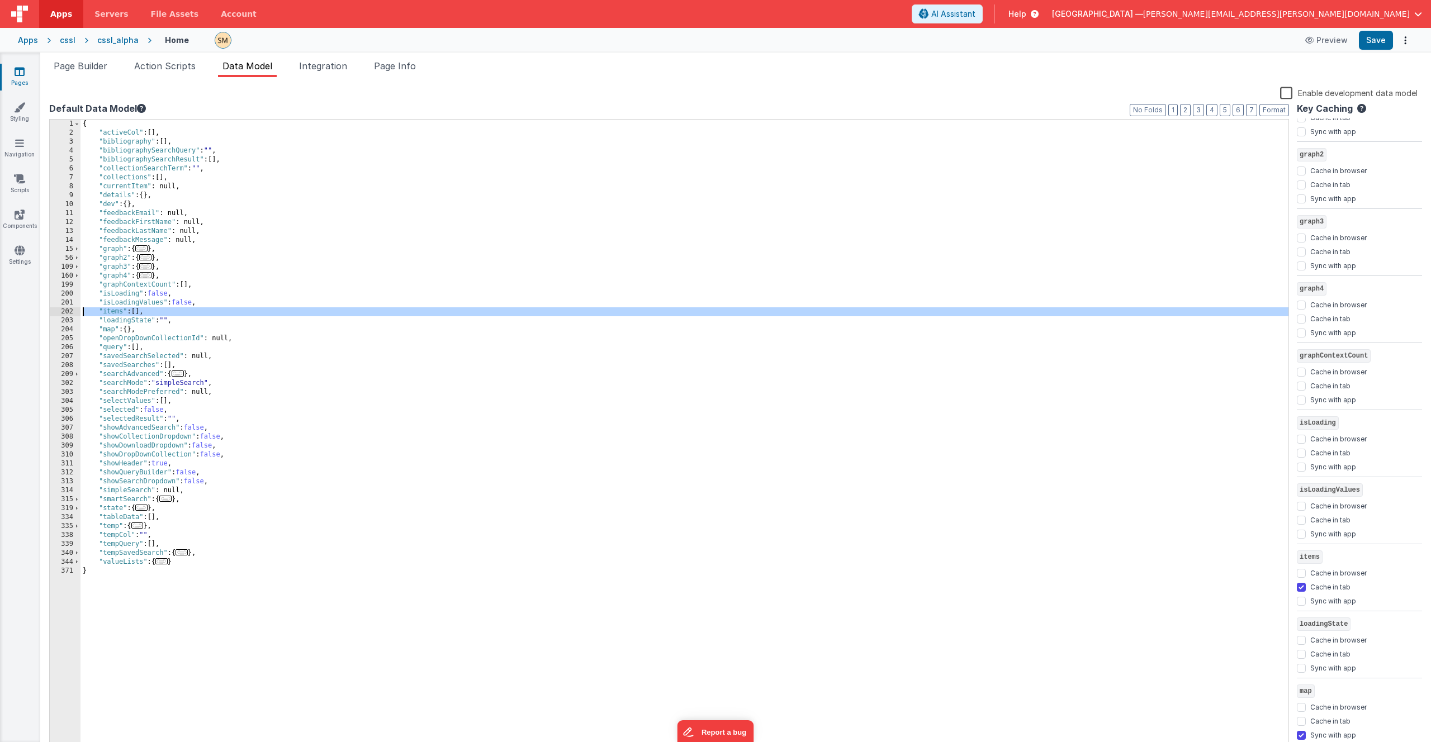
scroll to position [956, 0]
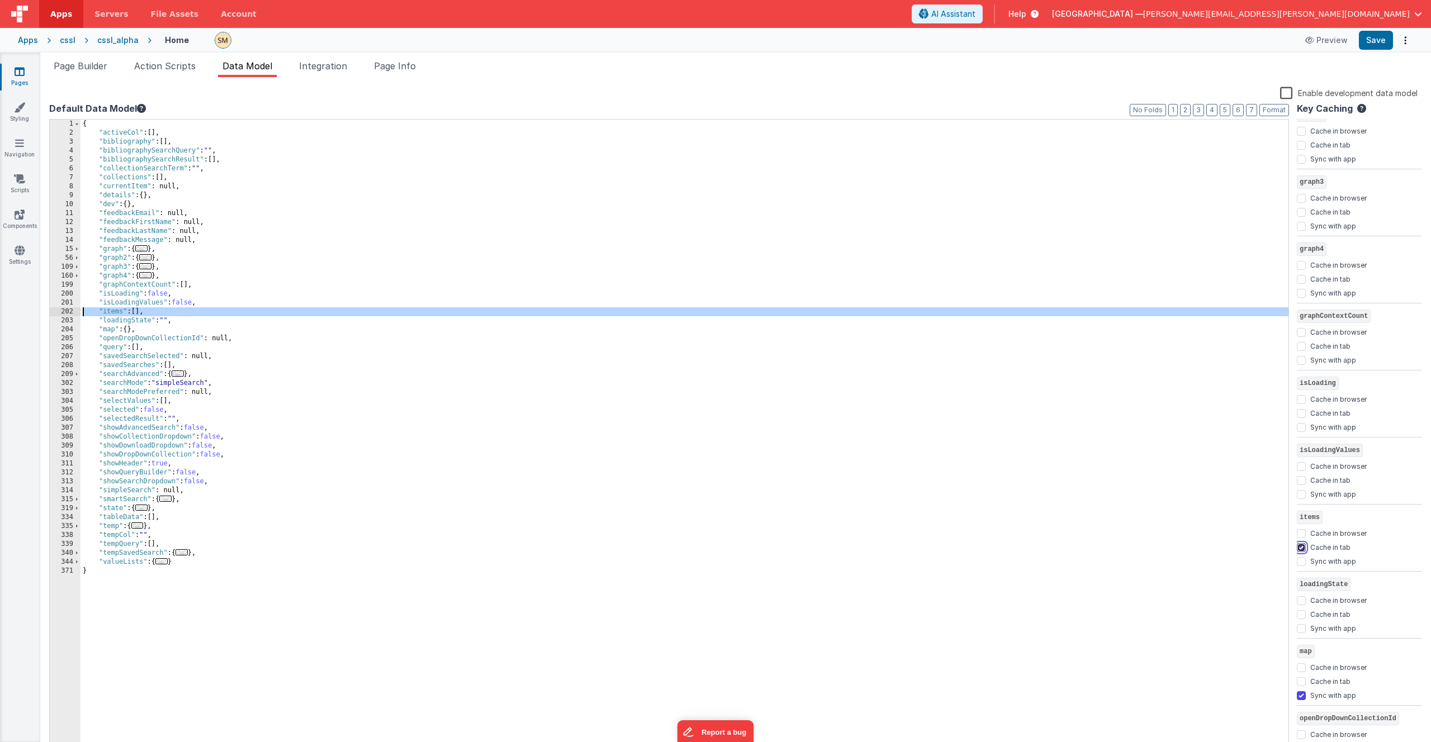
click at [1300, 549] on input "Cache in tab" at bounding box center [1301, 547] width 9 height 9
checkbox input "false"
click at [1305, 563] on input "Sync with app" at bounding box center [1301, 561] width 9 height 9
click at [1302, 561] on input "Sync with app" at bounding box center [1301, 561] width 9 height 9
checkbox input "false"
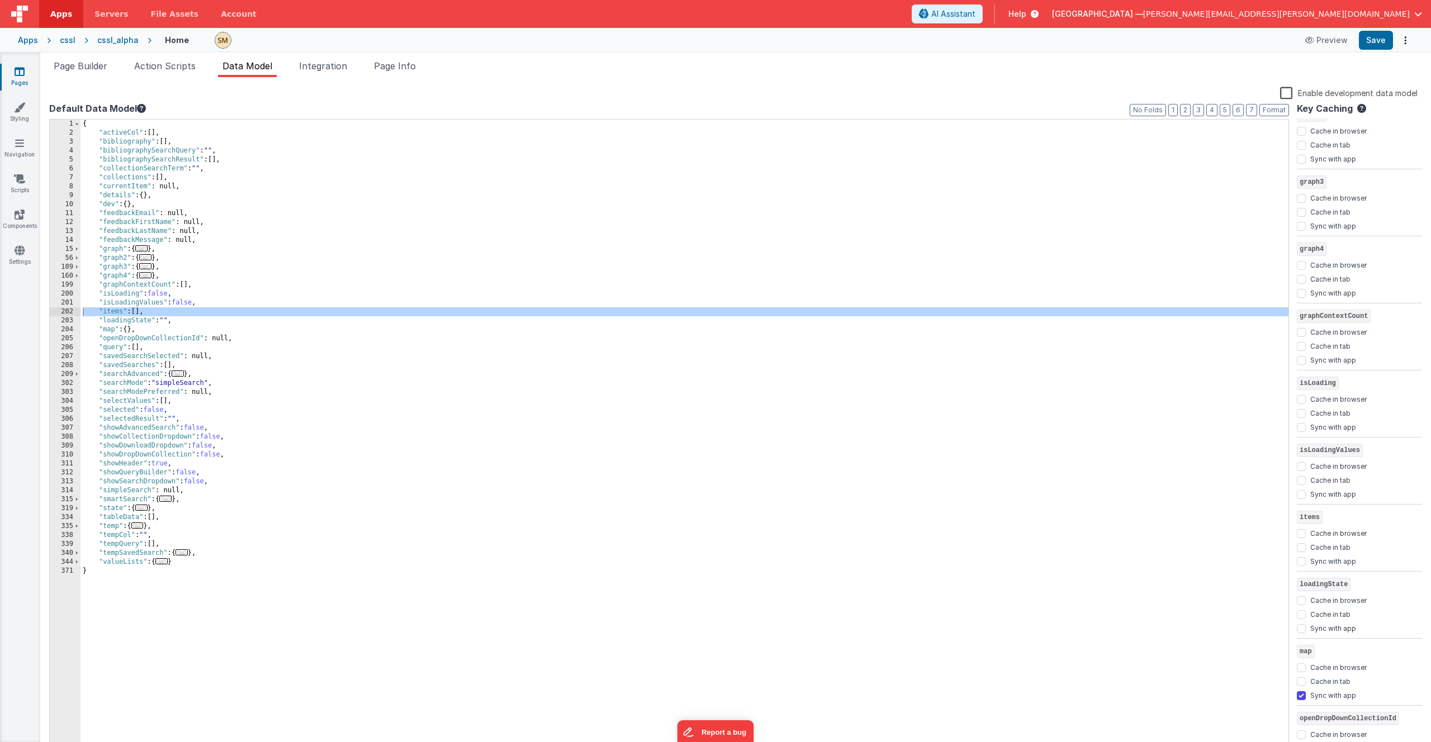
click at [1351, 546] on div "Cache in tab" at bounding box center [1359, 548] width 125 height 14
click at [1375, 45] on button "Save" at bounding box center [1376, 40] width 34 height 19
click at [96, 68] on span "Page Builder" at bounding box center [81, 65] width 54 height 11
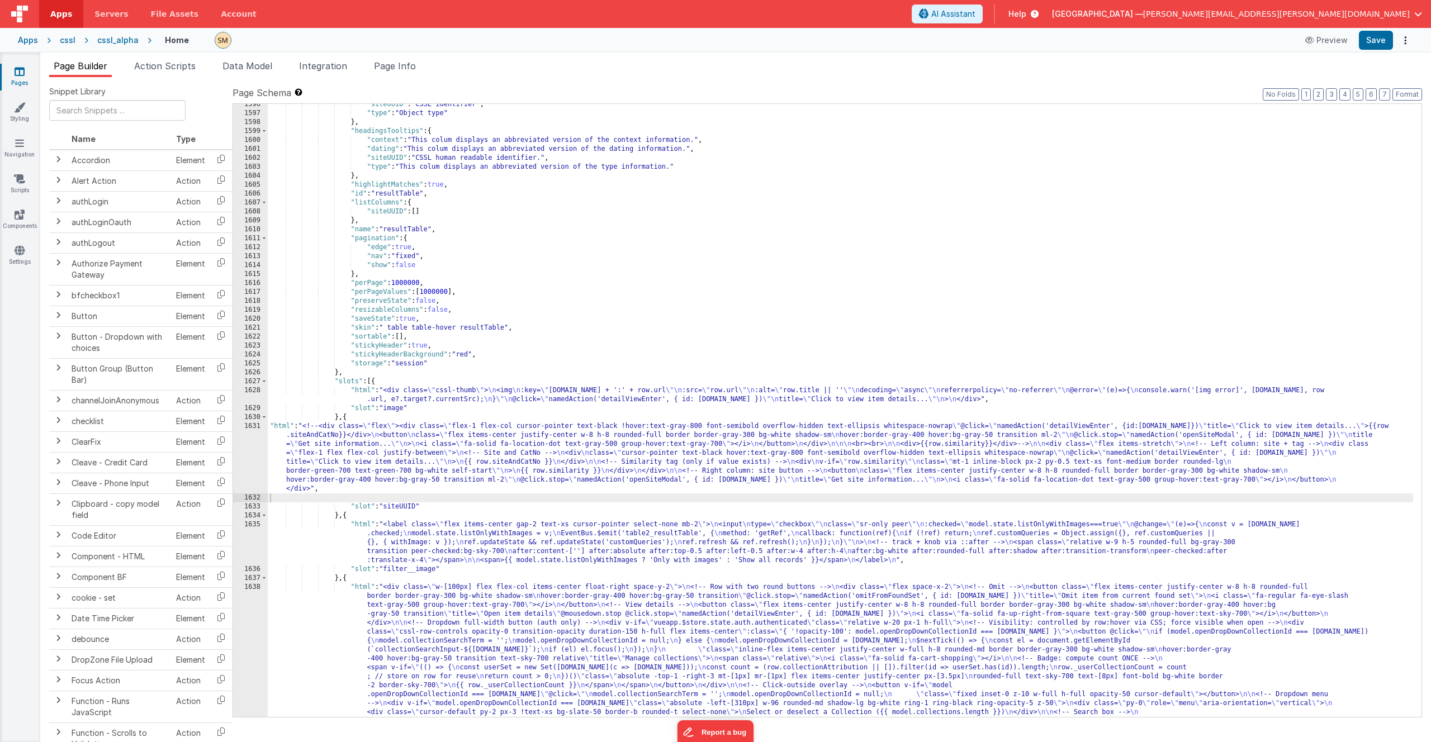
click at [341, 454] on div ""siteUUID" : "CSSL identifier" , "type" : "Object type" } , "headingsTooltips" …" at bounding box center [840, 518] width 1145 height 837
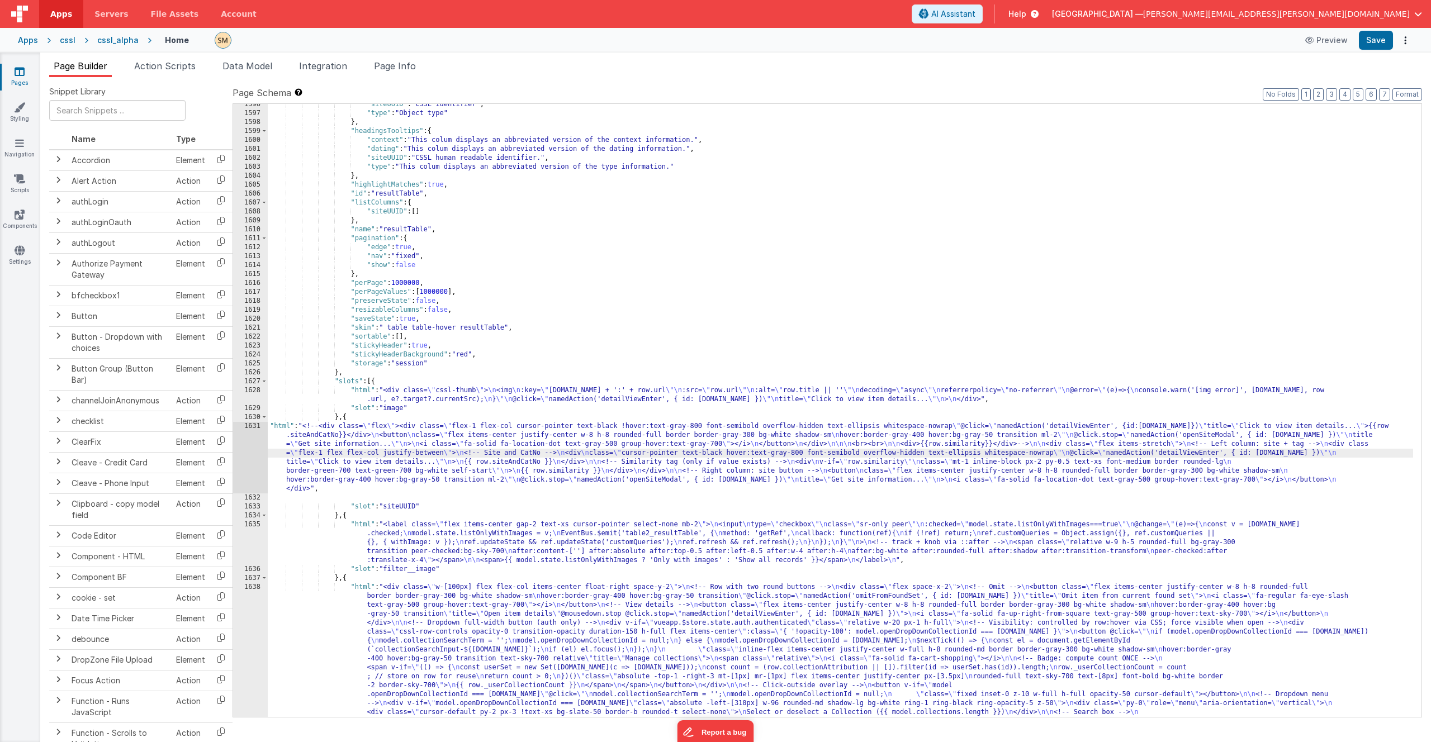
click at [257, 455] on div "1631" at bounding box center [250, 458] width 35 height 72
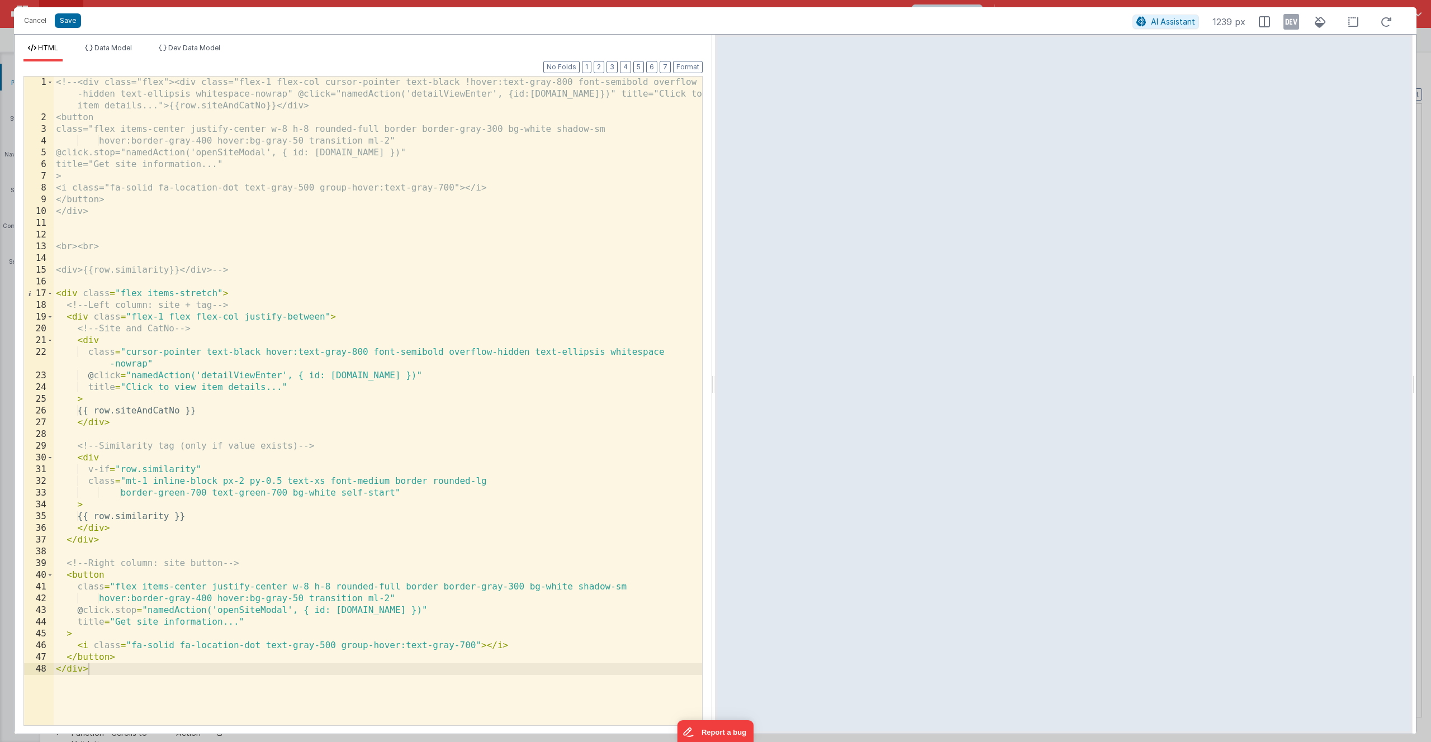
click at [147, 481] on div "<!-- <div class="flex"><div class="flex-1 flex-col cursor-pointer text-black !h…" at bounding box center [378, 425] width 648 height 696
drag, startPoint x: 146, startPoint y: 482, endPoint x: 151, endPoint y: 486, distance: 6.4
click at [142, 483] on div "<!-- <div class="flex"><div class="flex-1 flex-col cursor-pointer text-black !h…" at bounding box center [378, 425] width 648 height 696
click at [69, 22] on button "Save" at bounding box center [68, 20] width 26 height 15
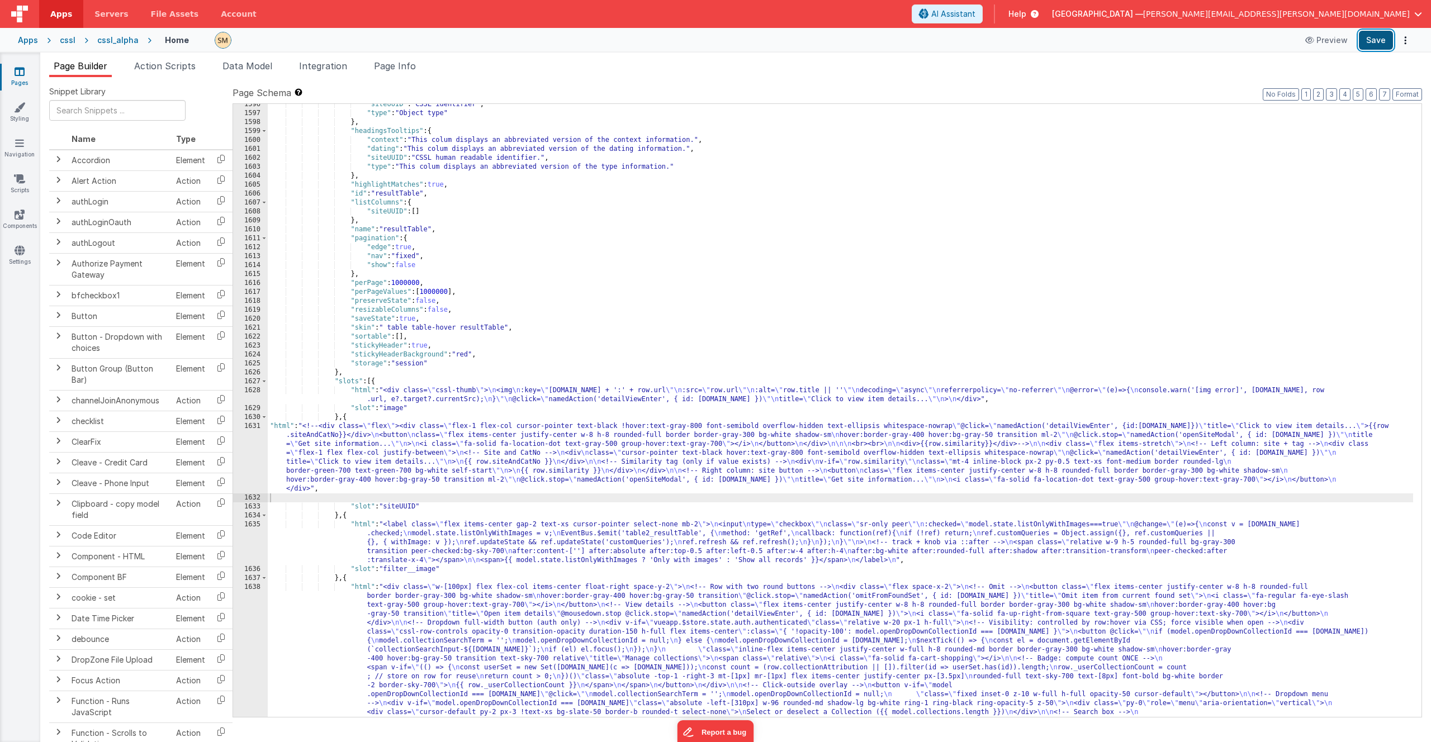
click at [1383, 42] on button "Save" at bounding box center [1376, 40] width 34 height 19
click at [336, 504] on div ""siteUUID" : "CSSL identifier" , "type" : "Object type" } , "headingsTooltips" …" at bounding box center [840, 518] width 1145 height 837
click at [331, 498] on div ""siteUUID" : "CSSL identifier" , "type" : "Object type" } , "headingsTooltips" …" at bounding box center [840, 518] width 1145 height 837
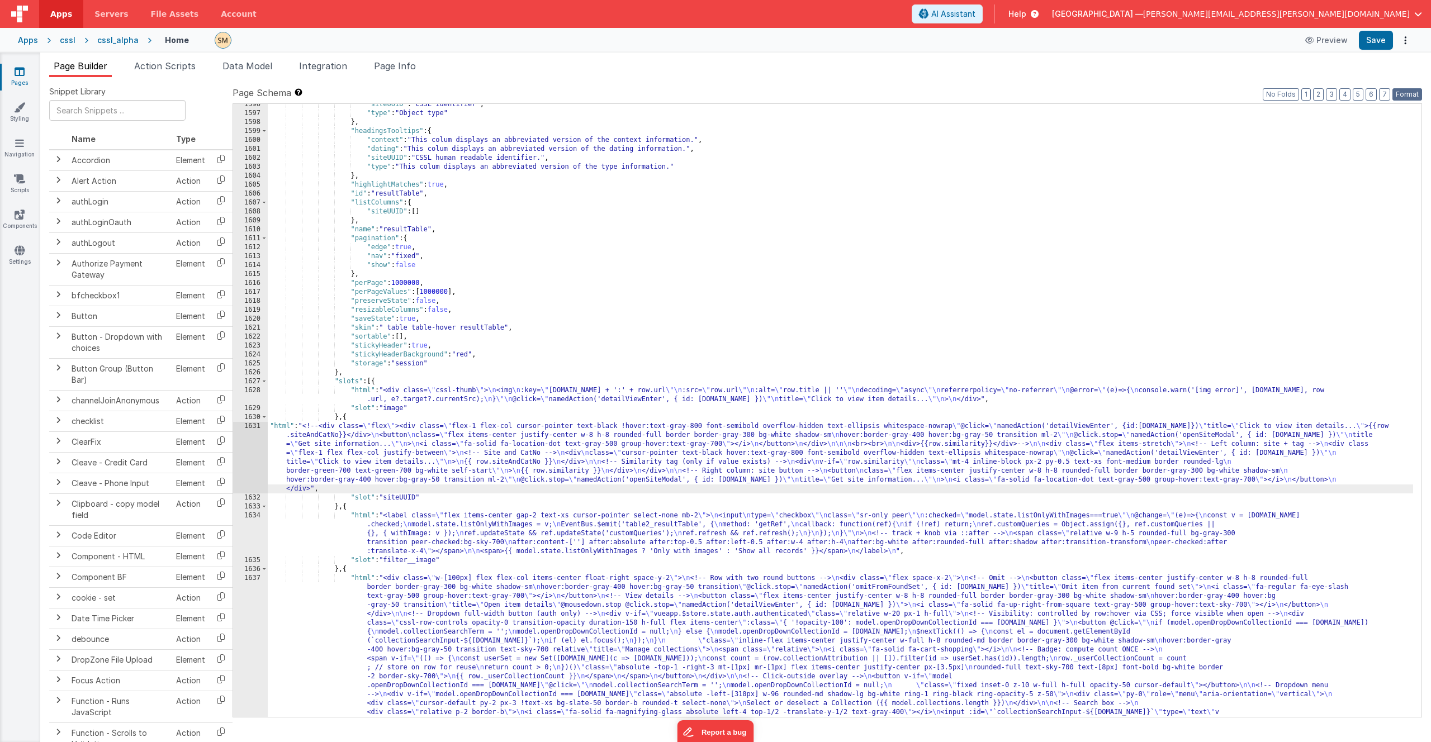
click at [1408, 93] on button "Format" at bounding box center [1407, 94] width 30 height 12
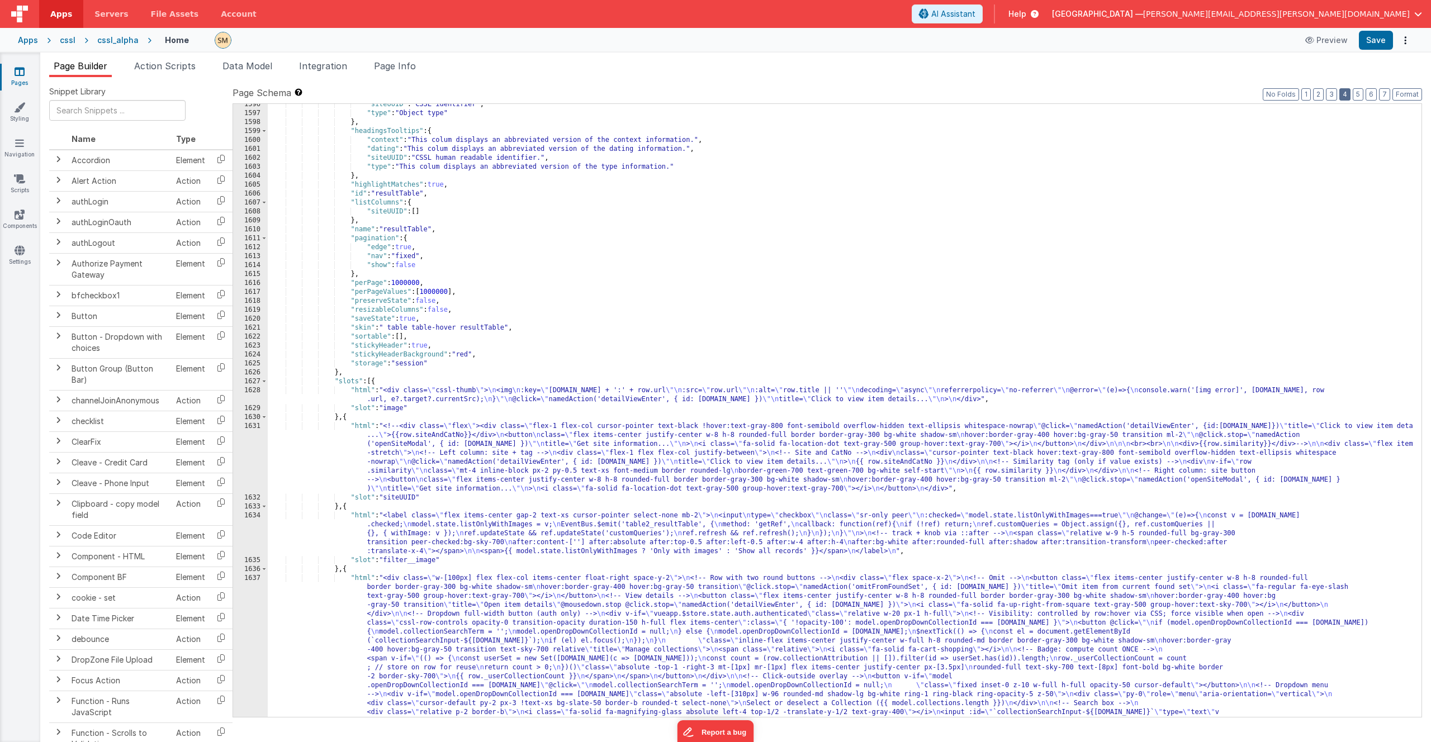
click at [1347, 93] on button "4" at bounding box center [1344, 94] width 11 height 12
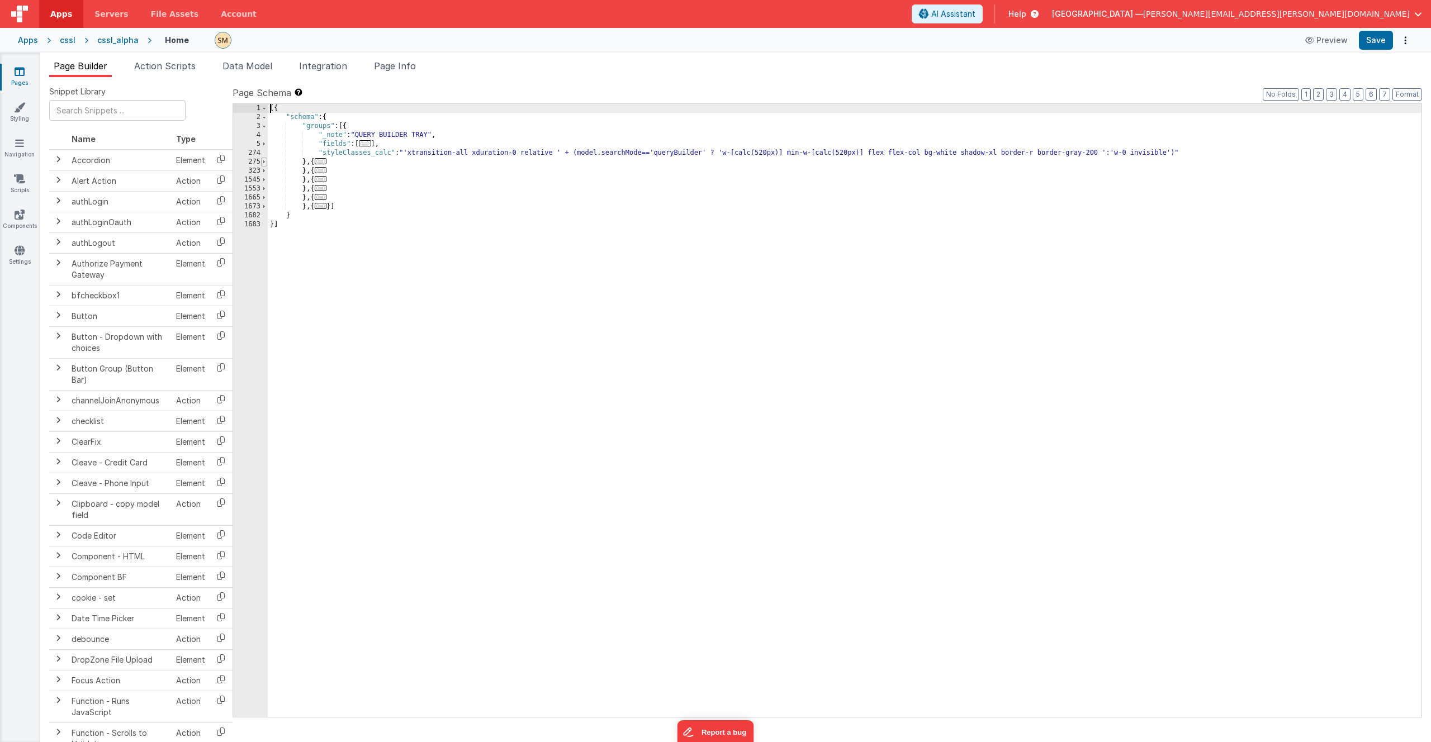
click at [266, 162] on span at bounding box center [264, 162] width 6 height 9
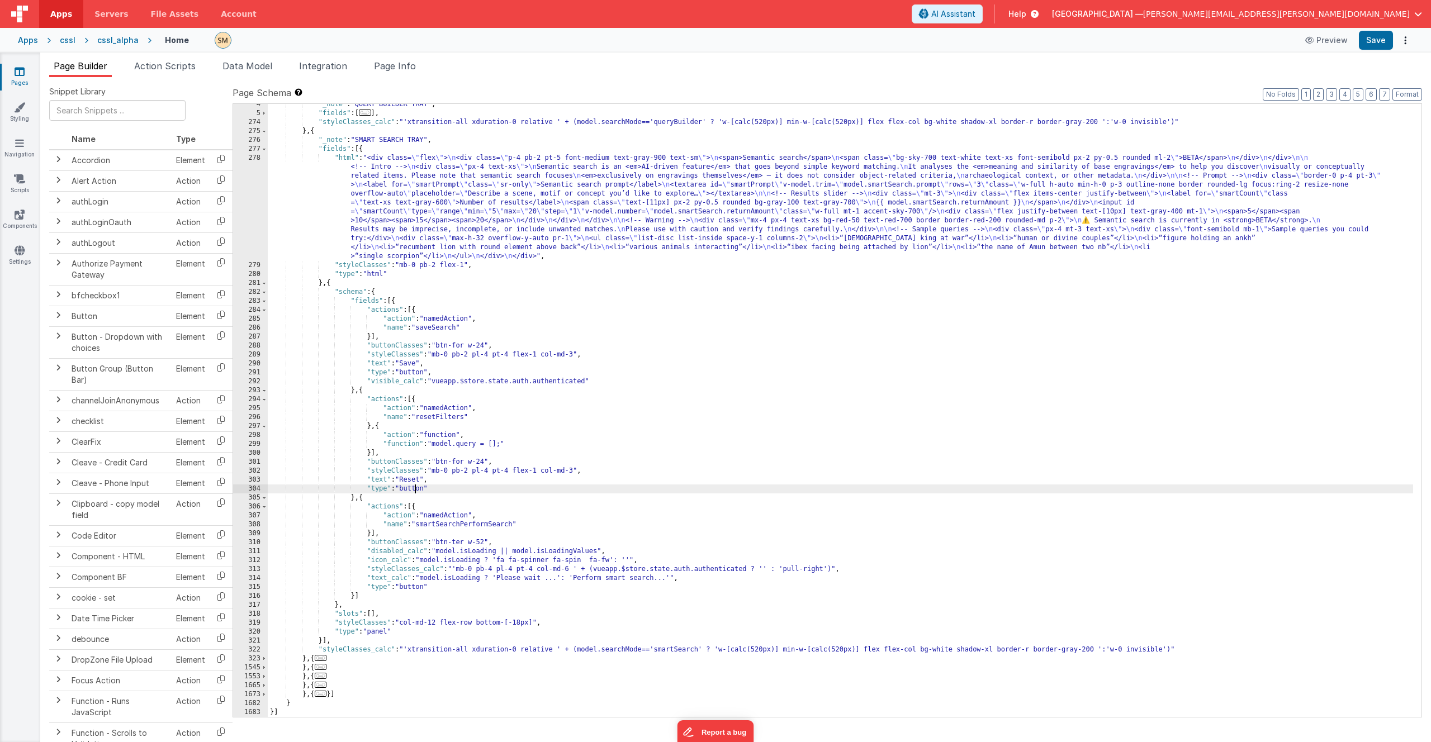
click at [415, 487] on div ""_note" : "QUERY BUILDER TRAY" , "fields" : [ ... ] , "styleClasses_calc" : "'x…" at bounding box center [840, 415] width 1145 height 631
click at [418, 474] on div ""_note" : "QUERY BUILDER TRAY" , "fields" : [ ... ] , "styleClasses_calc" : "'x…" at bounding box center [840, 415] width 1145 height 631
drag, startPoint x: 480, startPoint y: 446, endPoint x: 459, endPoint y: 446, distance: 20.1
click at [459, 446] on div ""_note" : "QUERY BUILDER TRAY" , "fields" : [ ... ] , "styleClasses_calc" : "'x…" at bounding box center [840, 415] width 1145 height 631
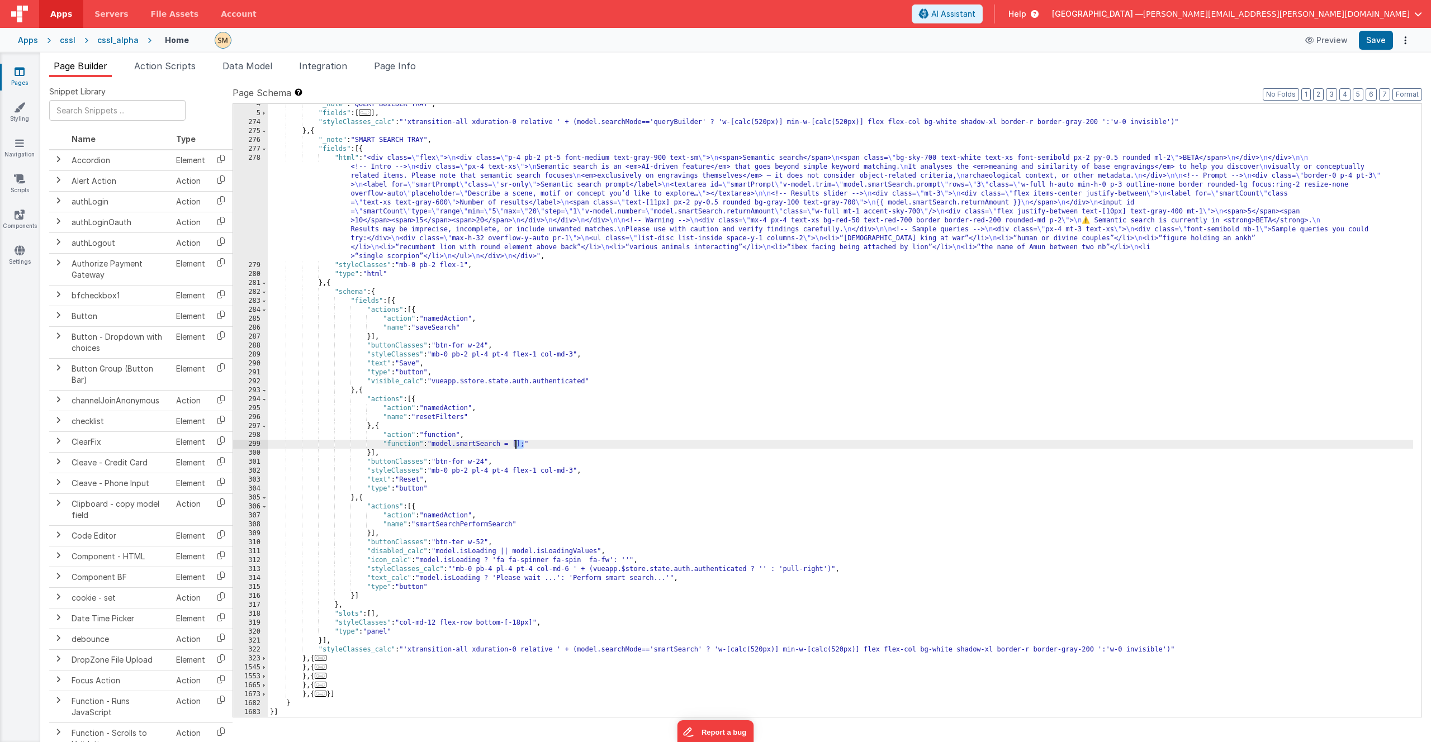
drag, startPoint x: 524, startPoint y: 446, endPoint x: 514, endPoint y: 447, distance: 9.5
click at [514, 447] on div ""_note" : "QUERY BUILDER TRAY" , "fields" : [ ... ] , "styleClasses_calc" : "'x…" at bounding box center [840, 415] width 1145 height 631
click at [522, 447] on div ""_note" : "QUERY BUILDER TRAY" , "fields" : [ ... ] , "styleClasses_calc" : "'x…" at bounding box center [840, 415] width 1145 height 631
click at [503, 446] on div ""_note" : "QUERY BUILDER TRAY" , "fields" : [ ... ] , "styleClasses_calc" : "'x…" at bounding box center [840, 415] width 1145 height 631
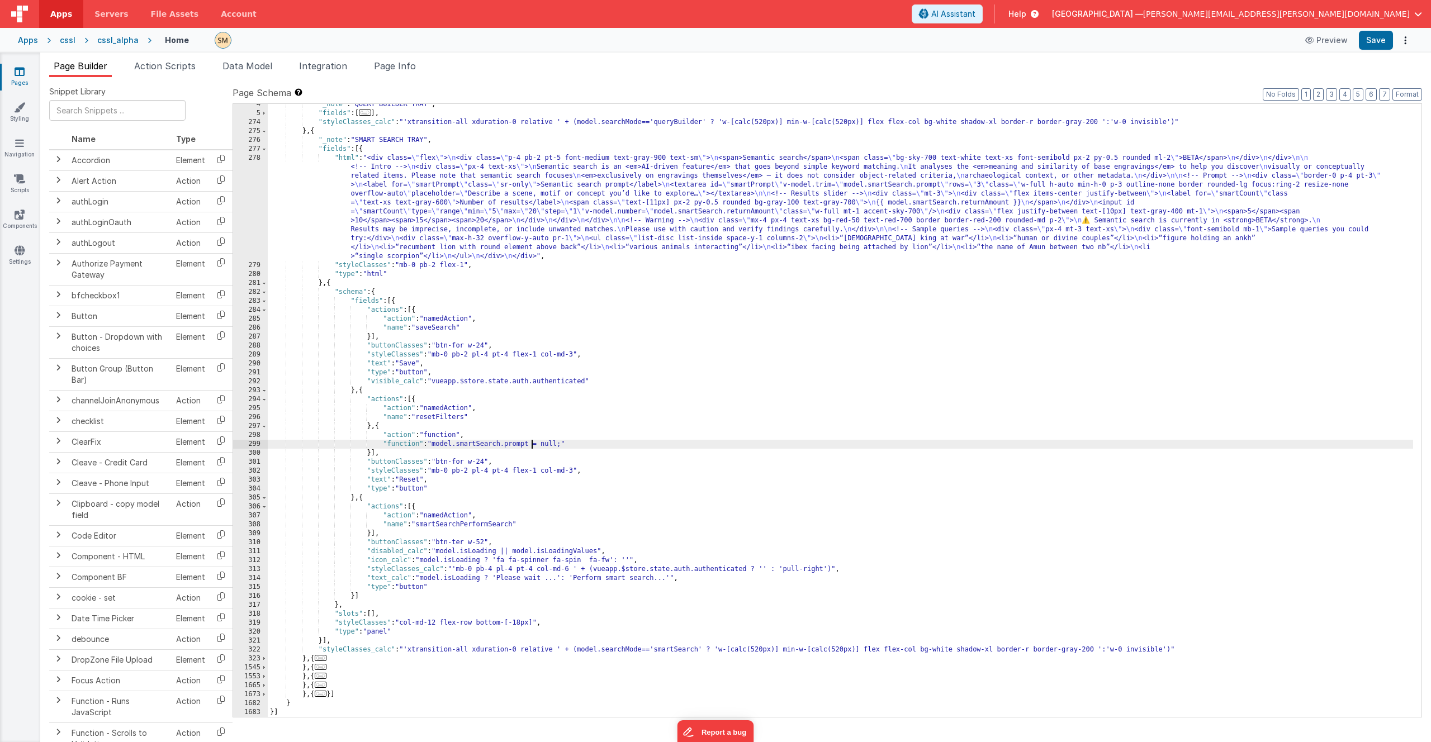
click at [547, 447] on div ""_note" : "QUERY BUILDER TRAY" , "fields" : [ ... ] , "styleClasses_calc" : "'x…" at bounding box center [840, 415] width 1145 height 631
drag, startPoint x: 636, startPoint y: 445, endPoint x: 658, endPoint y: 443, distance: 21.9
click at [658, 443] on div ""_note" : "QUERY BUILDER TRAY" , "fields" : [ ... ] , "styleClasses_calc" : "'x…" at bounding box center [840, 415] width 1145 height 631
click at [705, 446] on div ""_note" : "QUERY BUILDER TRAY" , "fields" : [ ... ] , "styleClasses_calc" : "'x…" at bounding box center [840, 415] width 1145 height 631
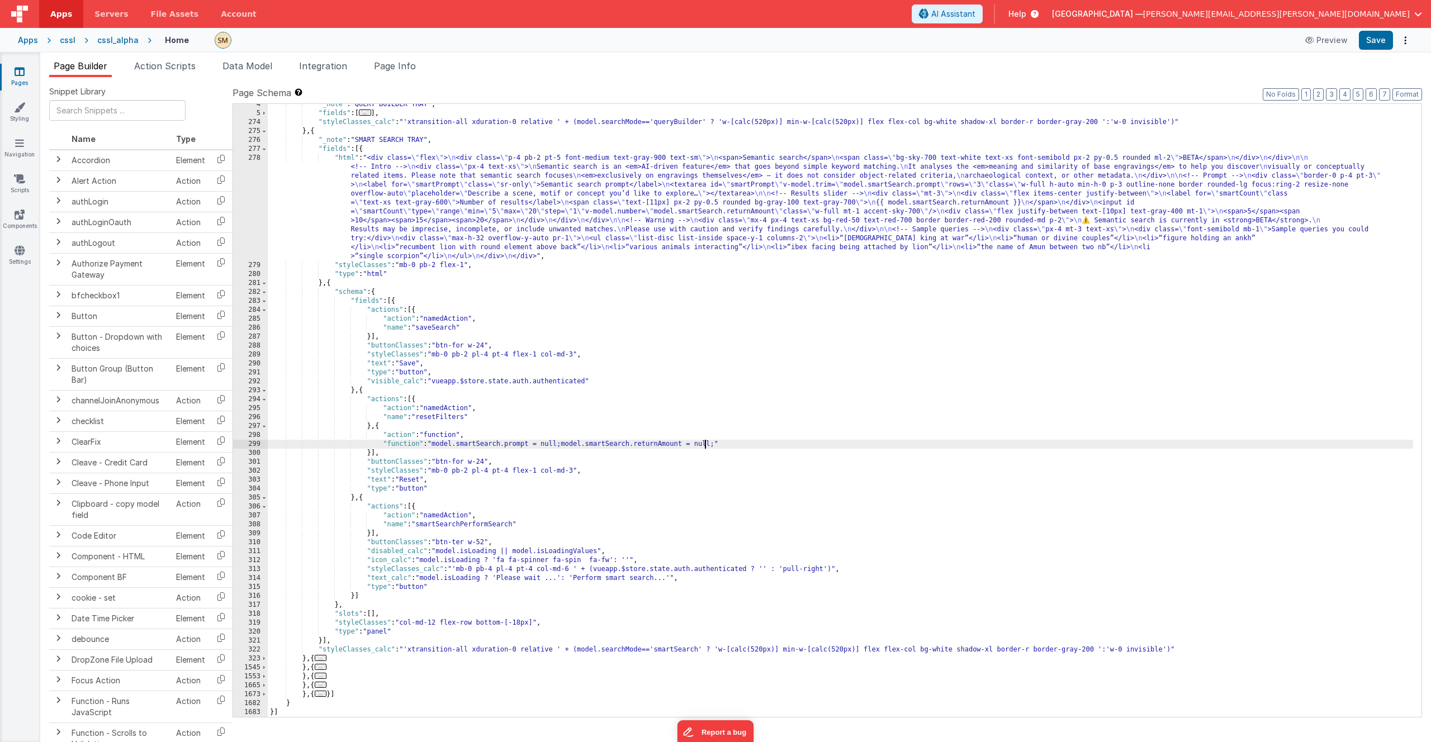
click at [705, 446] on div ""_note" : "QUERY BUILDER TRAY" , "fields" : [ ... ] , "styleClasses_calc" : "'x…" at bounding box center [840, 415] width 1145 height 631
click at [478, 487] on div ""_note" : "QUERY BUILDER TRAY" , "fields" : [ ... ] , "styleClasses_calc" : "'x…" at bounding box center [840, 415] width 1145 height 631
click at [476, 527] on div ""_note" : "QUERY BUILDER TRAY" , "fields" : [ ... ] , "styleClasses_calc" : "'x…" at bounding box center [840, 415] width 1145 height 631
click at [450, 410] on div ""_note" : "QUERY BUILDER TRAY" , "fields" : [ ... ] , "styleClasses_calc" : "'x…" at bounding box center [840, 415] width 1145 height 631
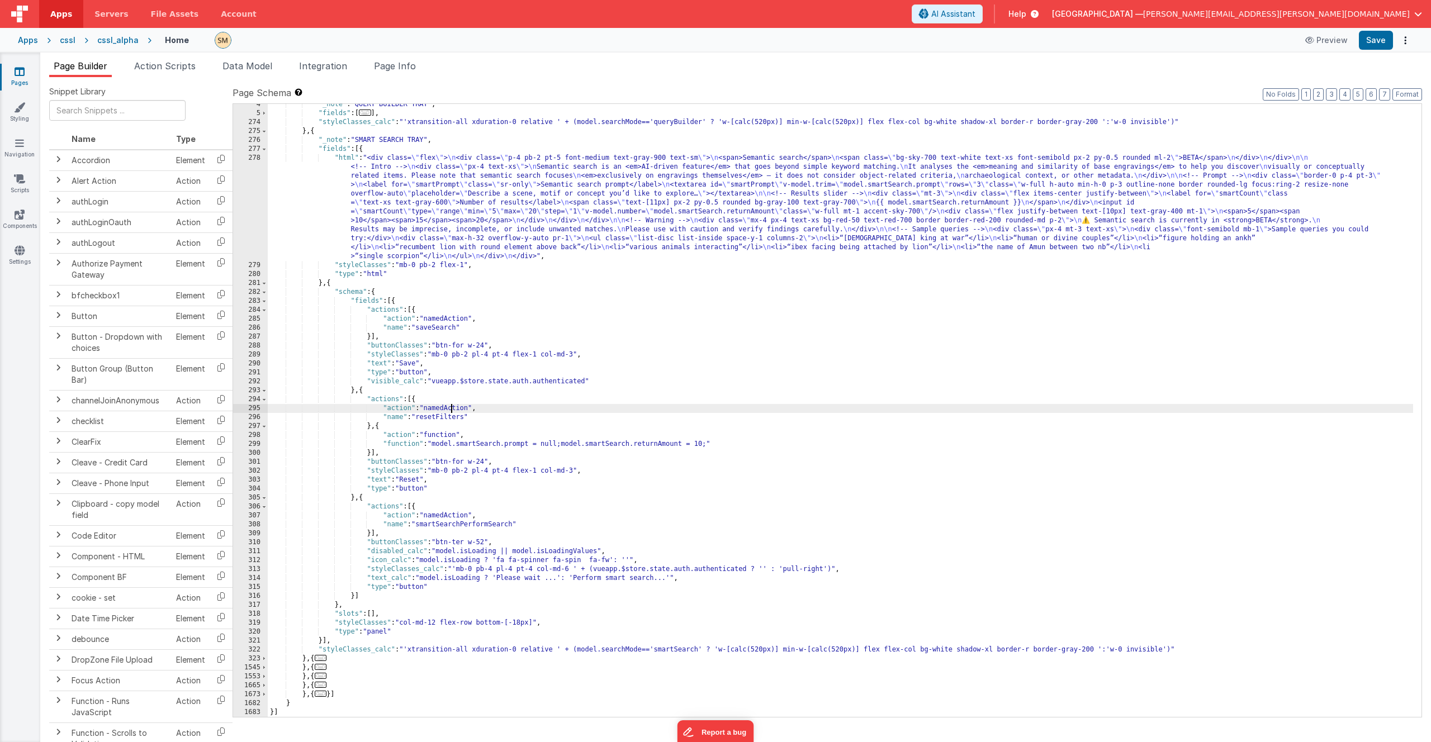
click at [450, 410] on div ""_note" : "QUERY BUILDER TRAY" , "fields" : [ ... ] , "styleClasses_calc" : "'x…" at bounding box center [840, 415] width 1145 height 631
click at [1378, 40] on button "Save" at bounding box center [1376, 40] width 34 height 19
